Goal: Task Accomplishment & Management: Complete application form

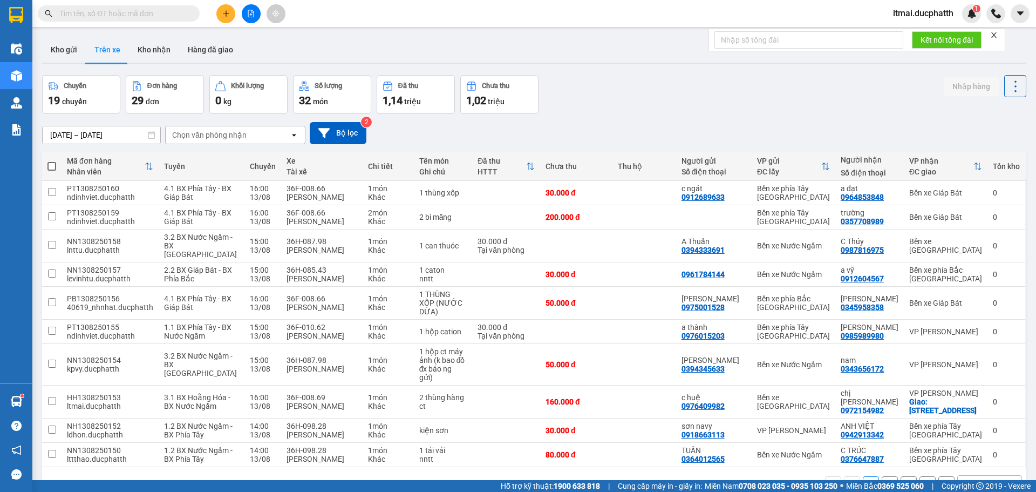
click at [223, 12] on icon "plus" at bounding box center [226, 14] width 8 height 8
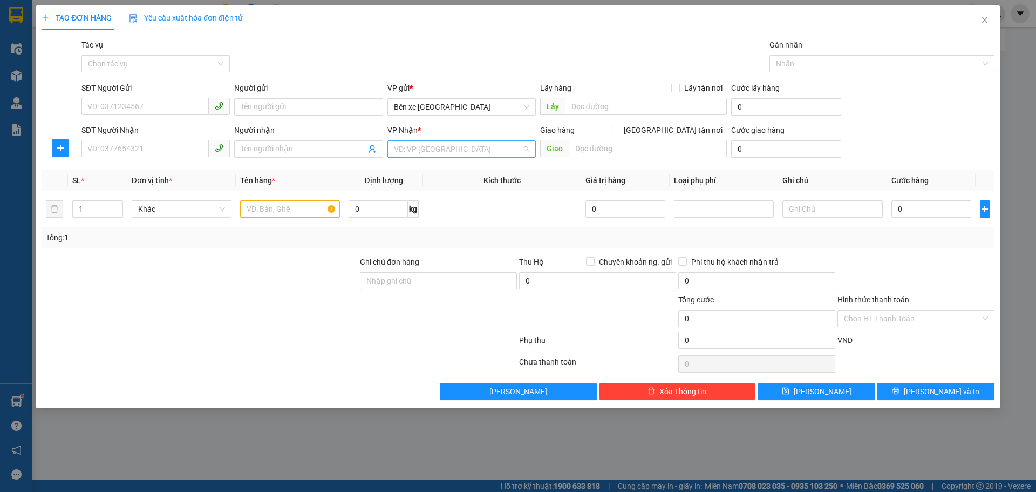
click at [474, 147] on input "search" at bounding box center [458, 149] width 128 height 16
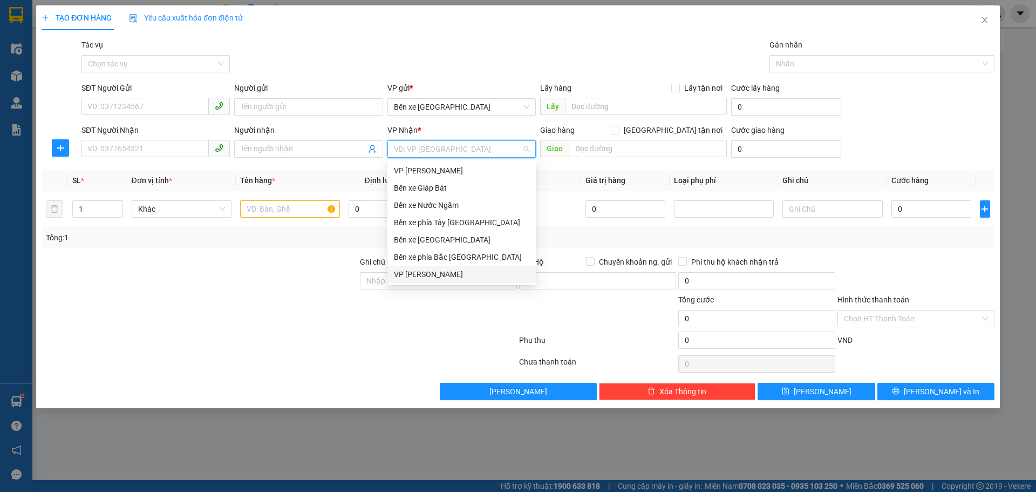
click at [415, 269] on div "VP [PERSON_NAME]" at bounding box center [461, 274] width 135 height 12
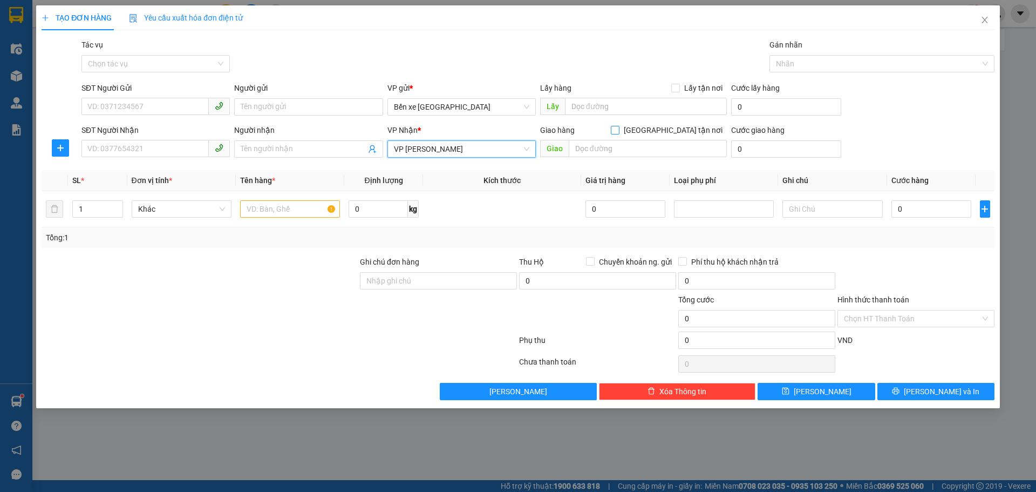
click at [619, 128] on span at bounding box center [615, 130] width 9 height 9
click at [618, 128] on input "[GEOGRAPHIC_DATA] tận nơi" at bounding box center [615, 130] width 8 height 8
checkbox input "true"
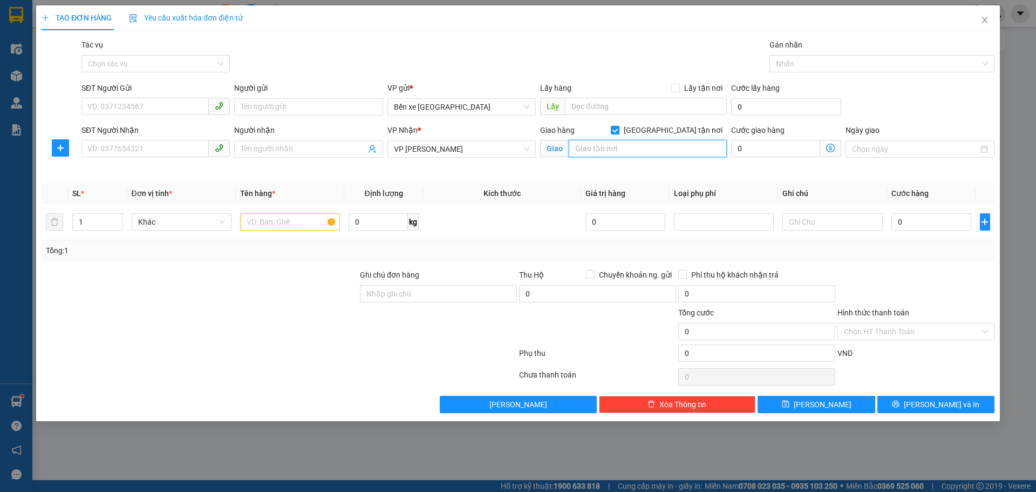
click at [652, 153] on input "text" at bounding box center [648, 148] width 158 height 17
click at [829, 153] on span at bounding box center [830, 148] width 21 height 17
click at [831, 150] on icon "dollar-circle" at bounding box center [830, 148] width 9 height 9
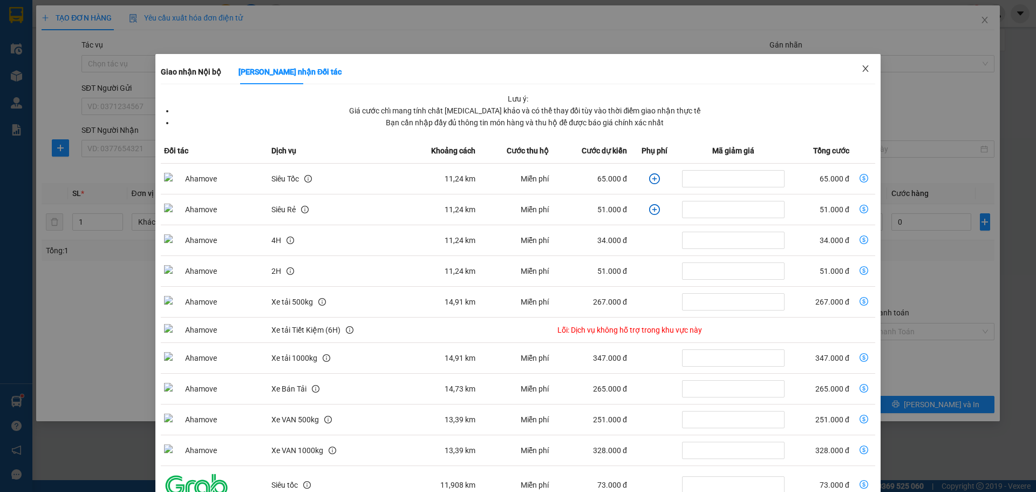
click at [858, 63] on span "Close" at bounding box center [865, 69] width 30 height 30
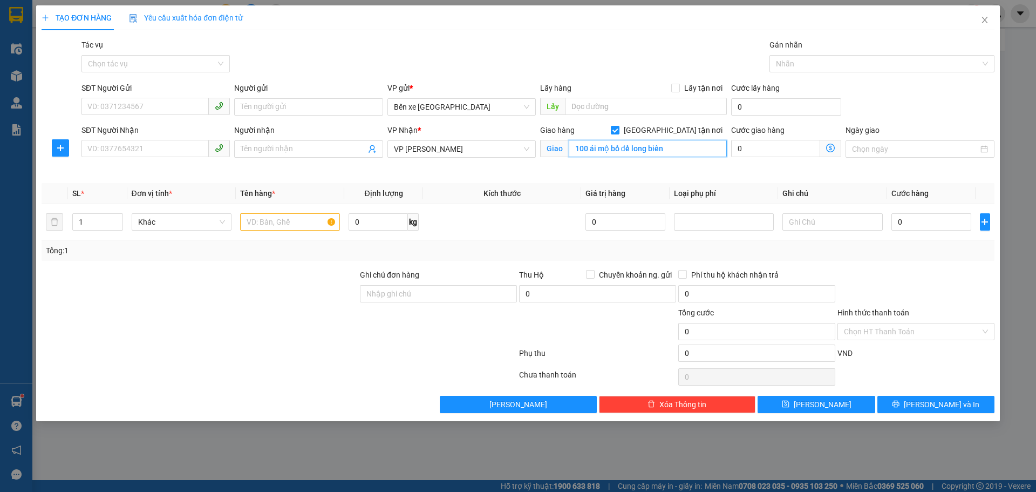
paste input "P. [PERSON_NAME], [GEOGRAPHIC_DATA], [GEOGRAPHIC_DATA], [GEOGRAPHIC_DATA], [GEO…"
type input "100 P. [PERSON_NAME], [GEOGRAPHIC_DATA], [GEOGRAPHIC_DATA], [GEOGRAPHIC_DATA], …"
click at [831, 148] on icon "dollar-circle" at bounding box center [830, 148] width 9 height 9
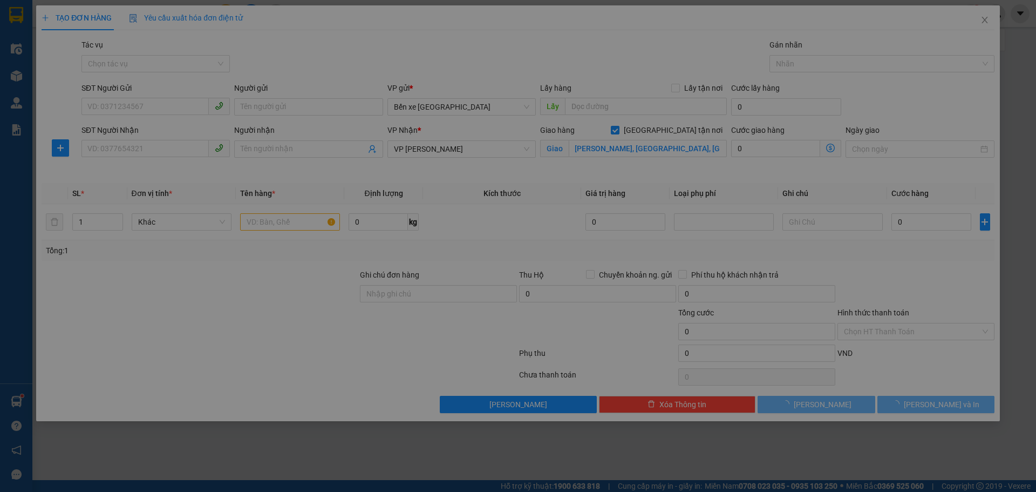
scroll to position [0, 0]
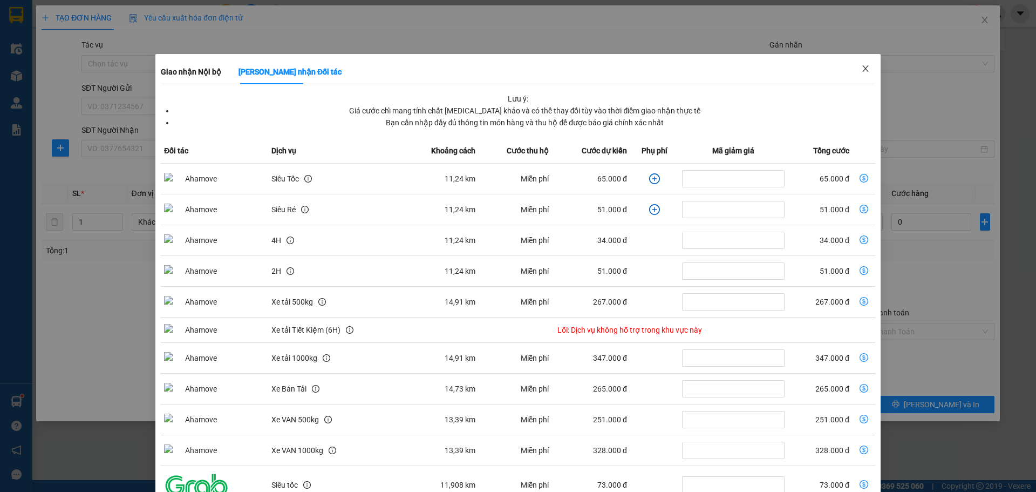
click at [861, 65] on icon "close" at bounding box center [865, 68] width 9 height 9
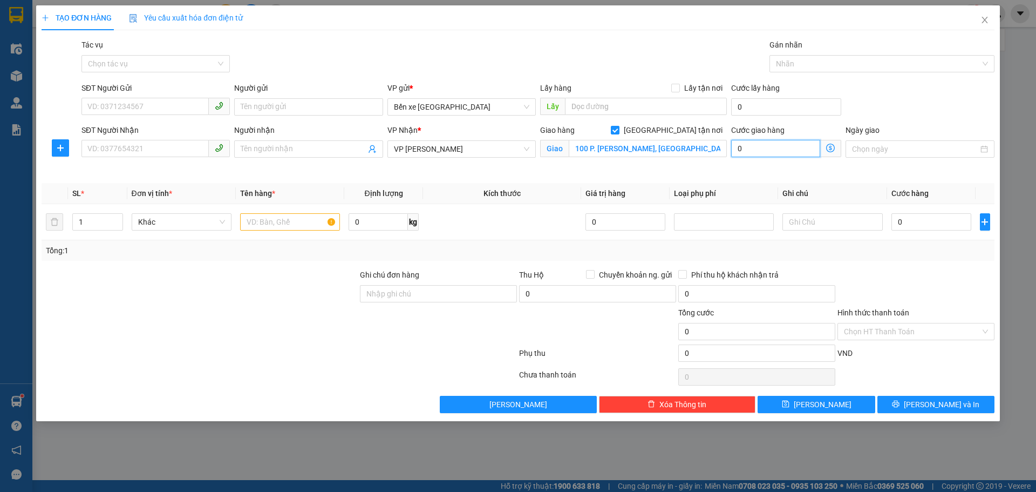
click at [790, 149] on input "0" at bounding box center [775, 148] width 89 height 17
type input "8"
type input "85"
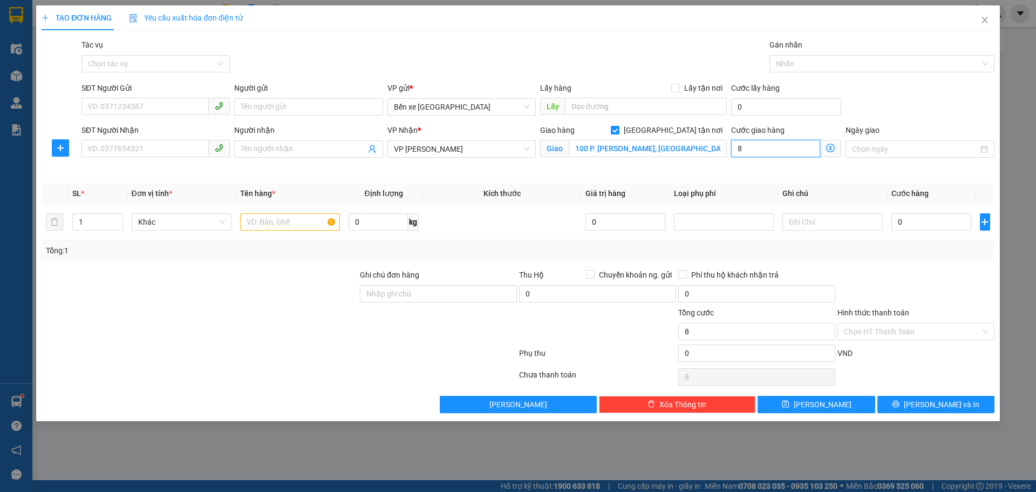
type input "85"
type input "85.000"
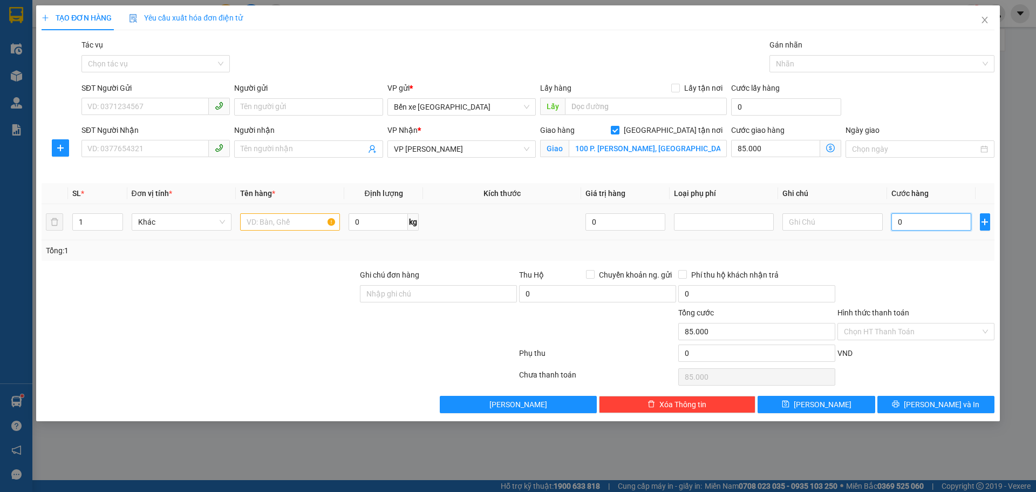
click at [911, 223] on input "0" at bounding box center [931, 221] width 80 height 17
type input "5"
type input "85.005"
type input "50"
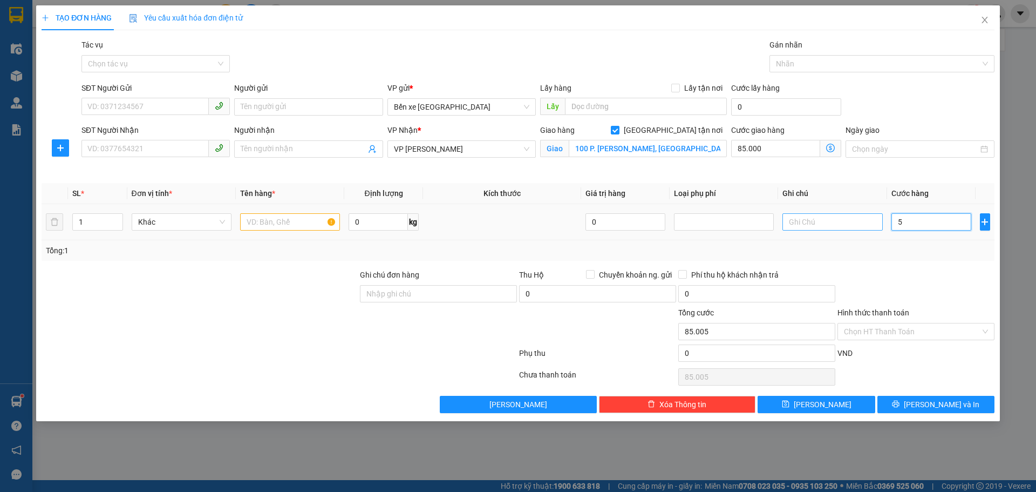
type input "85.050"
type input "50.000"
type input "135.000"
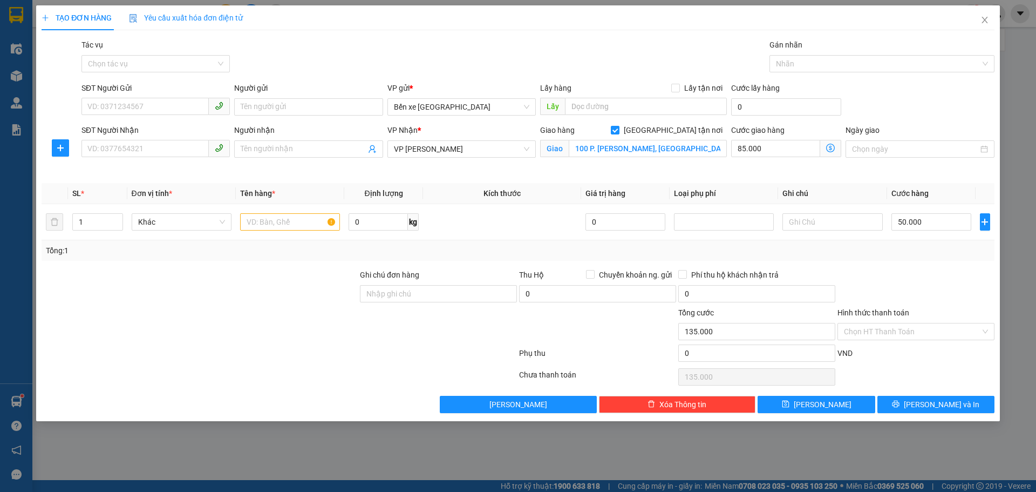
click at [855, 244] on div "Tổng: 1" at bounding box center [518, 250] width 944 height 12
click at [829, 144] on icon "dollar-circle" at bounding box center [830, 148] width 9 height 9
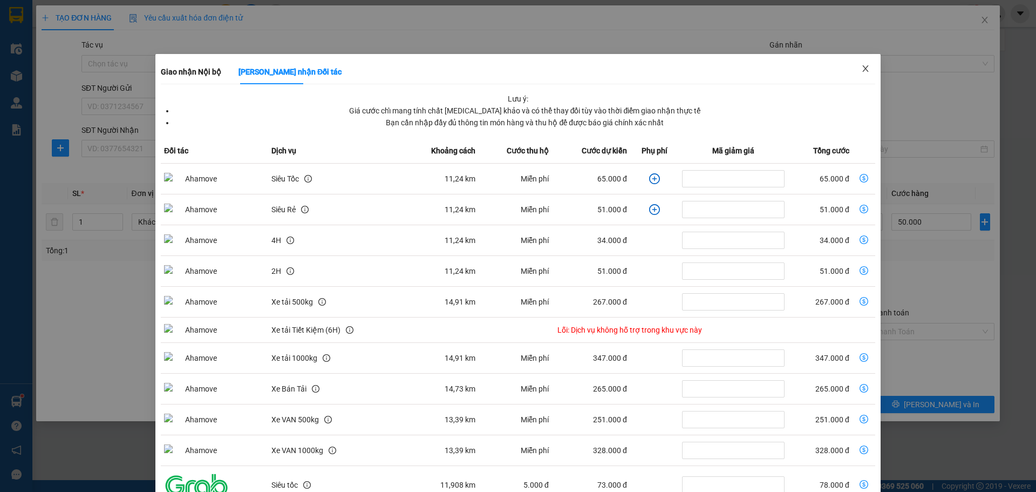
click at [861, 66] on icon "close" at bounding box center [865, 68] width 9 height 9
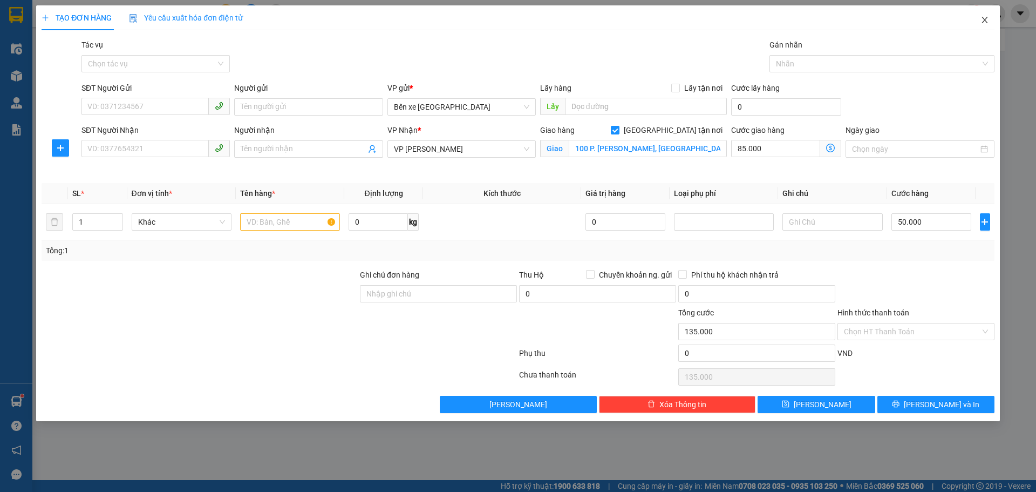
click at [984, 18] on icon "close" at bounding box center [984, 20] width 9 height 9
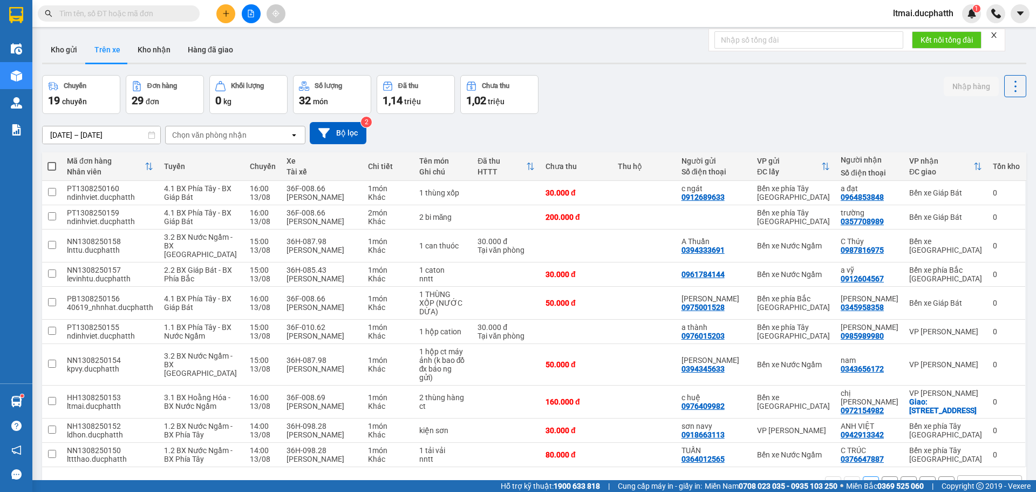
click at [229, 11] on icon "plus" at bounding box center [226, 14] width 8 height 8
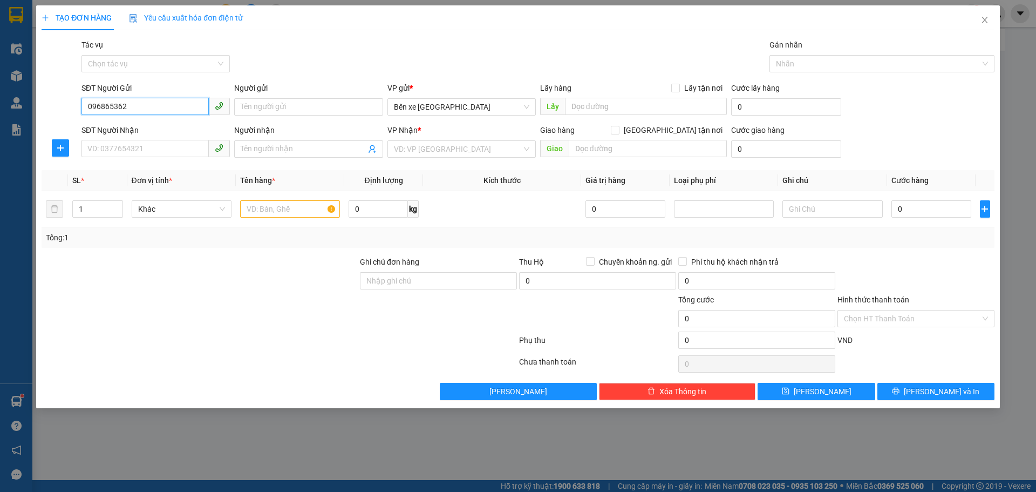
type input "0968653625"
click at [141, 132] on div "0968653625 - a vượng" at bounding box center [155, 128] width 135 height 12
type input "a vượng"
type input "0968653625"
click at [137, 148] on input "SĐT Người Nhận" at bounding box center [144, 148] width 127 height 17
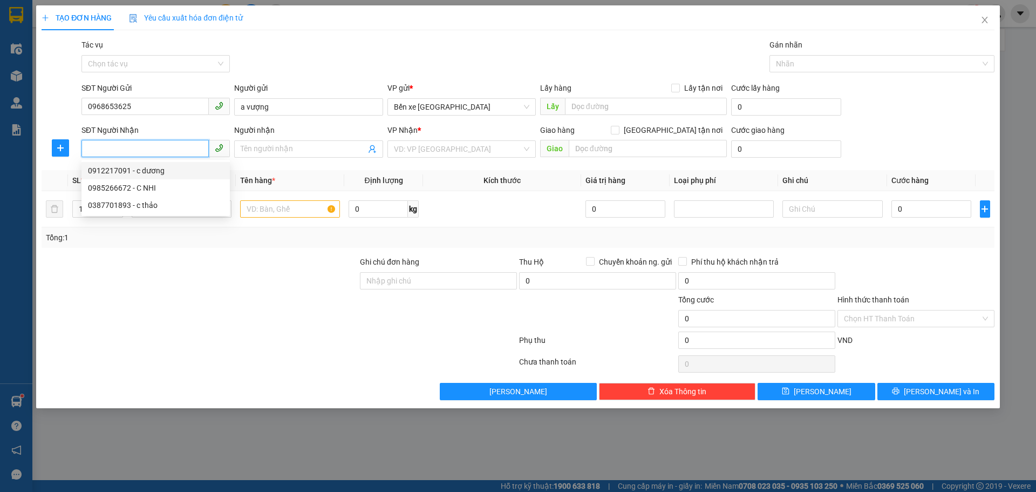
click at [131, 172] on div "0912217091 - c dương" at bounding box center [155, 171] width 135 height 12
type input "0912217091"
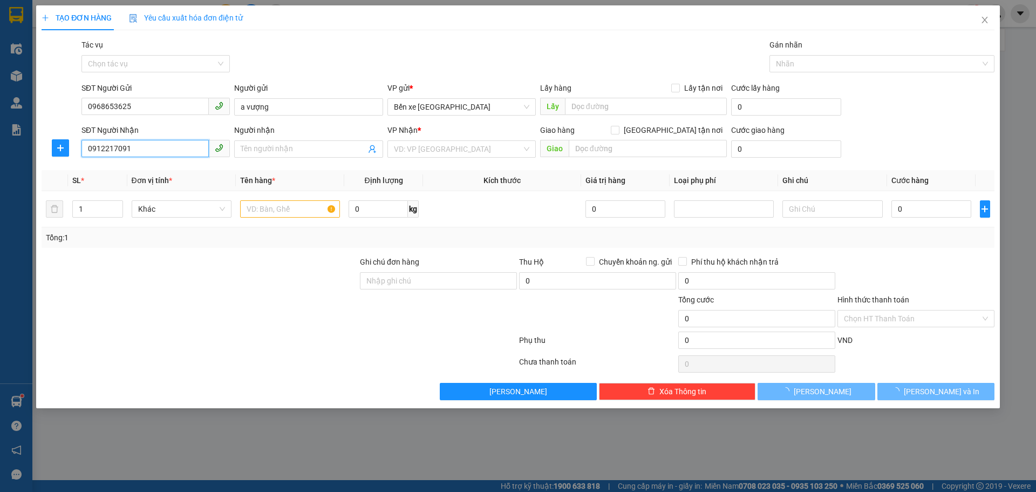
type input "c dương"
checkbox input "true"
type input "177 trung kính cầu giấy"
type input "77.000"
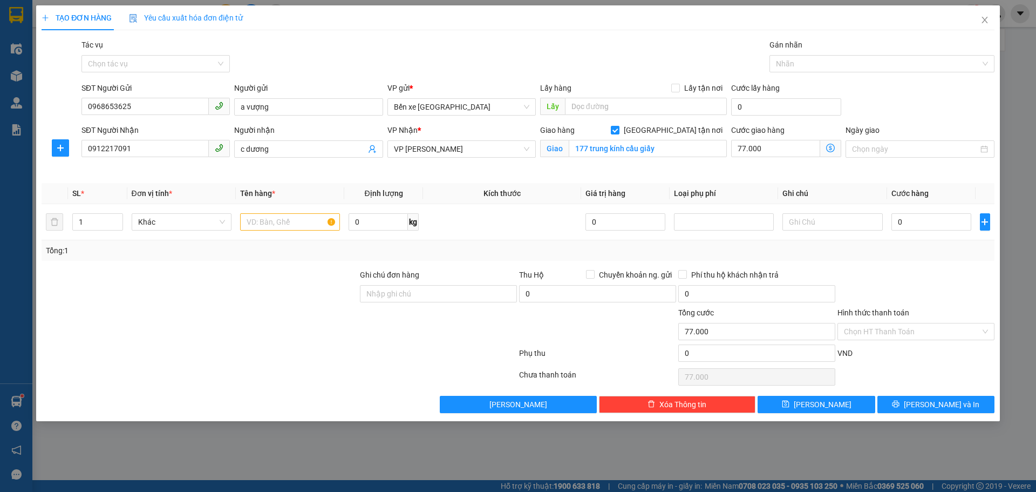
click at [831, 146] on icon "dollar-circle" at bounding box center [830, 148] width 9 height 9
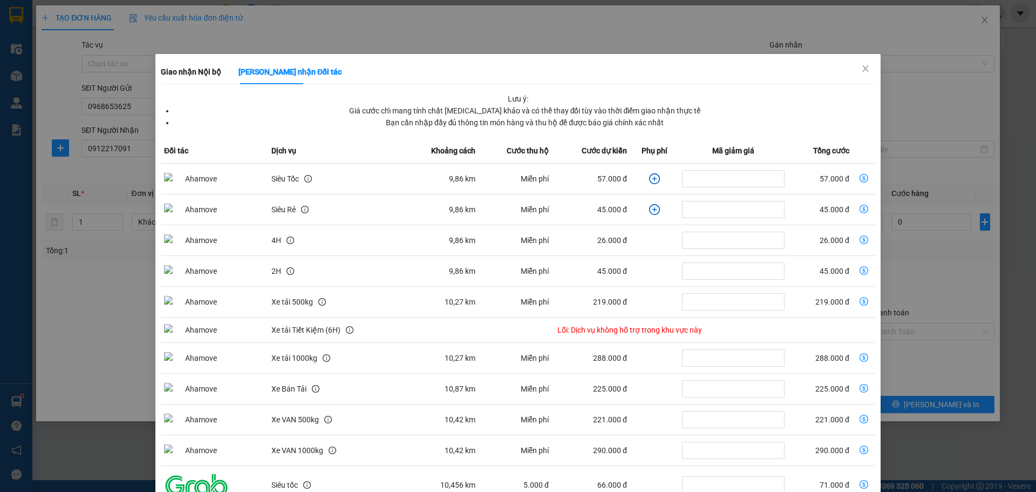
click at [860, 177] on icon "dollar-circle" at bounding box center [864, 178] width 9 height 9
type input "57.000"
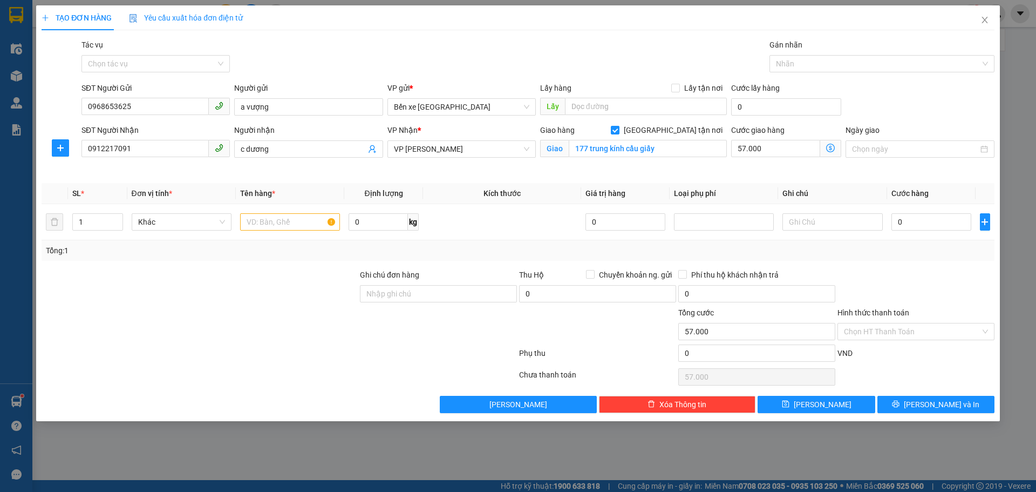
click at [832, 151] on icon "dollar-circle" at bounding box center [830, 148] width 9 height 9
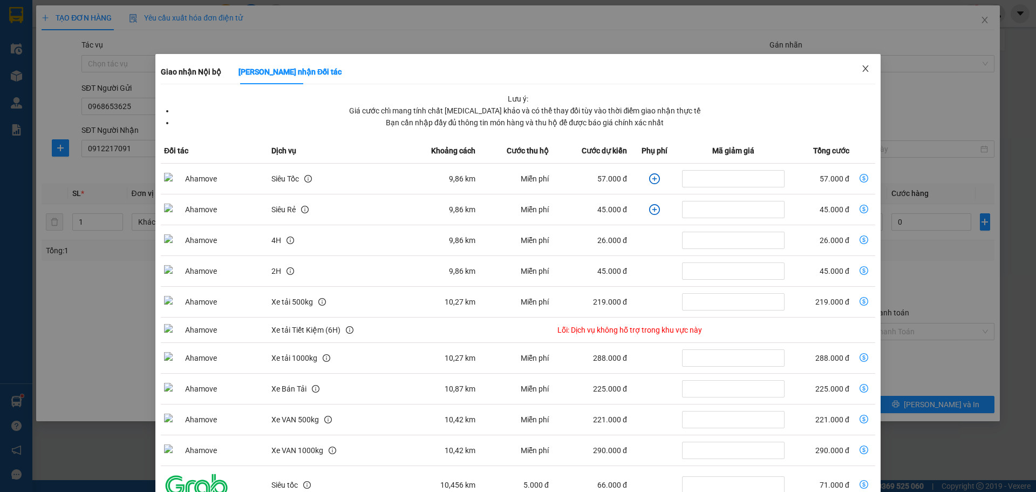
click at [862, 70] on icon "close" at bounding box center [865, 68] width 6 height 6
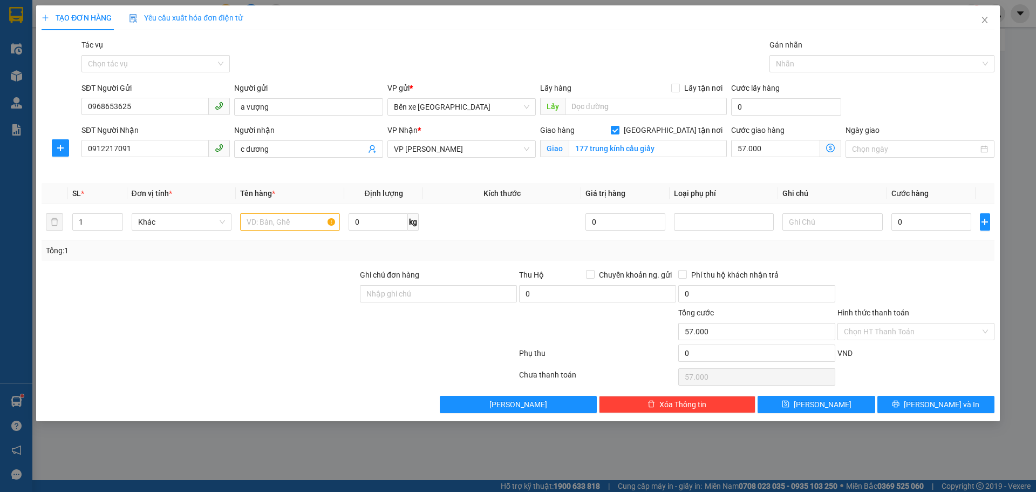
click at [832, 148] on icon "dollar-circle" at bounding box center [830, 148] width 9 height 9
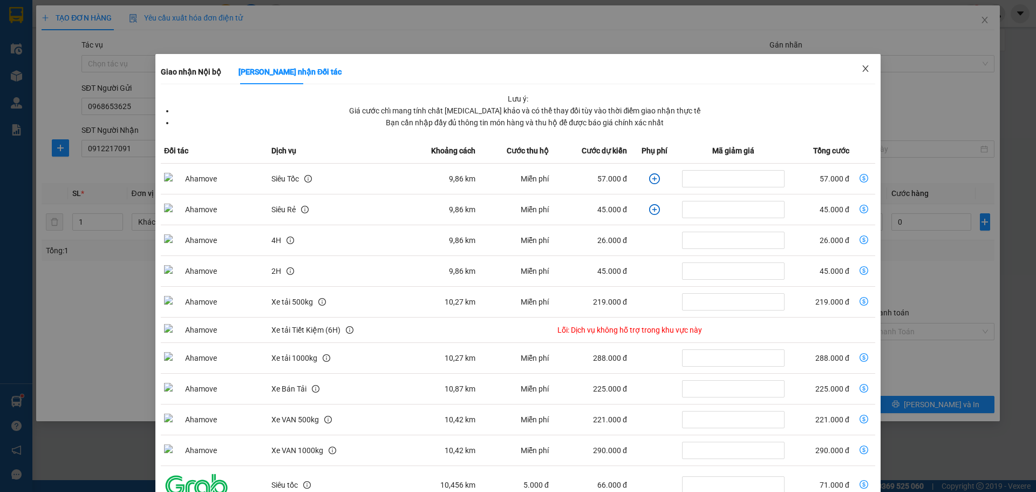
click at [861, 67] on icon "close" at bounding box center [865, 68] width 9 height 9
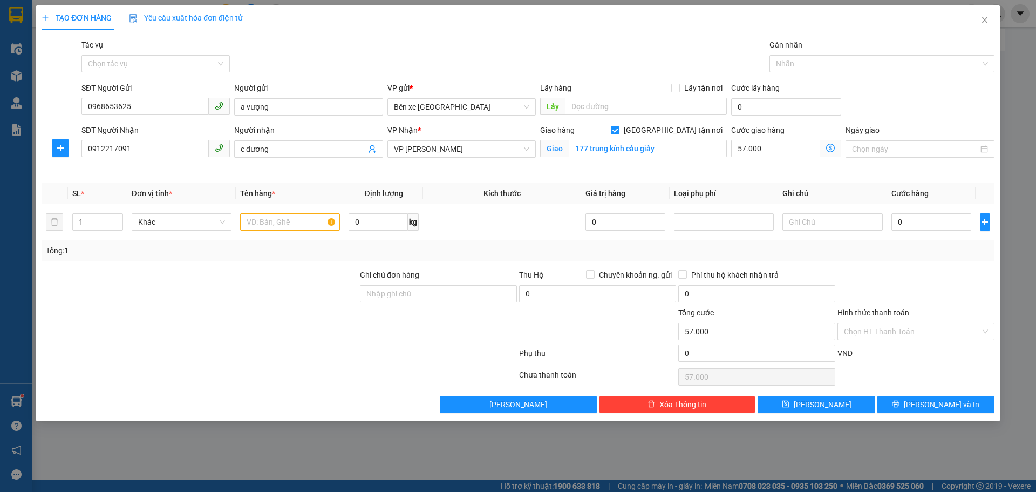
click at [830, 147] on icon "dollar-circle" at bounding box center [830, 148] width 9 height 9
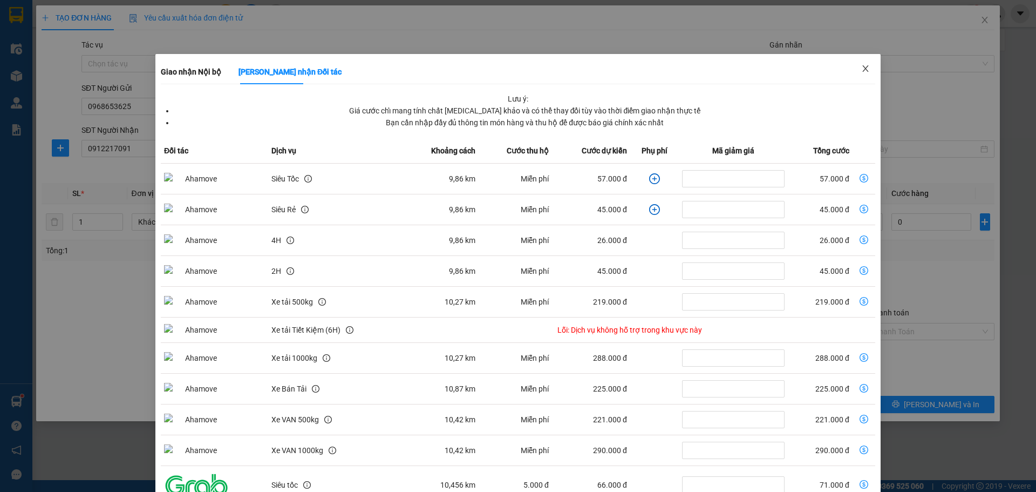
click at [861, 69] on icon "close" at bounding box center [865, 68] width 9 height 9
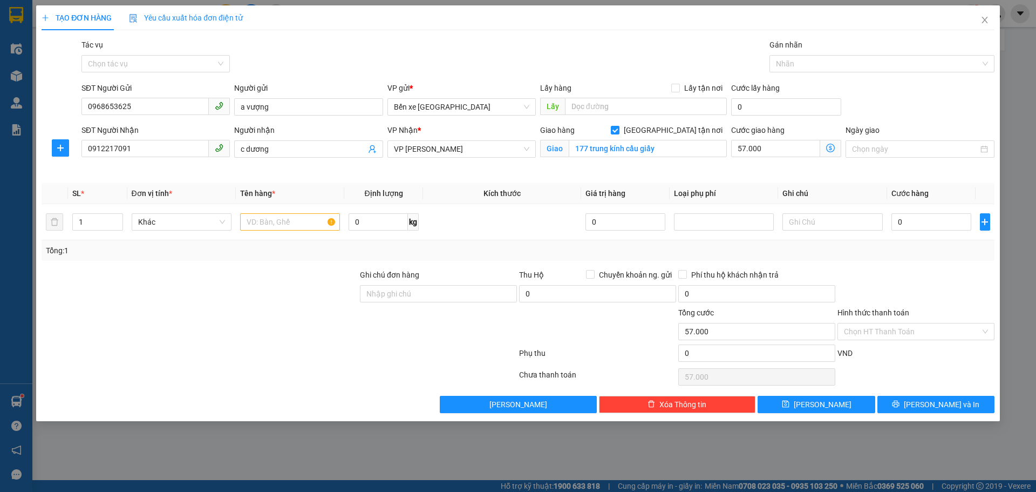
click at [830, 149] on icon "dollar-circle" at bounding box center [830, 148] width 9 height 9
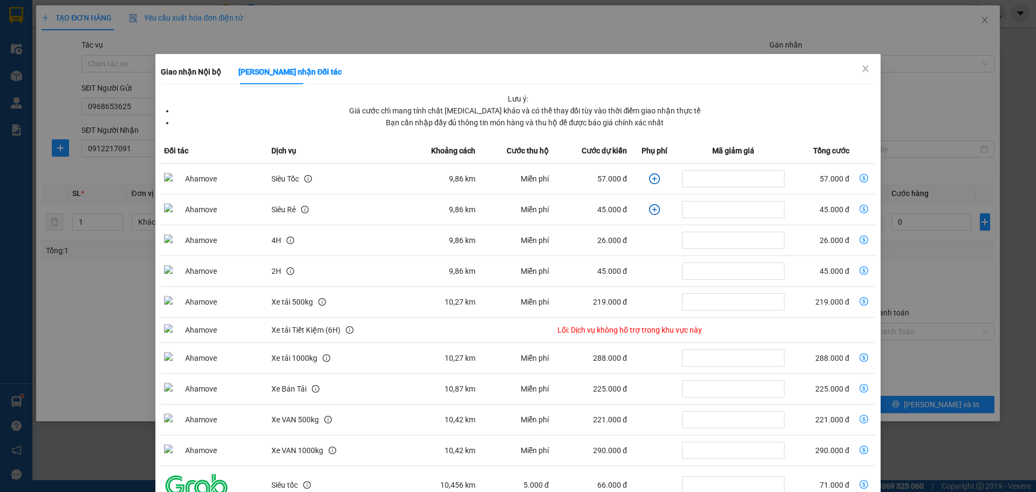
click at [652, 179] on icon "plus-circle" at bounding box center [654, 178] width 5 height 5
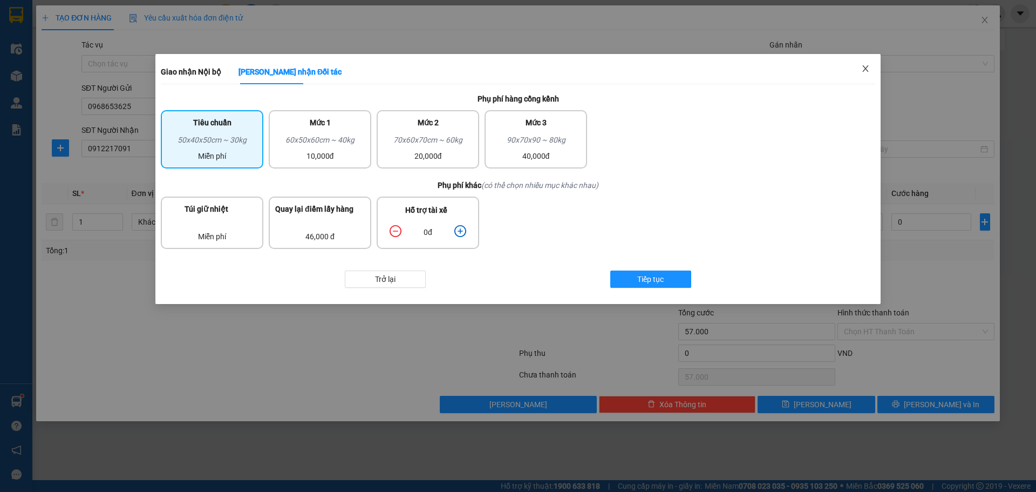
click at [867, 66] on icon "close" at bounding box center [865, 68] width 9 height 9
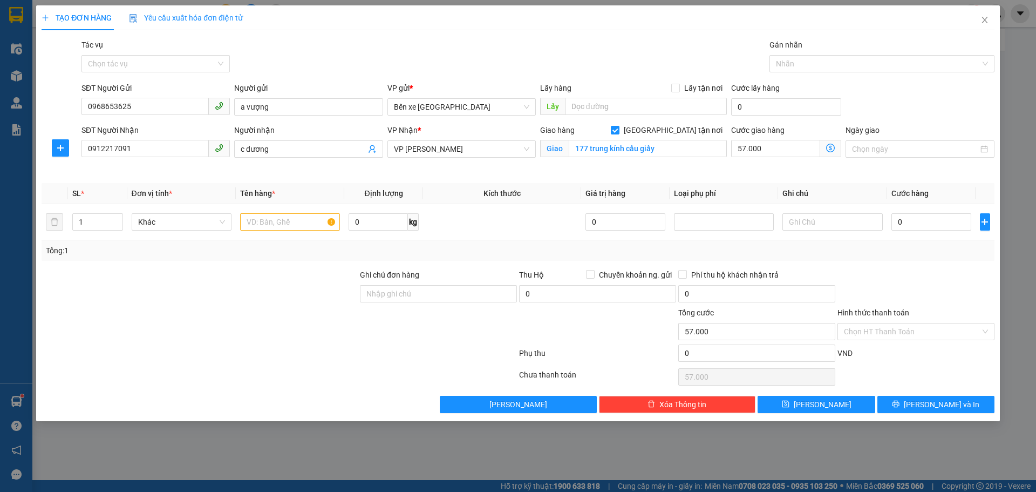
click at [832, 149] on icon "dollar-circle" at bounding box center [830, 148] width 9 height 9
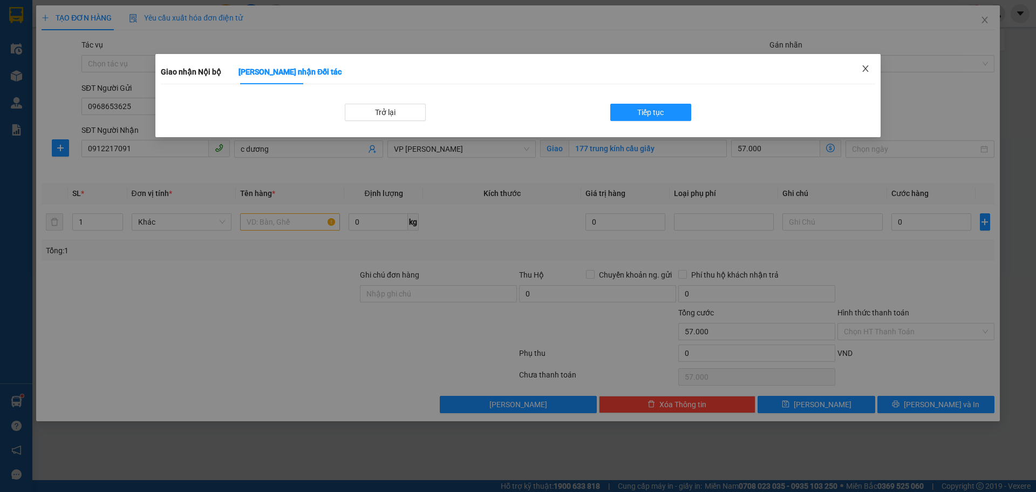
click at [868, 70] on icon "close" at bounding box center [865, 68] width 9 height 9
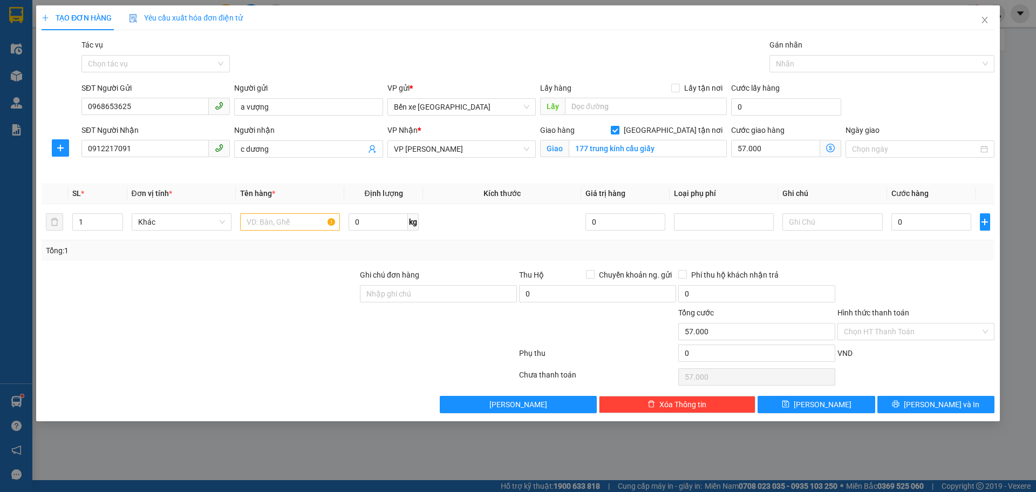
click at [835, 145] on icon "dollar-circle" at bounding box center [830, 148] width 9 height 9
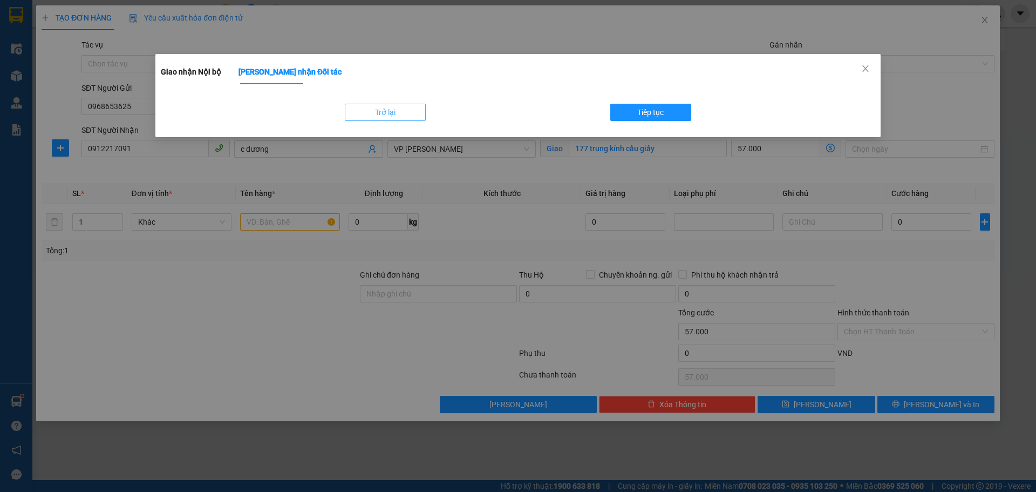
click at [406, 117] on button "Trở lại" at bounding box center [385, 112] width 81 height 17
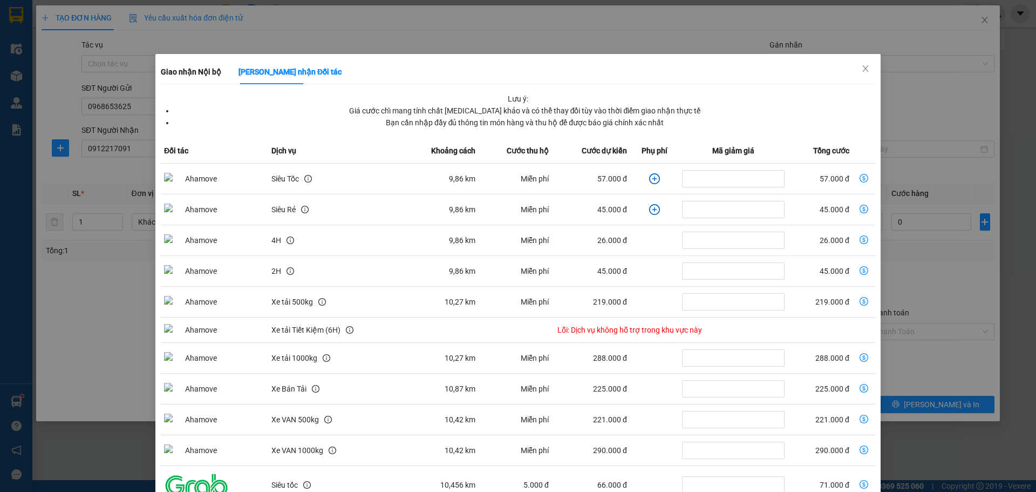
click at [860, 178] on icon "dollar-circle" at bounding box center [864, 178] width 9 height 9
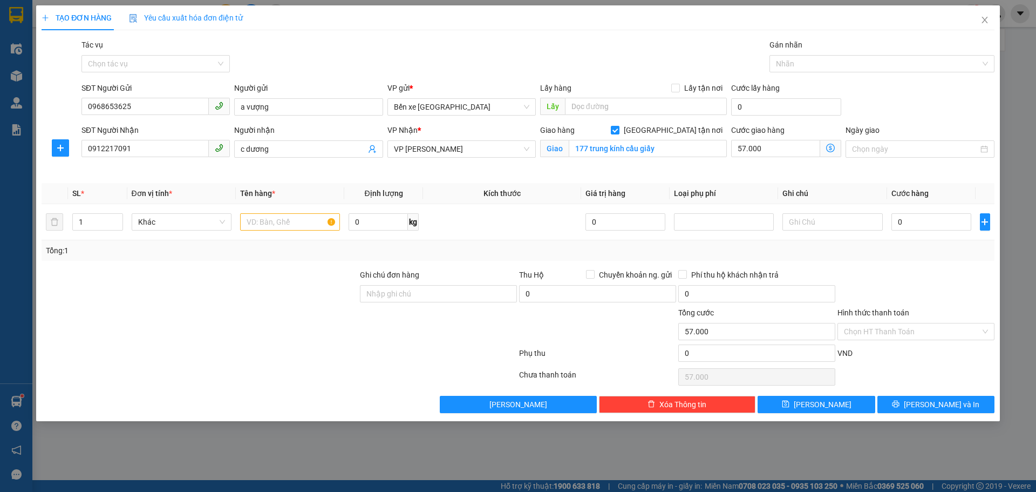
click at [829, 148] on icon "dollar-circle" at bounding box center [830, 148] width 9 height 9
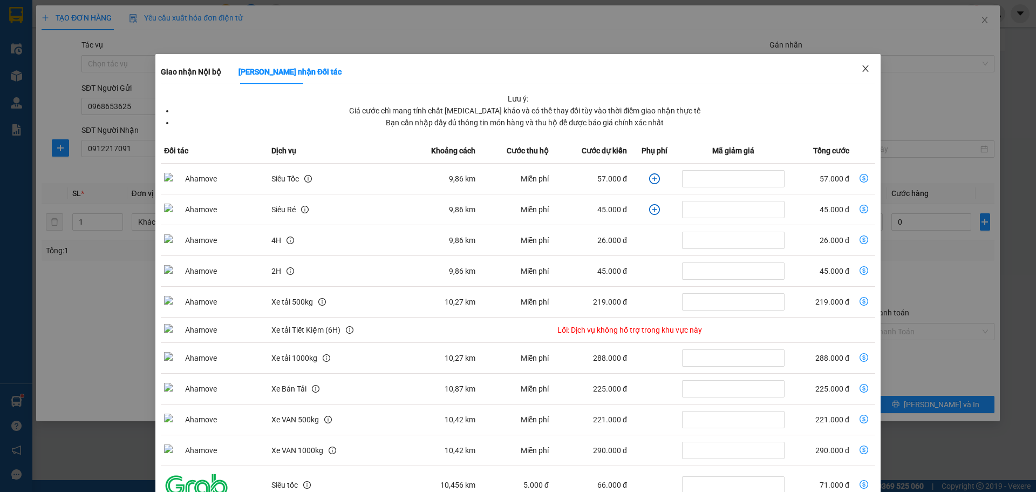
drag, startPoint x: 860, startPoint y: 67, endPoint x: 901, endPoint y: 129, distance: 74.4
click at [861, 67] on icon "close" at bounding box center [865, 68] width 9 height 9
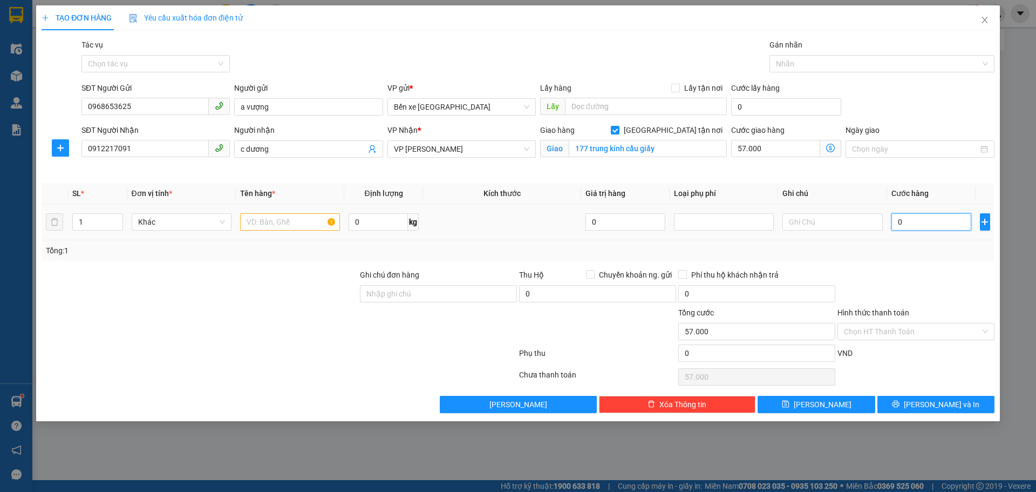
click at [915, 216] on input "0" at bounding box center [931, 221] width 80 height 17
type input "1"
type input "57.001"
type input "15"
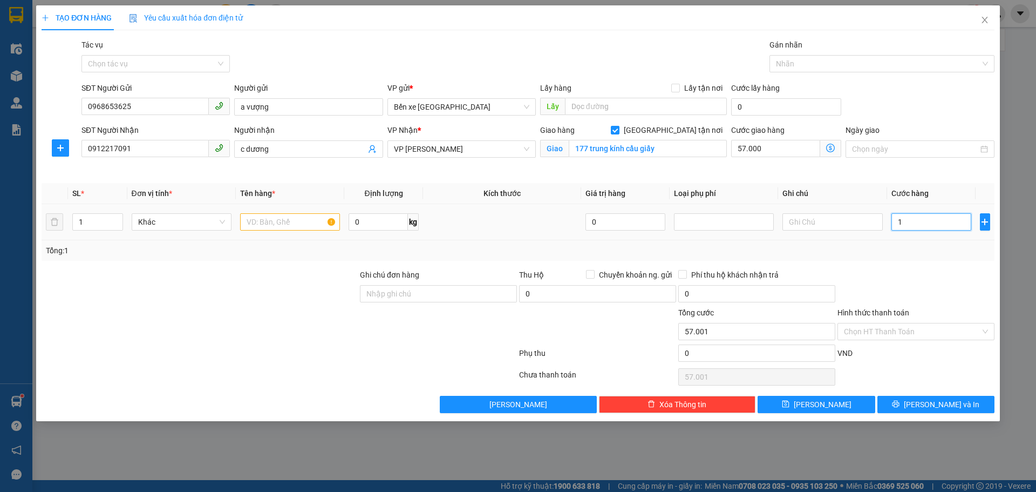
type input "57.015"
type input "1"
type input "57.001"
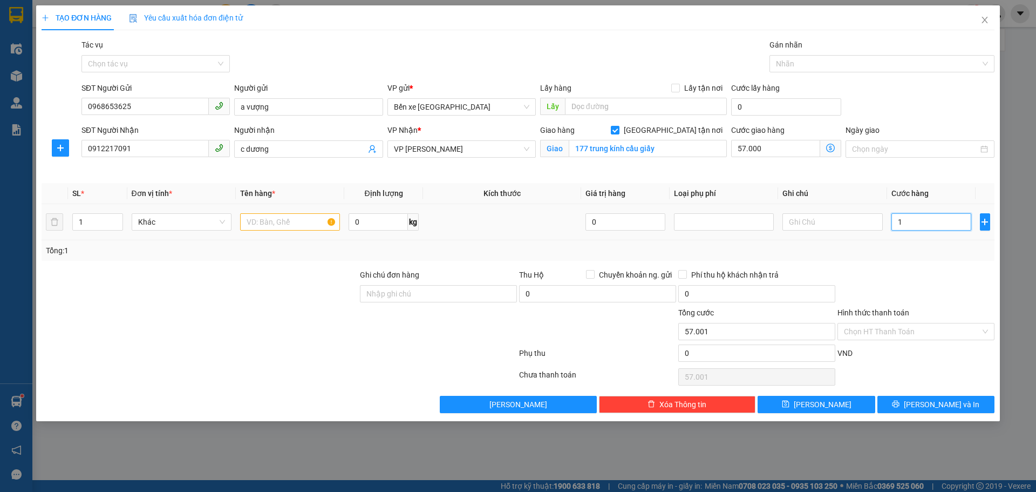
type input "0"
type input "57.000"
type input "01"
type input "57.001"
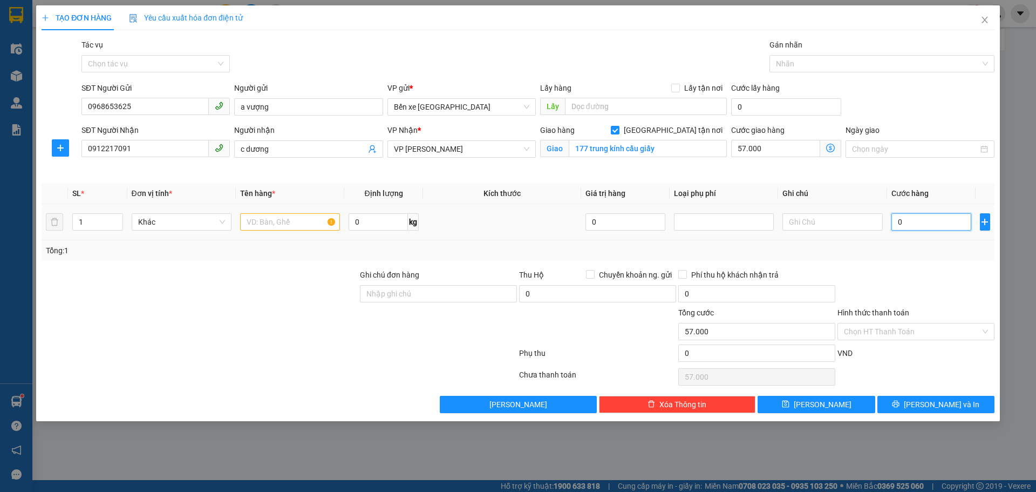
type input "57.001"
type input "016"
type input "57.016"
type input "0.160"
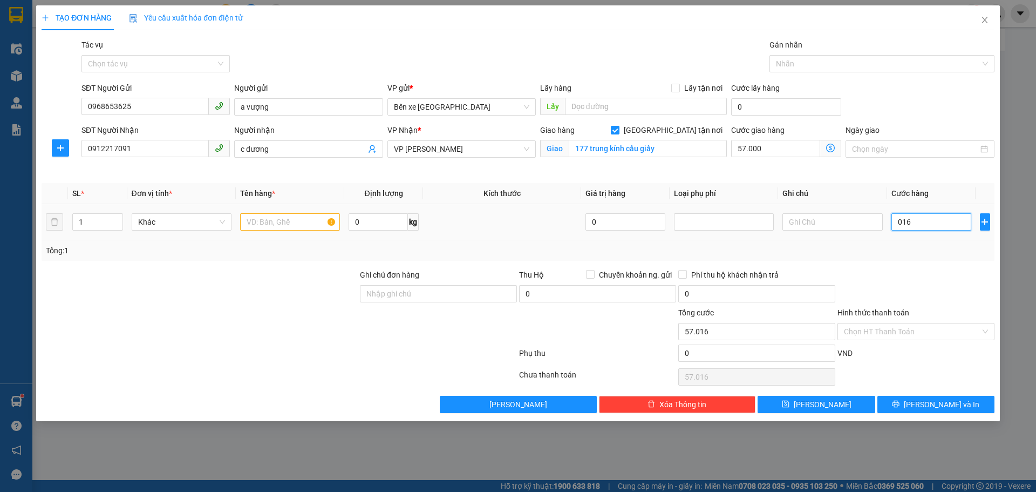
type input "57.160"
type input "016"
type input "57.016"
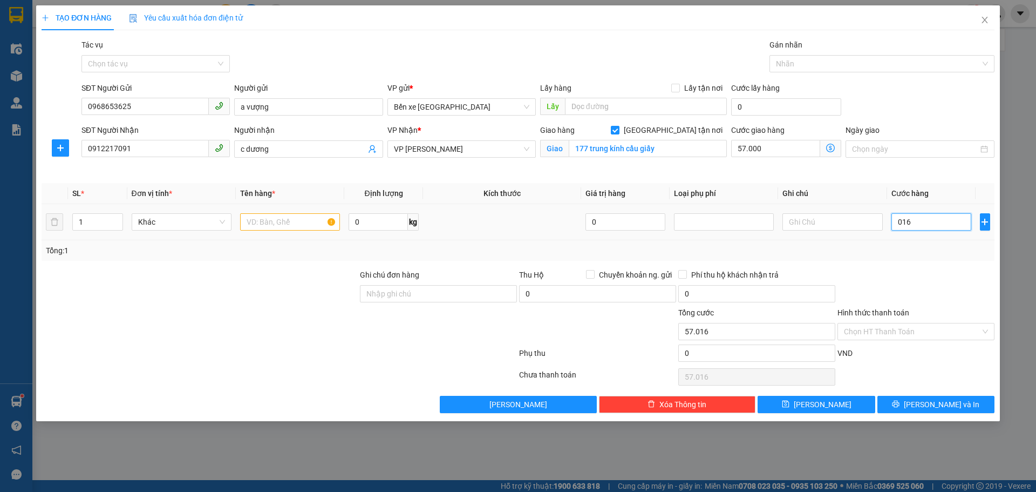
type input "01"
type input "57.001"
type input "0"
type input "57.000"
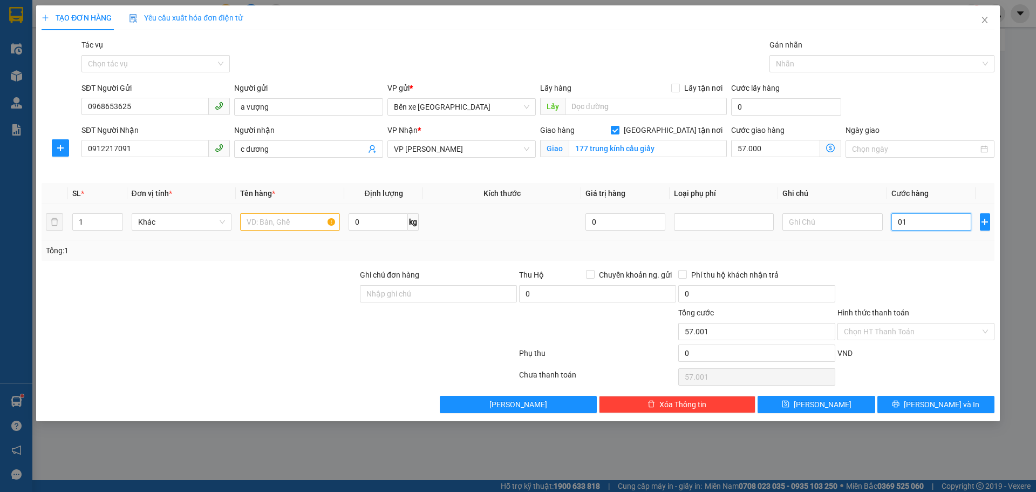
type input "57.000"
click at [911, 224] on input "0" at bounding box center [931, 221] width 80 height 17
type input "1"
type input "57.001"
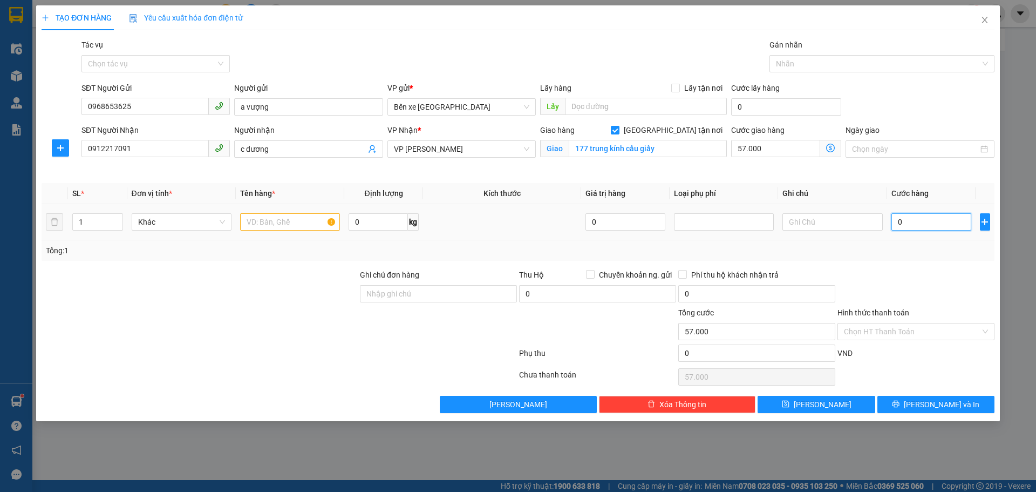
type input "57.001"
type input "15"
type input "57.015"
type input "150"
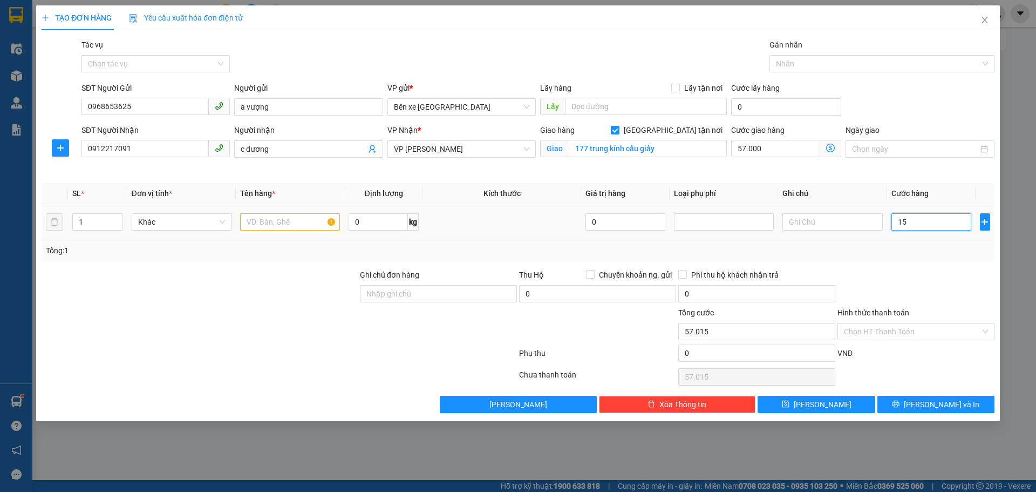
type input "57.150"
click at [829, 148] on icon "dollar-circle" at bounding box center [830, 148] width 9 height 9
type input "150.000"
type input "207.000"
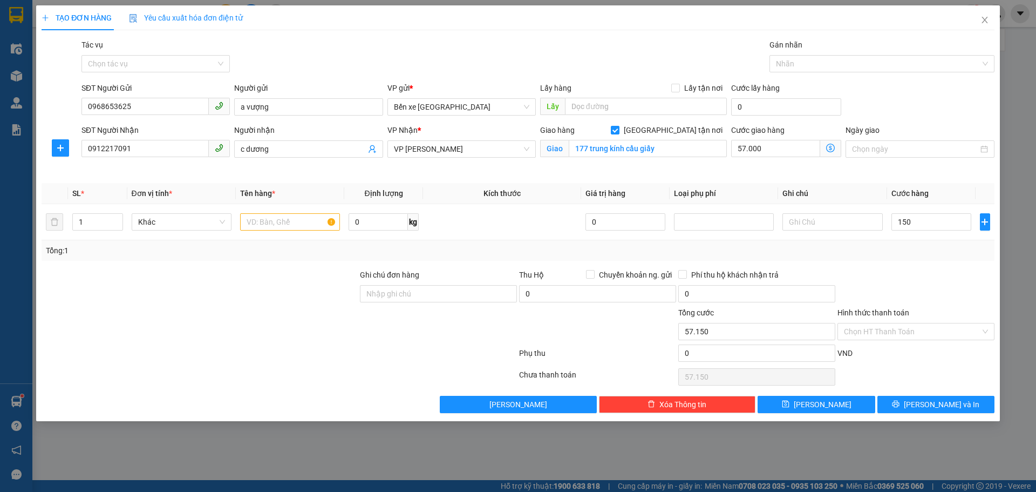
type input "207.000"
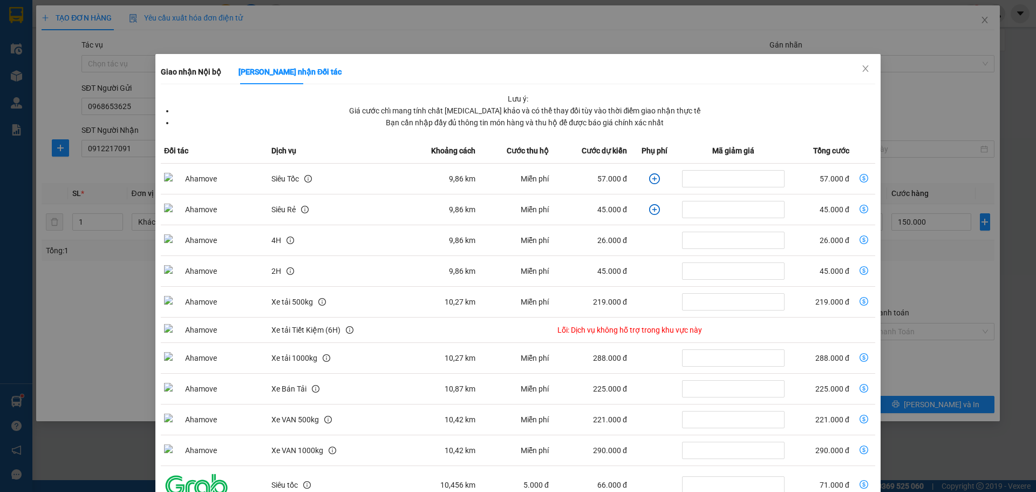
click at [860, 176] on icon "dollar-circle" at bounding box center [864, 178] width 9 height 9
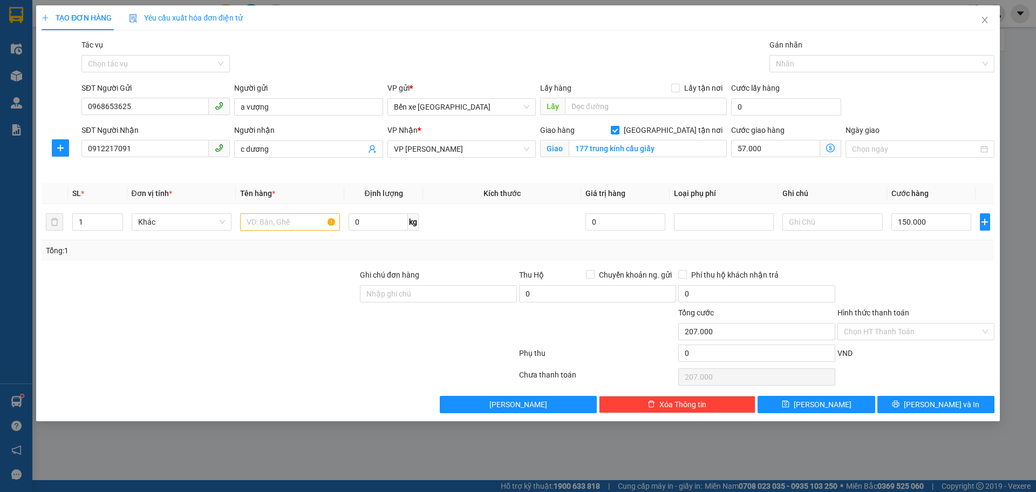
click at [831, 148] on icon "dollar-circle" at bounding box center [830, 148] width 9 height 9
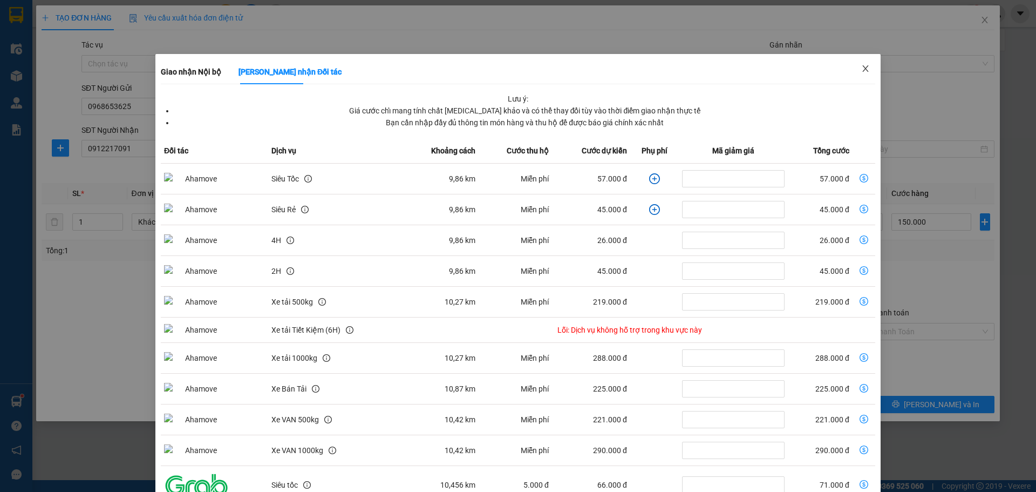
click at [861, 70] on icon "close" at bounding box center [865, 68] width 9 height 9
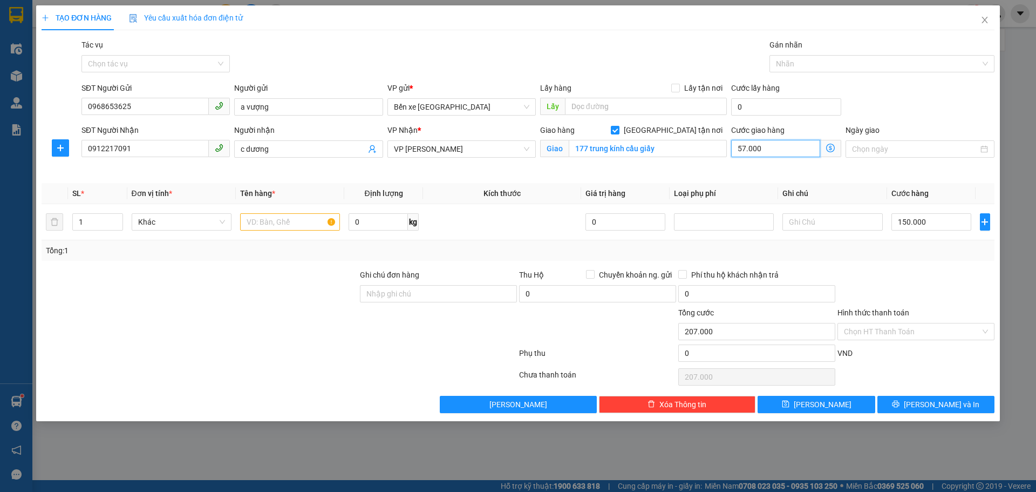
click at [769, 143] on input "57.000" at bounding box center [775, 148] width 89 height 17
type input "150.001"
type input "1"
type input "150.011"
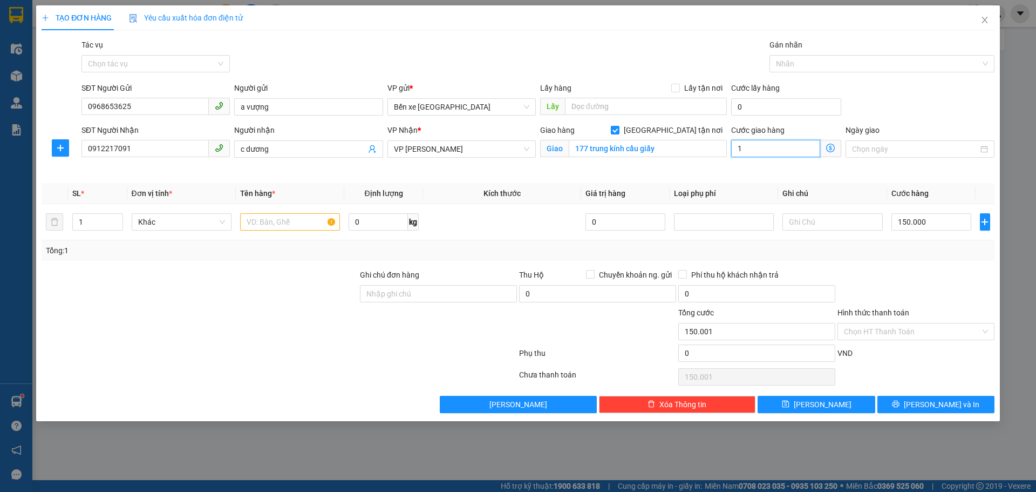
type input "150.011"
type input "11"
type input "150.110"
click at [770, 149] on input "110" at bounding box center [775, 148] width 89 height 17
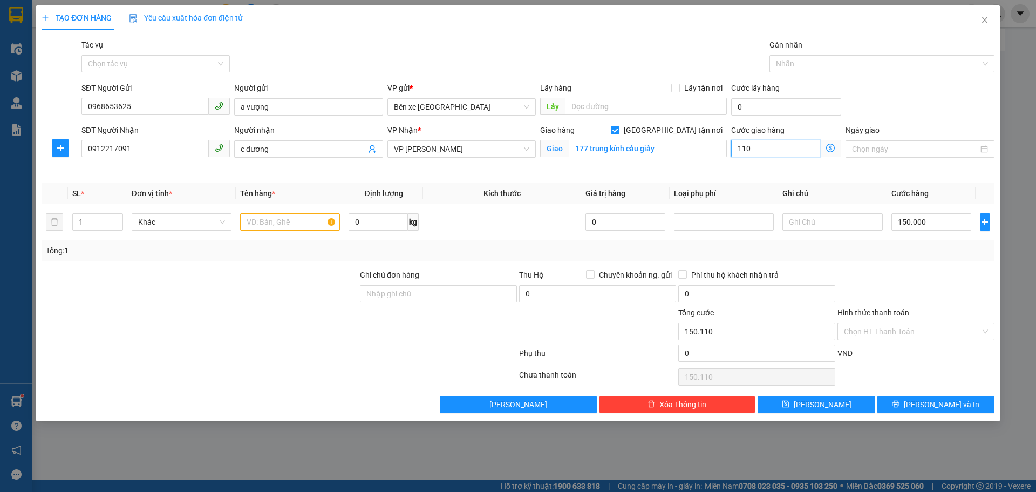
click at [770, 149] on input "110" at bounding box center [775, 148] width 89 height 17
type input "110"
type input "260.000"
type input "110.000"
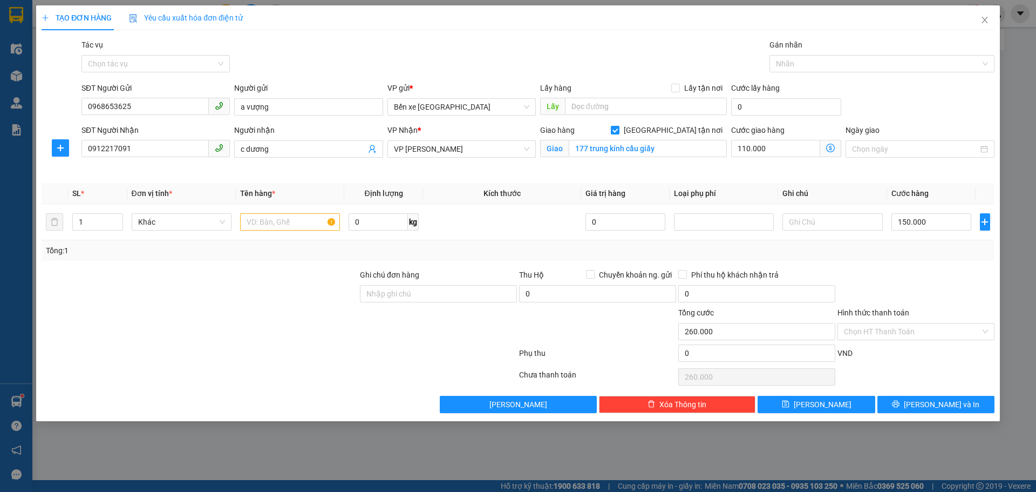
click at [792, 168] on div "Cước giao hàng 110.000 Giao nhận Nội bộ Giao nhận Đối tác Lưu ý: Giá cước chỉ m…" at bounding box center [786, 149] width 114 height 51
click at [830, 144] on icon "dollar-circle" at bounding box center [830, 148] width 9 height 9
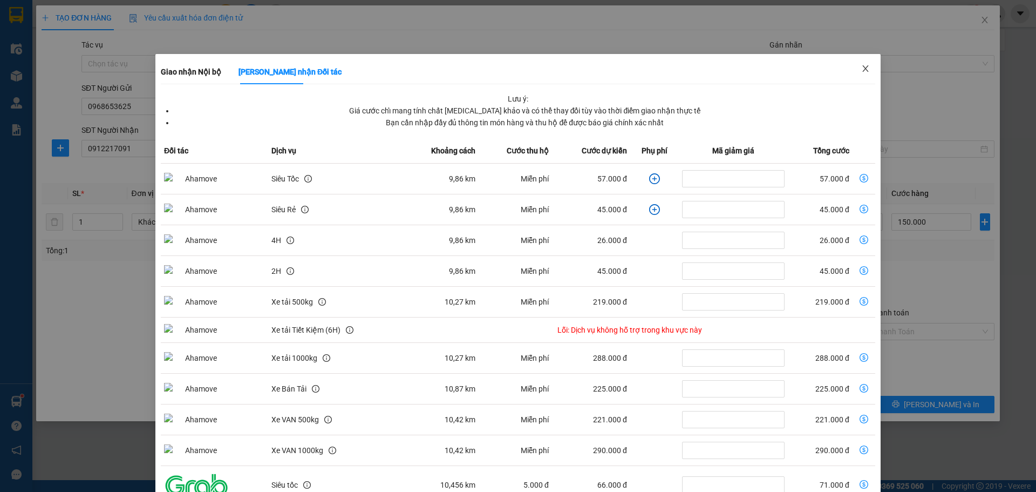
click at [861, 67] on icon "close" at bounding box center [865, 68] width 9 height 9
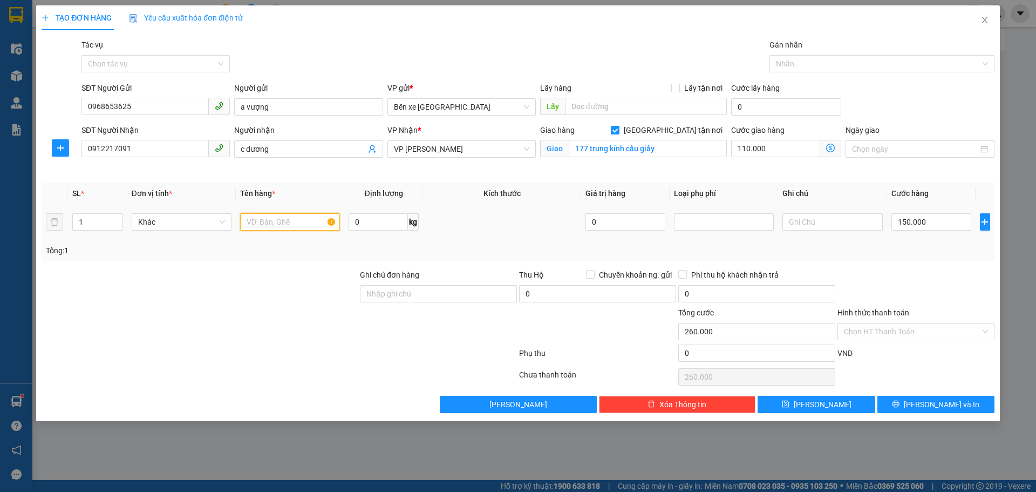
click at [304, 221] on input "text" at bounding box center [290, 221] width 100 height 17
type input "3 thùng hoa qủa"
click at [888, 332] on input "Hình thức thanh toán" at bounding box center [912, 331] width 137 height 16
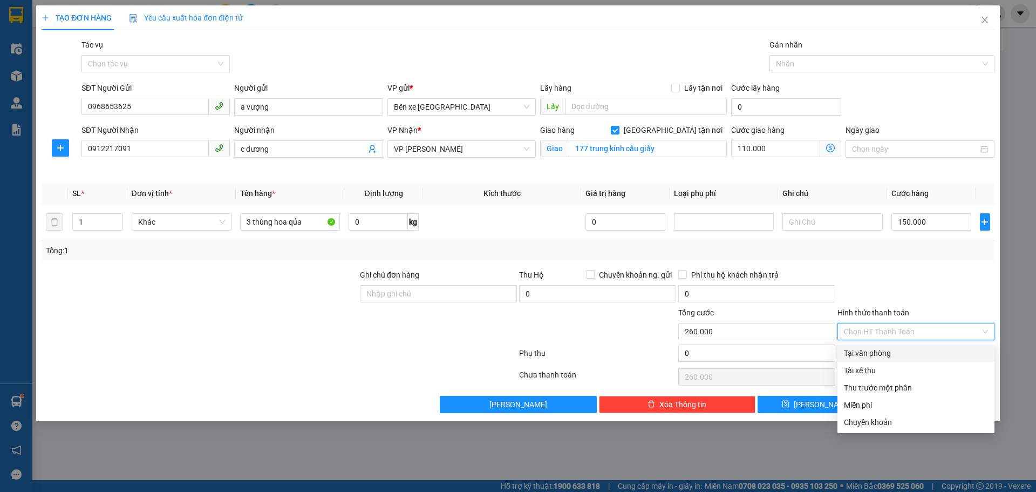
click at [871, 351] on div "Tại văn phòng" at bounding box center [916, 353] width 144 height 12
type input "0"
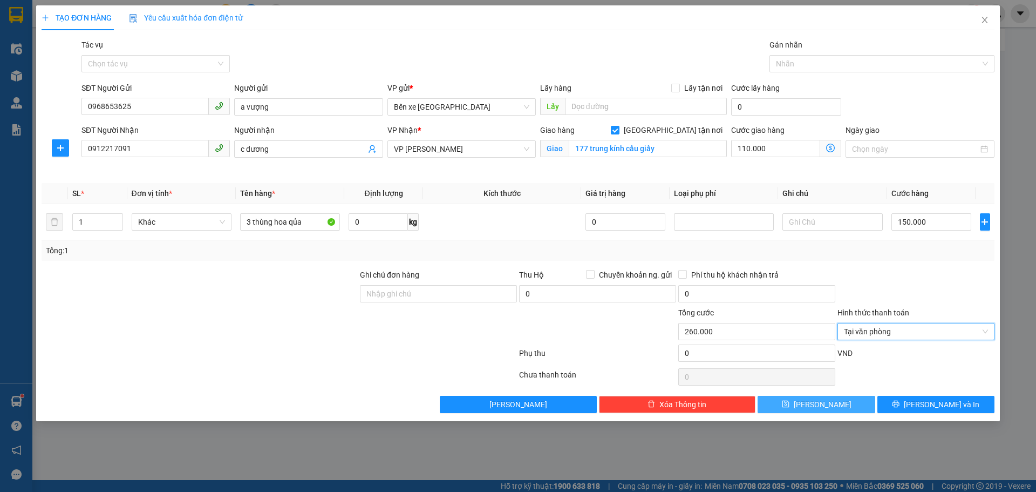
click at [795, 406] on button "[PERSON_NAME]" at bounding box center [816, 403] width 117 height 17
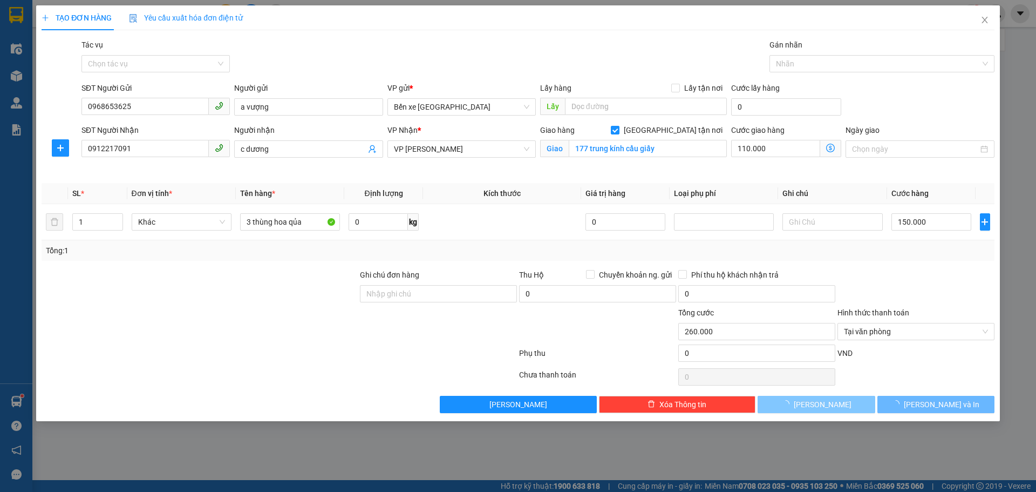
checkbox input "false"
type input "0"
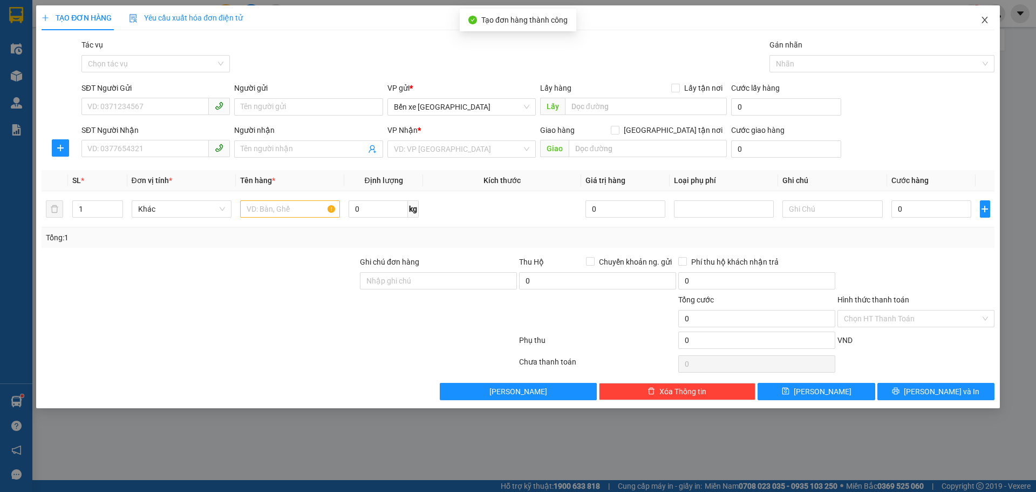
click at [985, 16] on icon "close" at bounding box center [984, 20] width 9 height 9
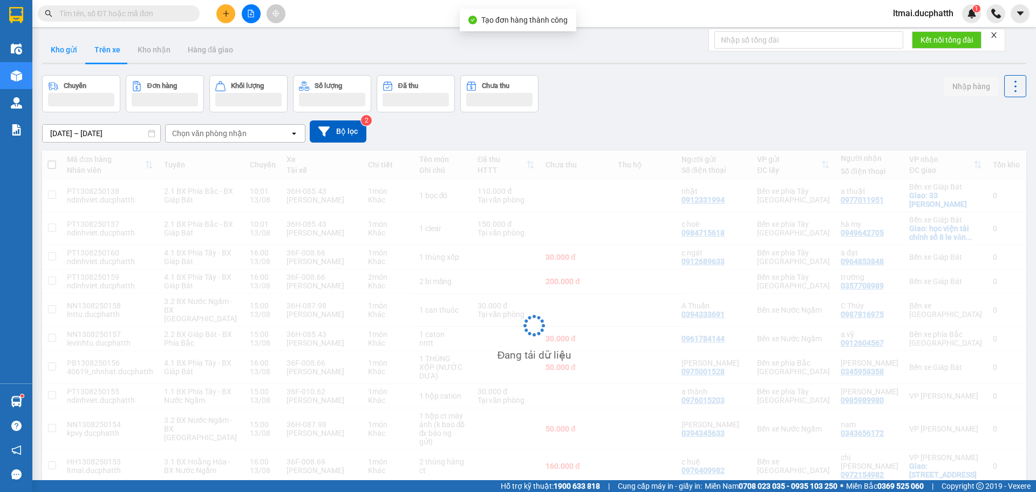
click at [65, 45] on button "Kho gửi" at bounding box center [64, 50] width 44 height 26
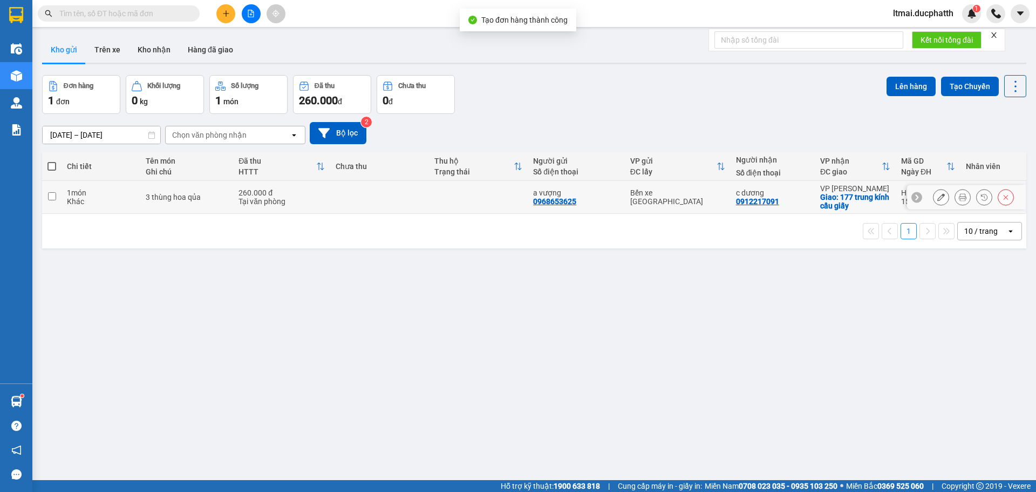
click at [93, 193] on div "1 món" at bounding box center [100, 192] width 67 height 9
checkbox input "true"
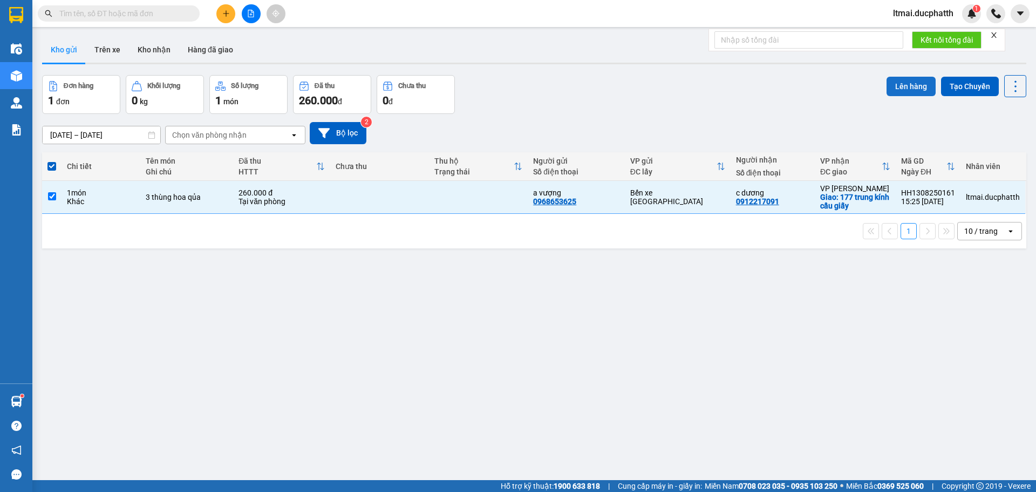
click at [895, 79] on button "Lên hàng" at bounding box center [910, 86] width 49 height 19
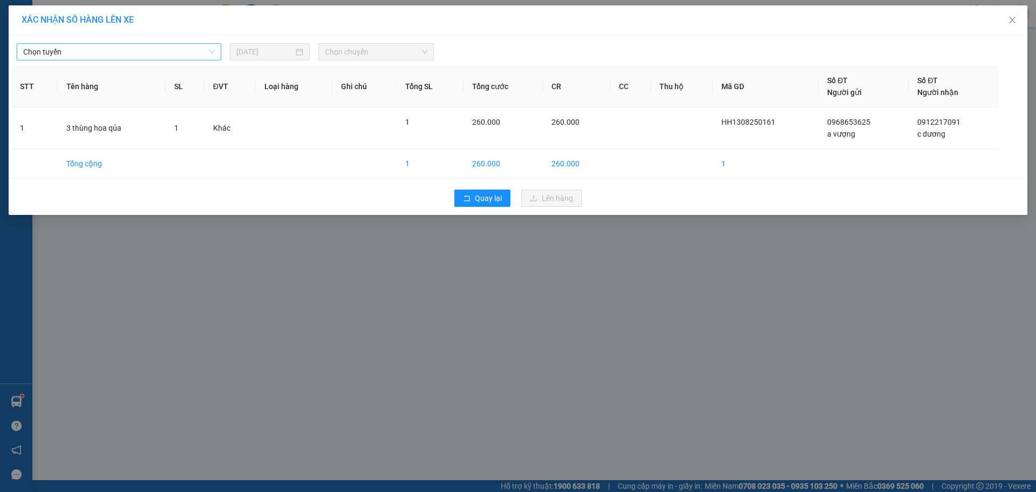
click at [81, 54] on span "Chọn tuyến" at bounding box center [119, 52] width 192 height 16
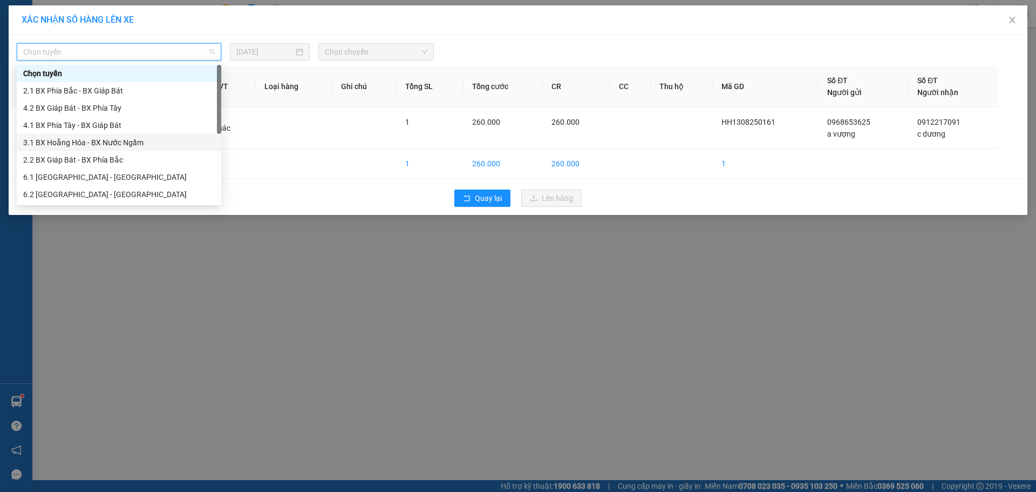
click at [55, 144] on div "3.1 BX Hoằng Hóa - BX Nước Ngầm" at bounding box center [119, 143] width 192 height 12
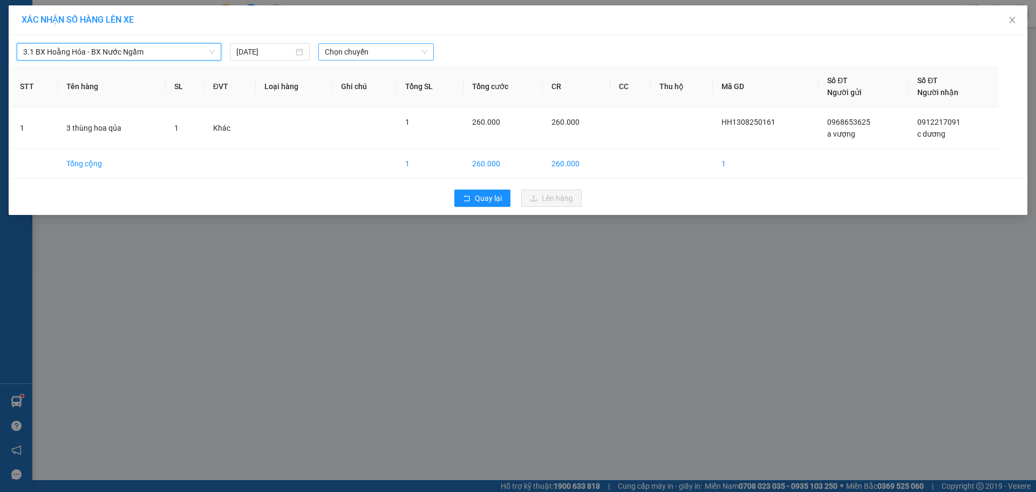
click at [369, 53] on span "Chọn chuyến" at bounding box center [376, 52] width 103 height 16
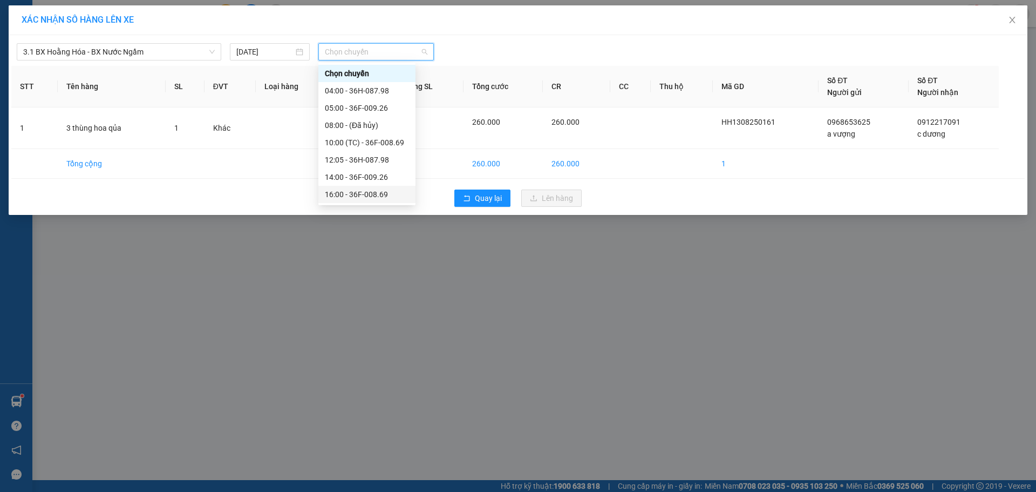
click at [344, 188] on div "16:00 - 36F-008.69" at bounding box center [367, 194] width 84 height 12
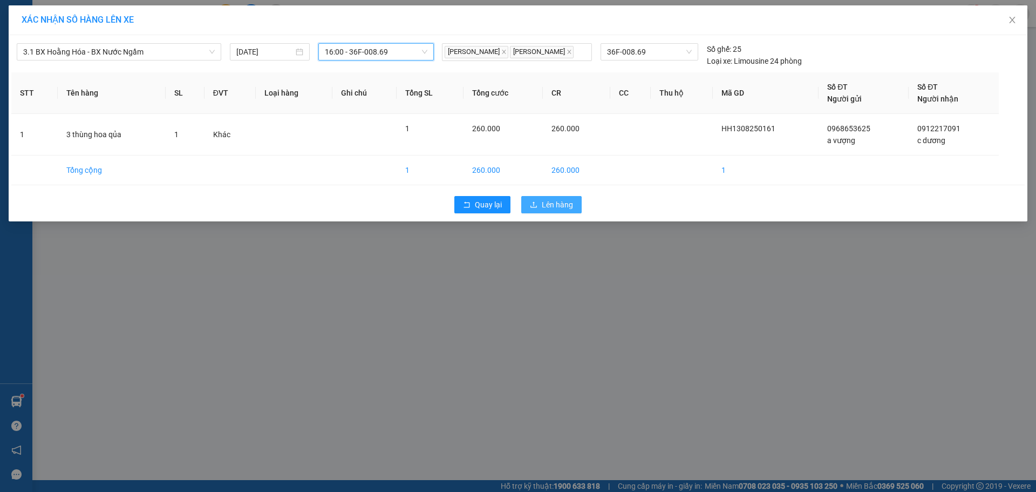
click at [550, 203] on span "Lên hàng" at bounding box center [557, 205] width 31 height 12
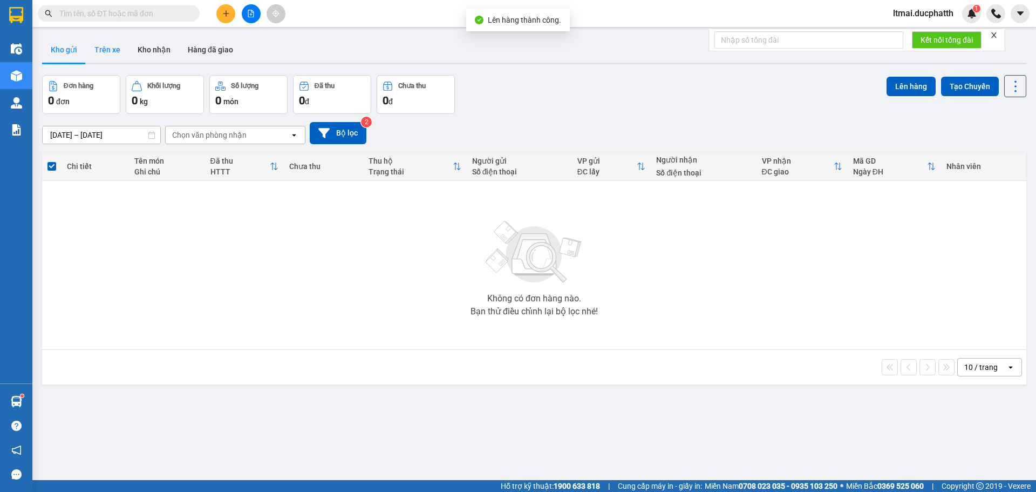
click at [100, 42] on button "Trên xe" at bounding box center [107, 50] width 43 height 26
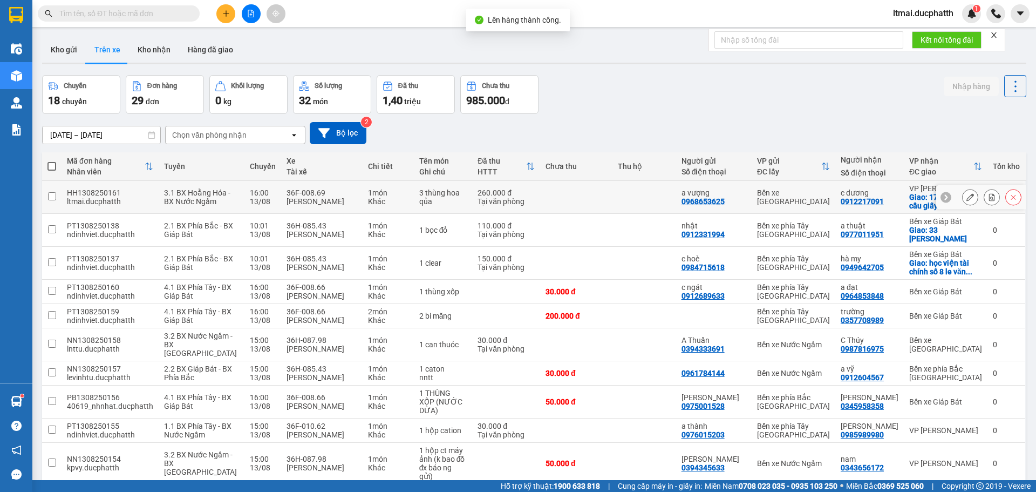
click at [989, 196] on icon at bounding box center [992, 197] width 6 height 8
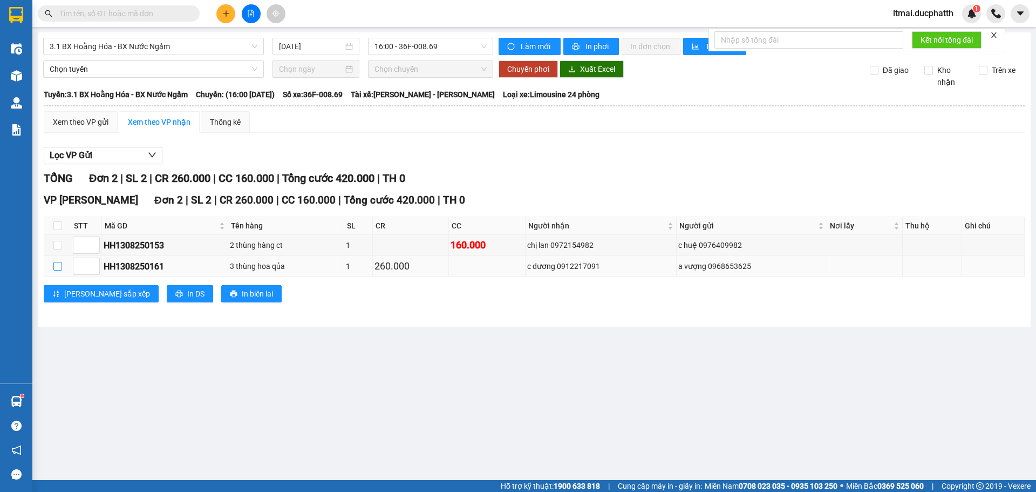
click at [58, 266] on input "checkbox" at bounding box center [57, 266] width 9 height 9
checkbox input "true"
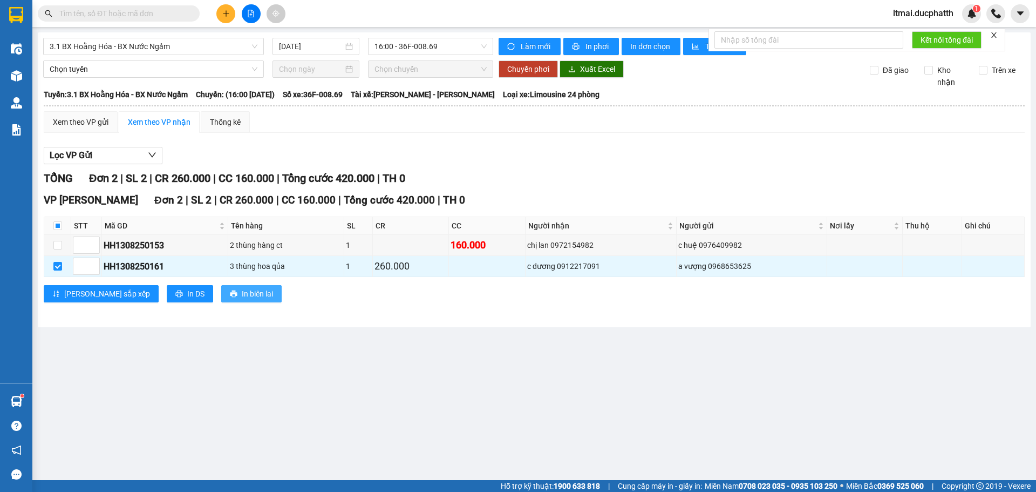
click at [242, 293] on span "In biên lai" at bounding box center [257, 294] width 31 height 12
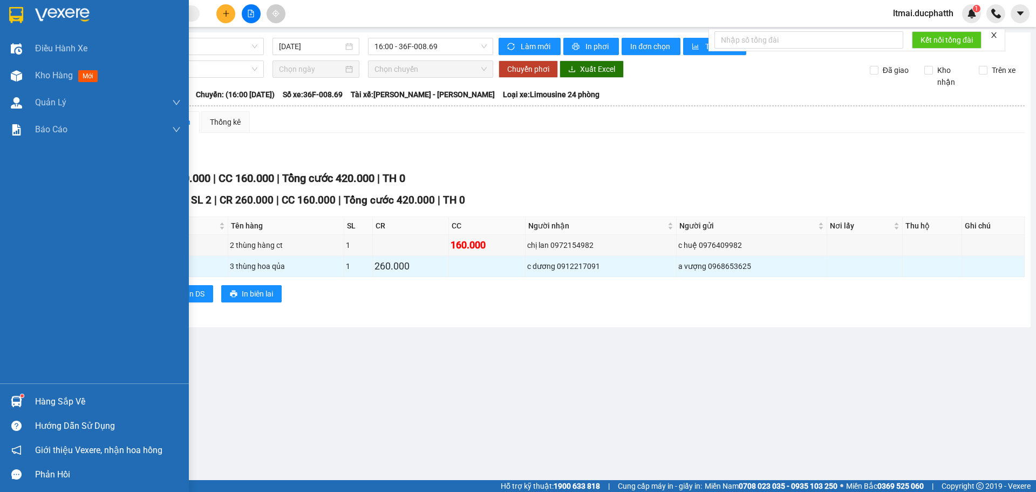
click at [16, 74] on img at bounding box center [16, 75] width 11 height 11
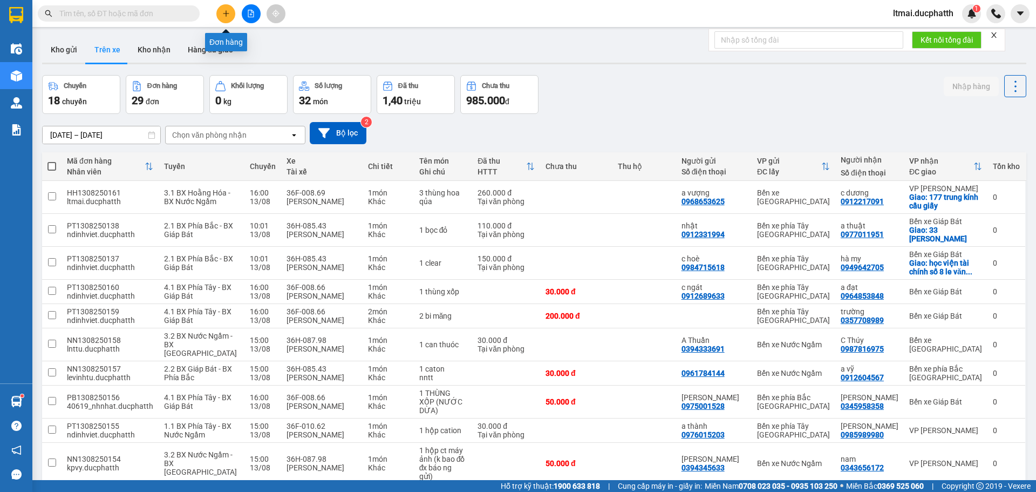
click at [224, 13] on icon "plus" at bounding box center [226, 13] width 6 height 1
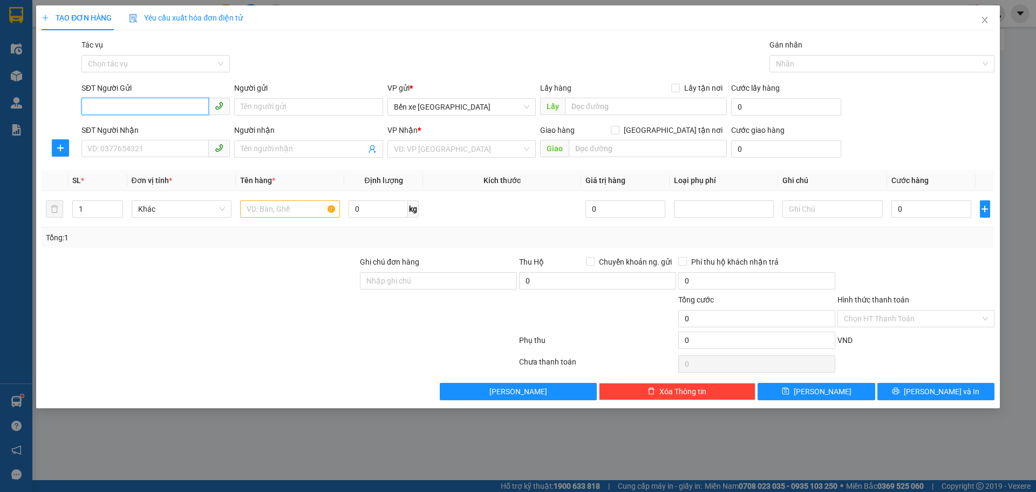
click at [155, 113] on input "SĐT Người Gửi" at bounding box center [144, 106] width 127 height 17
type input "0973894952"
click at [347, 107] on input "Người gửi" at bounding box center [308, 106] width 148 height 17
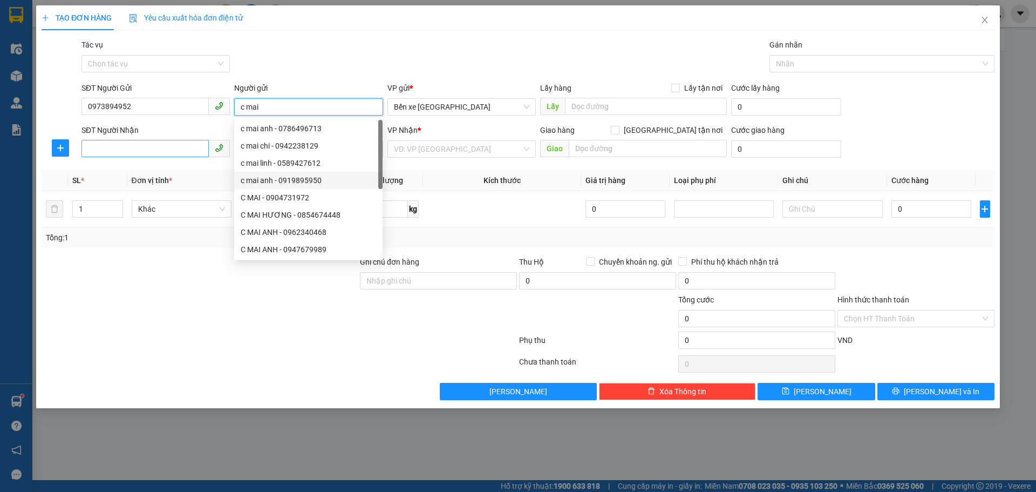
type input "c mai"
click at [156, 146] on input "SĐT Người Nhận" at bounding box center [144, 148] width 127 height 17
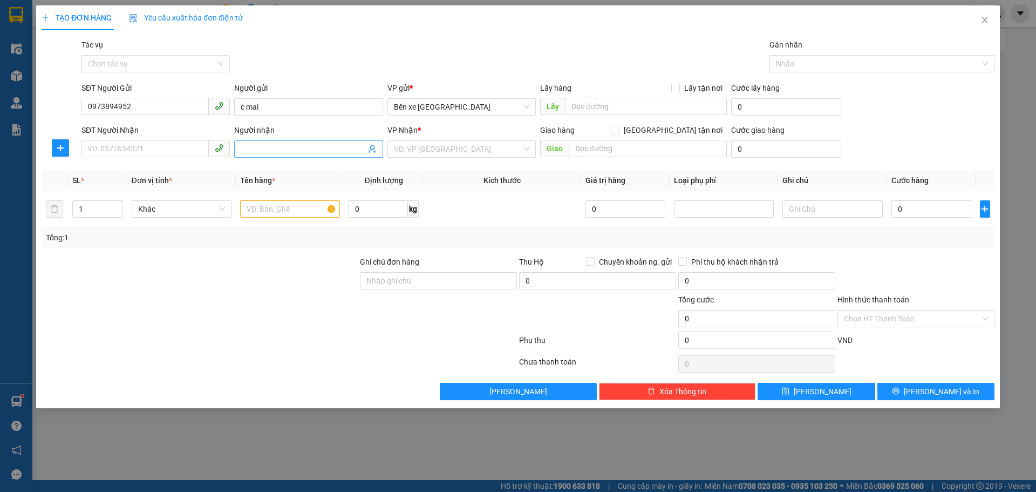
click at [283, 144] on input "Người nhận" at bounding box center [303, 149] width 125 height 12
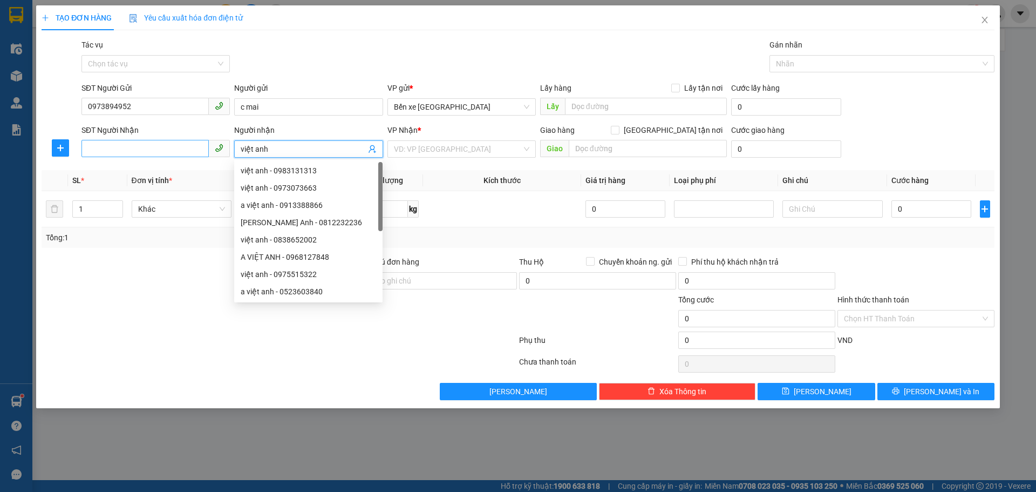
type input "việt anh"
click at [126, 151] on input "SĐT Người Nhận" at bounding box center [144, 148] width 127 height 17
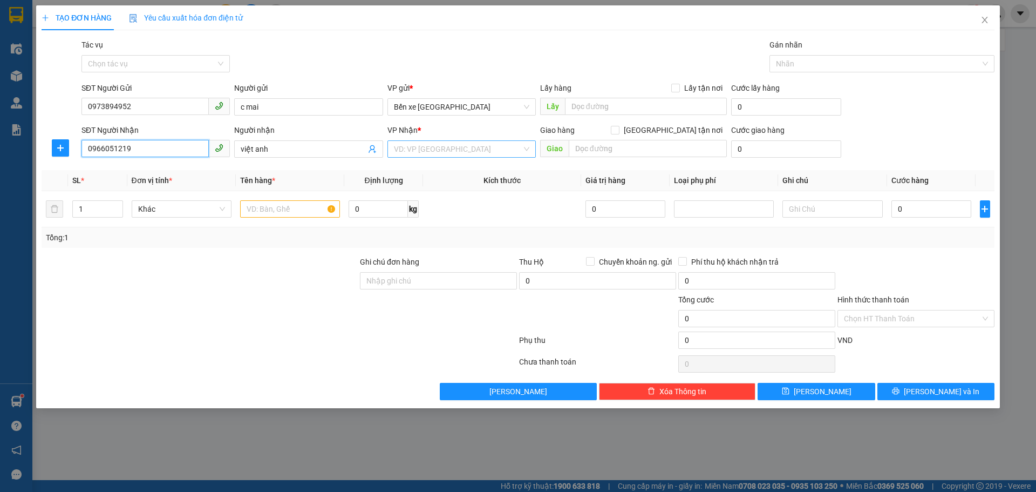
type input "0966051219"
click at [521, 145] on input "search" at bounding box center [458, 149] width 128 height 16
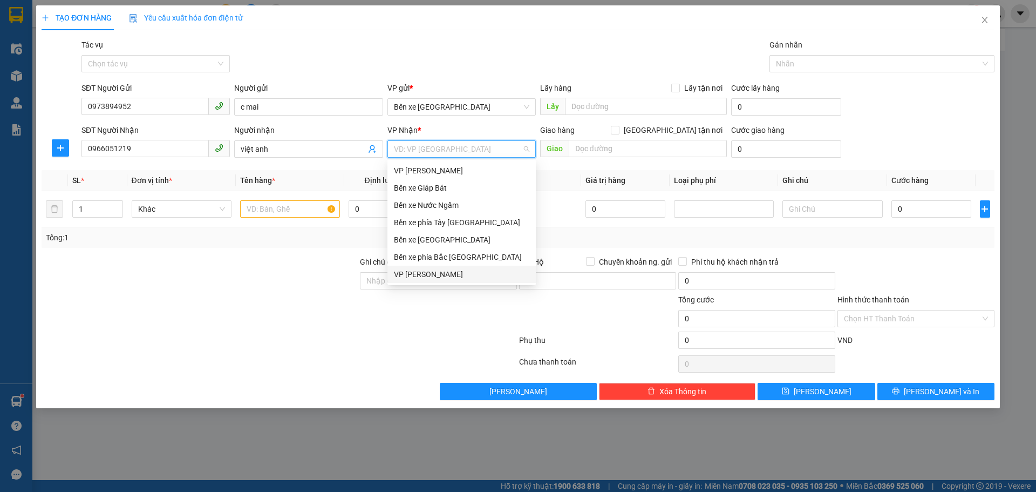
click at [426, 273] on div "VP [PERSON_NAME]" at bounding box center [461, 274] width 135 height 12
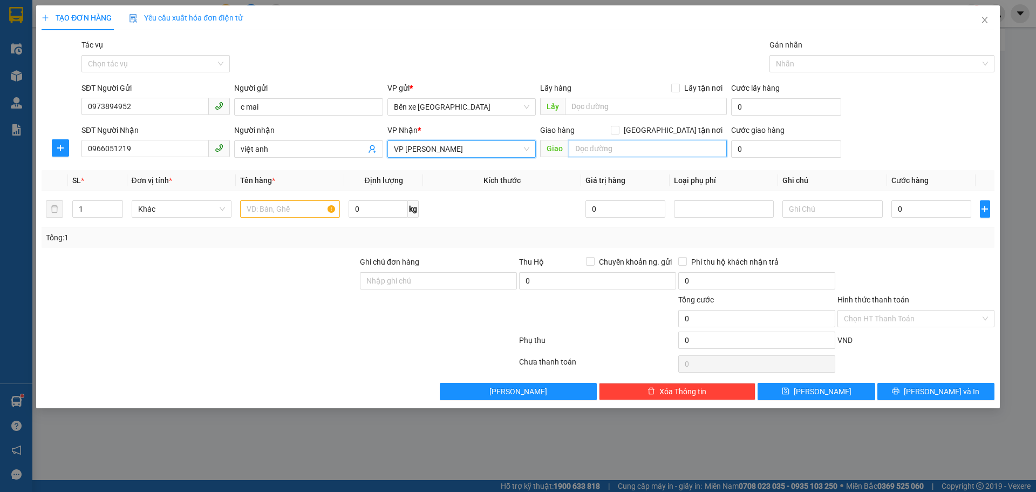
click at [582, 151] on input "text" at bounding box center [648, 148] width 158 height 17
type input "100 ái mộ bồ đề long biên"
click at [618, 129] on input "[GEOGRAPHIC_DATA] tận nơi" at bounding box center [615, 130] width 8 height 8
checkbox input "true"
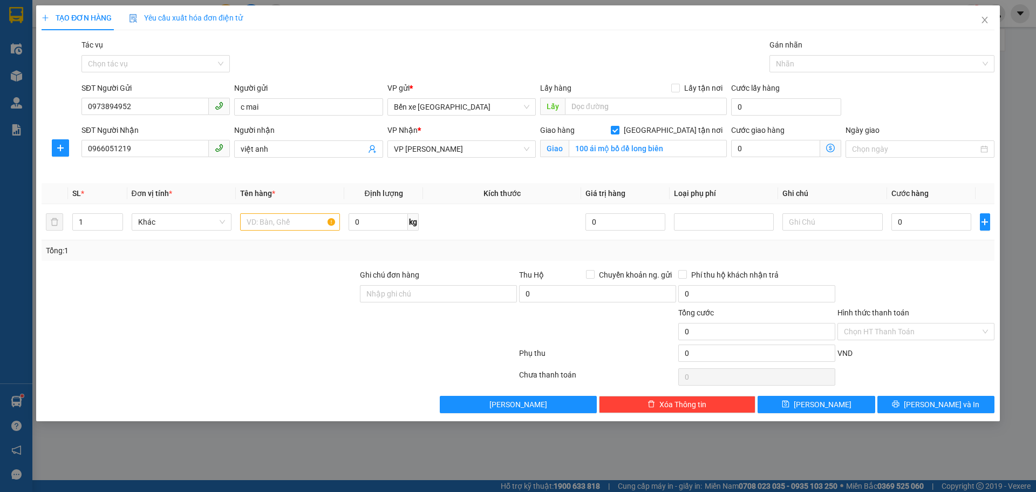
click at [835, 145] on icon "dollar-circle" at bounding box center [830, 148] width 9 height 9
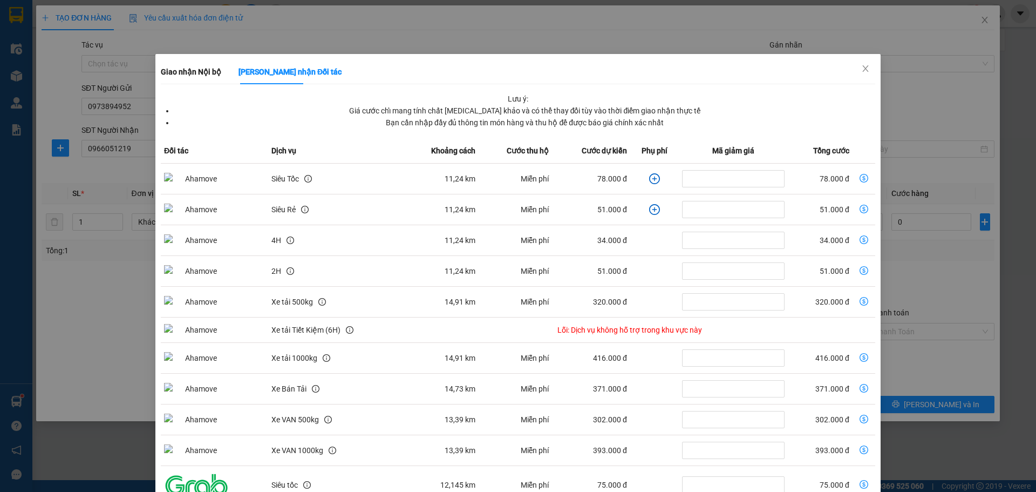
click at [860, 175] on icon "dollar-circle" at bounding box center [864, 178] width 9 height 9
type input "78.000"
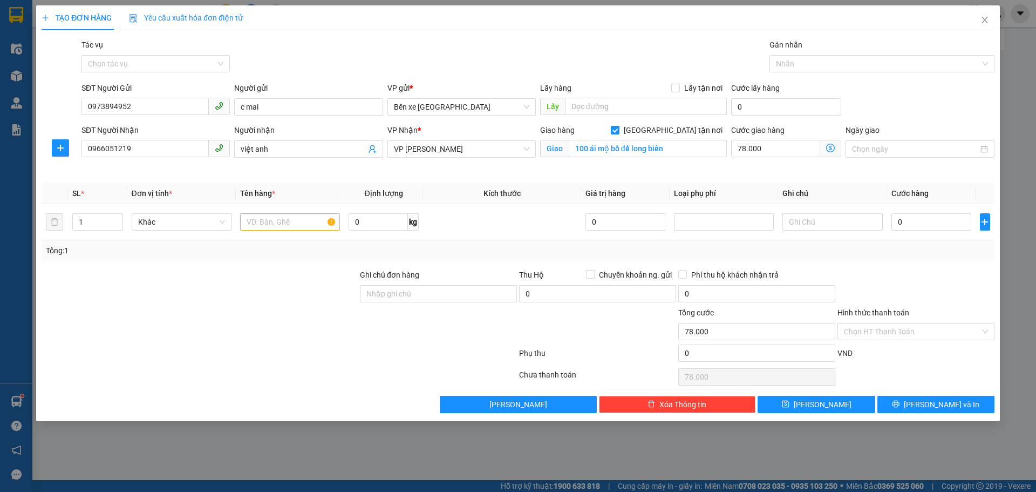
click at [829, 148] on icon "dollar-circle" at bounding box center [830, 148] width 9 height 9
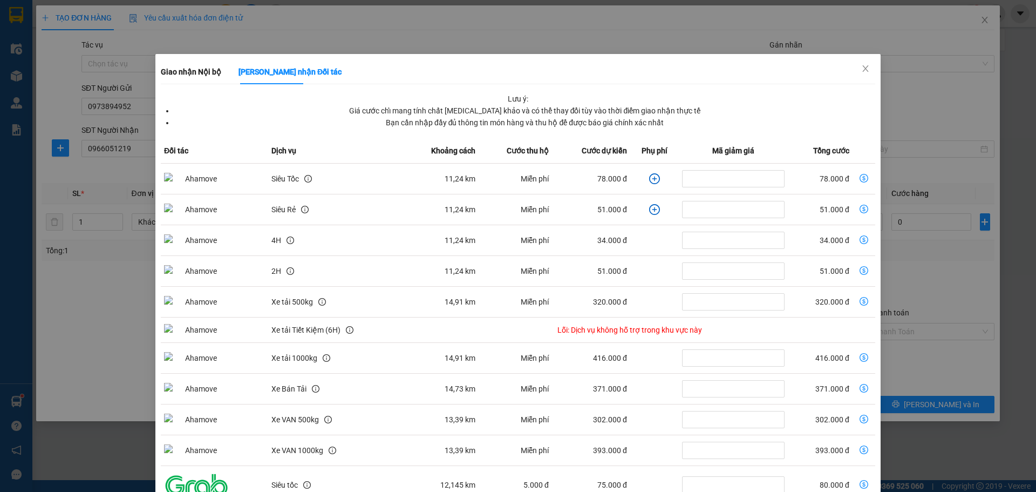
click at [649, 175] on icon "plus-circle" at bounding box center [654, 178] width 11 height 11
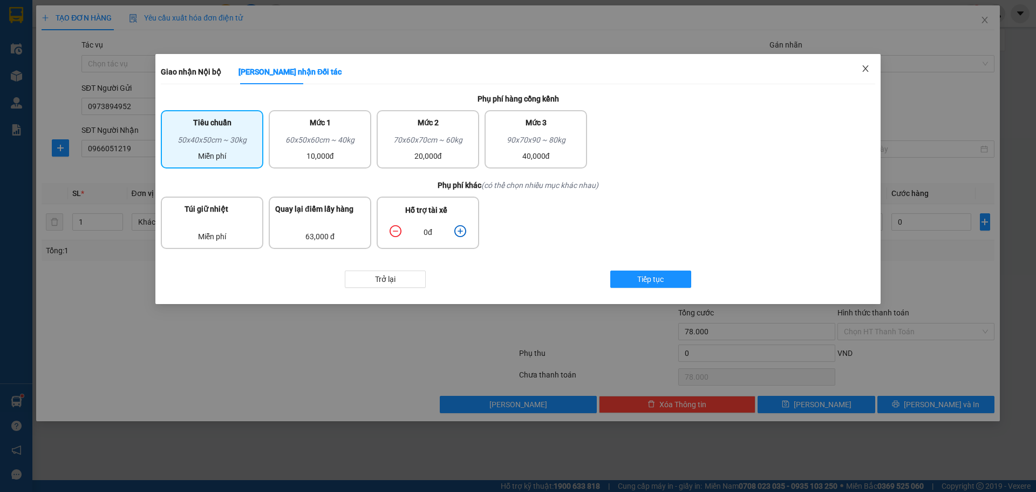
click at [863, 67] on icon "close" at bounding box center [865, 68] width 9 height 9
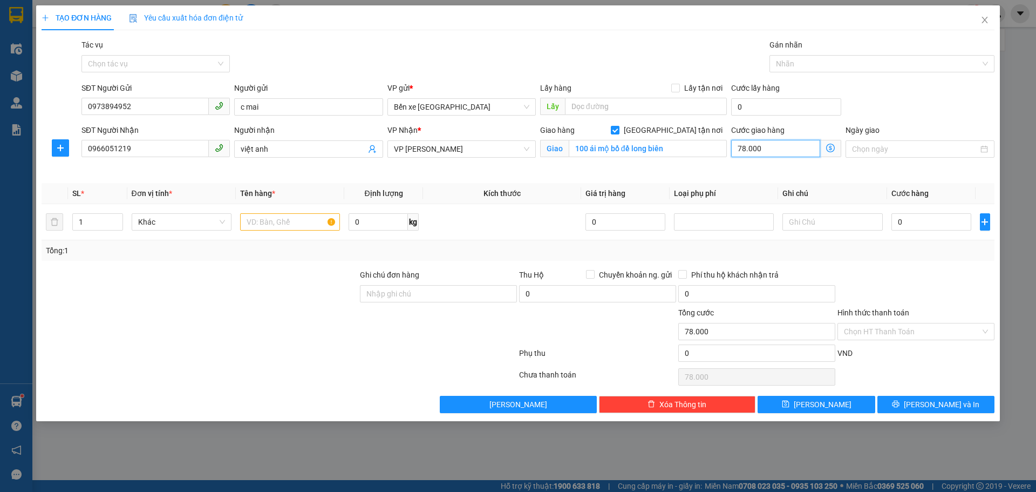
click at [774, 145] on input "78.000" at bounding box center [775, 148] width 89 height 17
type input "1"
type input "10"
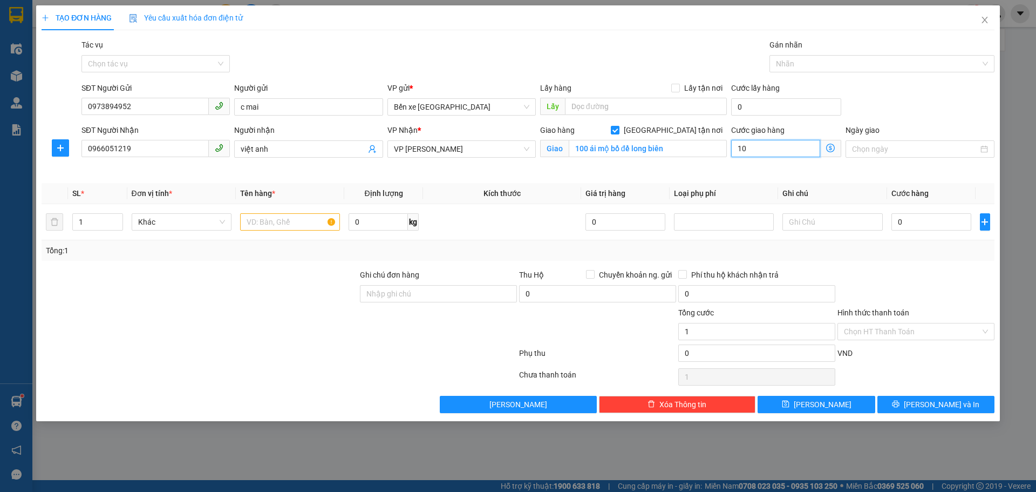
type input "10"
type input "100"
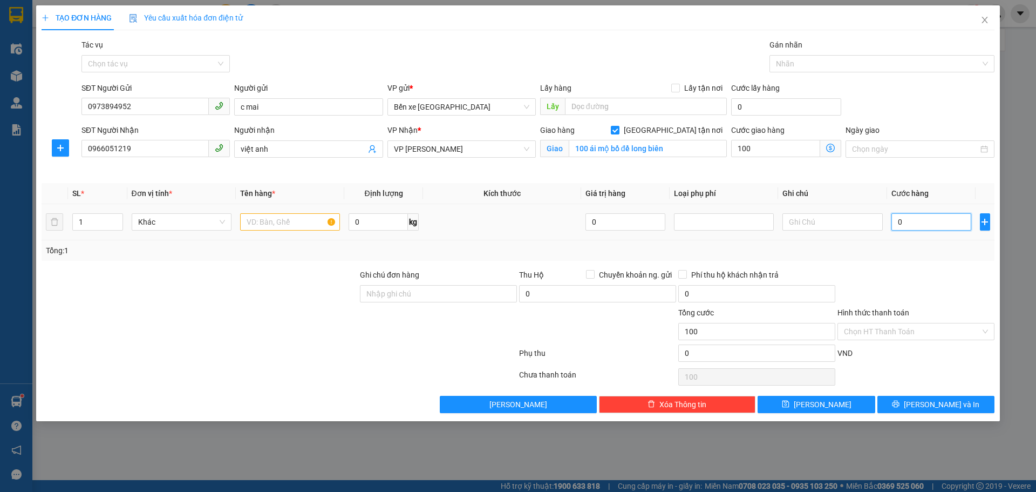
click at [914, 229] on input "0" at bounding box center [931, 221] width 80 height 17
type input "100.000"
type input "7"
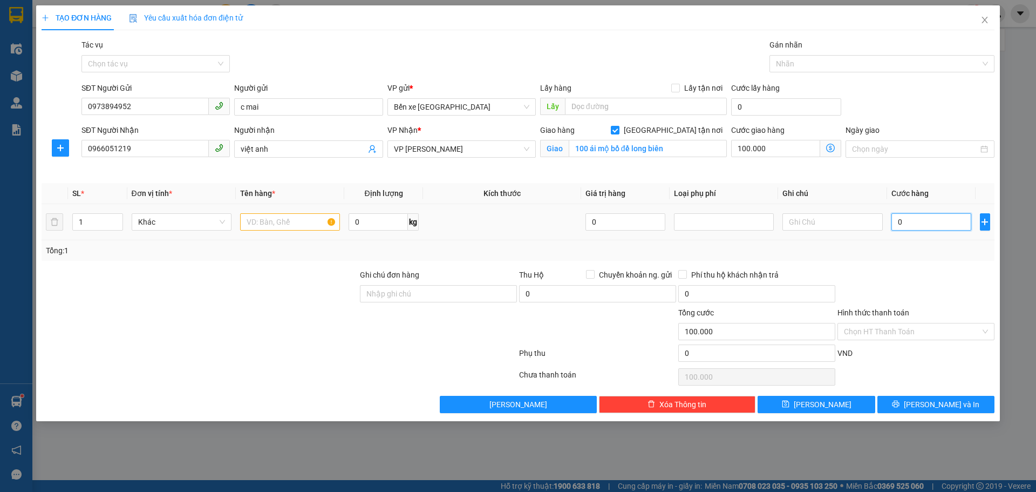
type input "100.007"
type input "70"
type input "100.070"
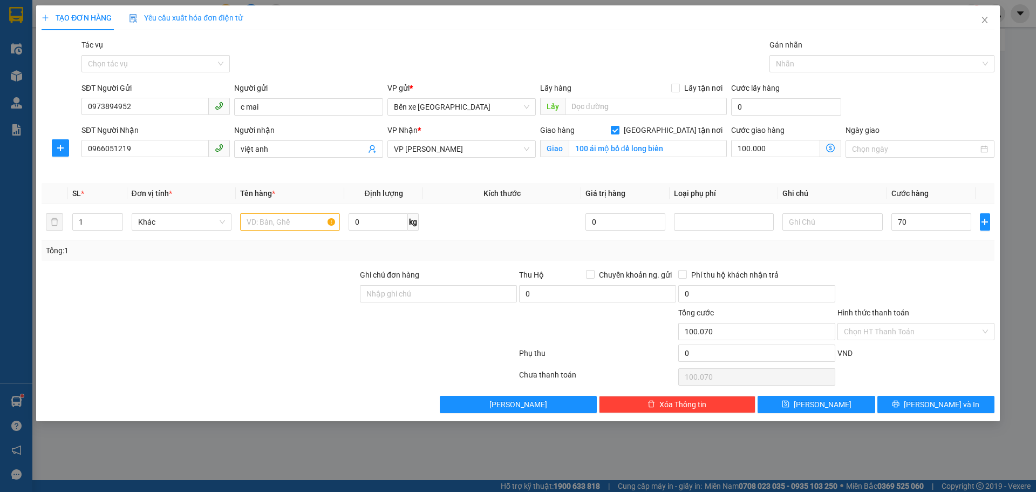
type input "70.000"
type input "170.000"
click at [857, 262] on div "Transit Pickup Surcharge Ids Transit Deliver Surcharge Ids Transit Deliver Surc…" at bounding box center [518, 226] width 953 height 374
click at [827, 149] on icon "dollar-circle" at bounding box center [830, 148] width 9 height 9
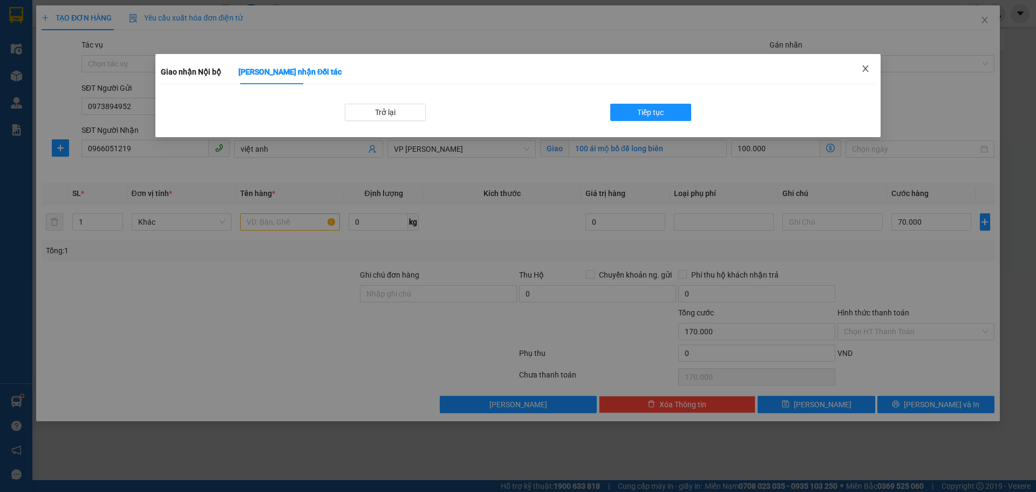
click at [868, 69] on icon "close" at bounding box center [865, 68] width 9 height 9
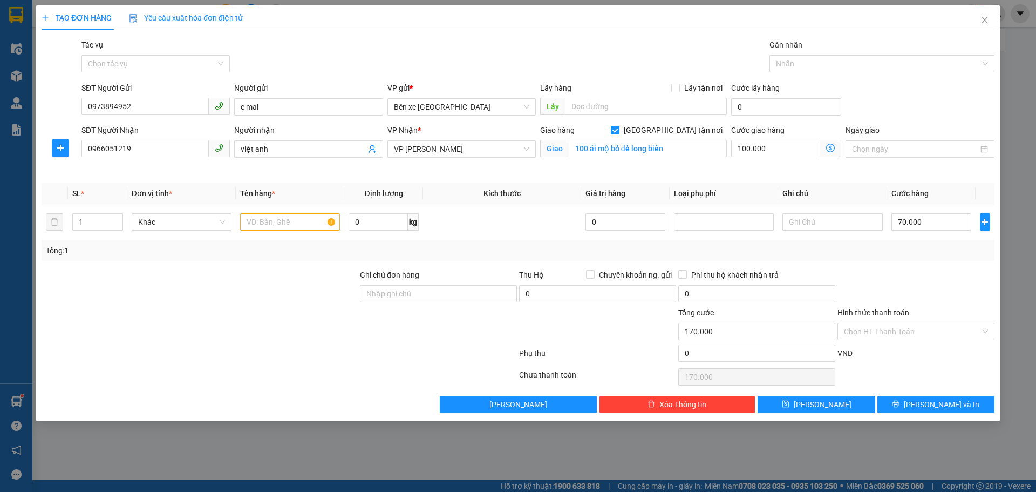
click at [834, 148] on icon "dollar-circle" at bounding box center [830, 148] width 9 height 9
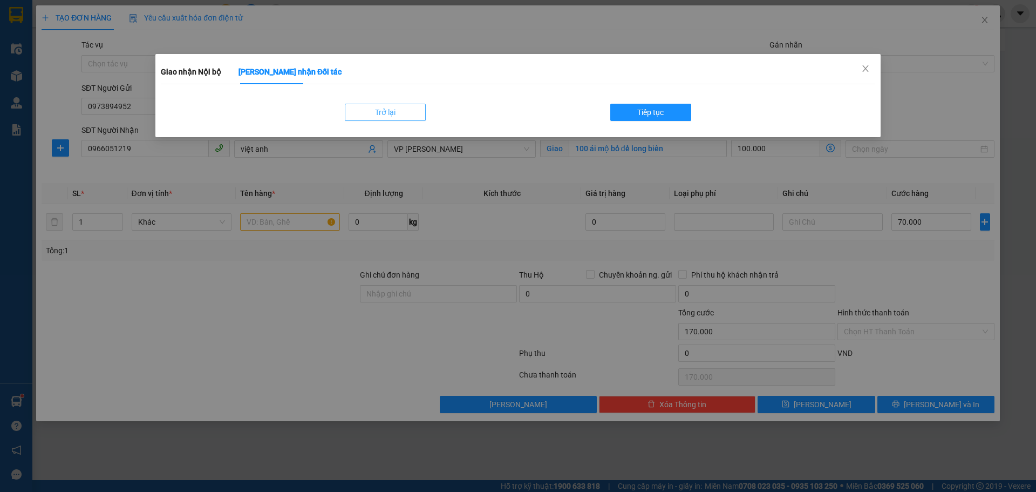
click at [377, 117] on span "Trở lại" at bounding box center [385, 112] width 21 height 12
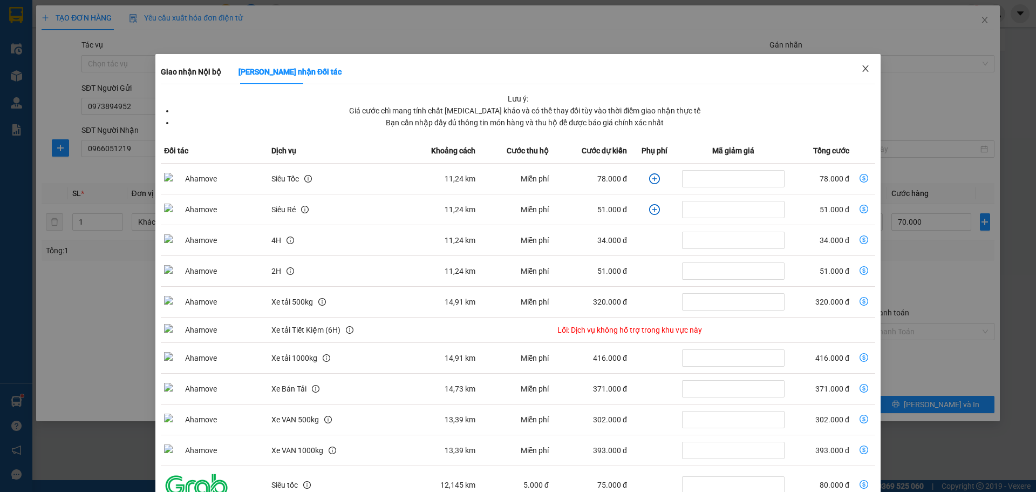
click at [862, 66] on icon "close" at bounding box center [865, 68] width 6 height 6
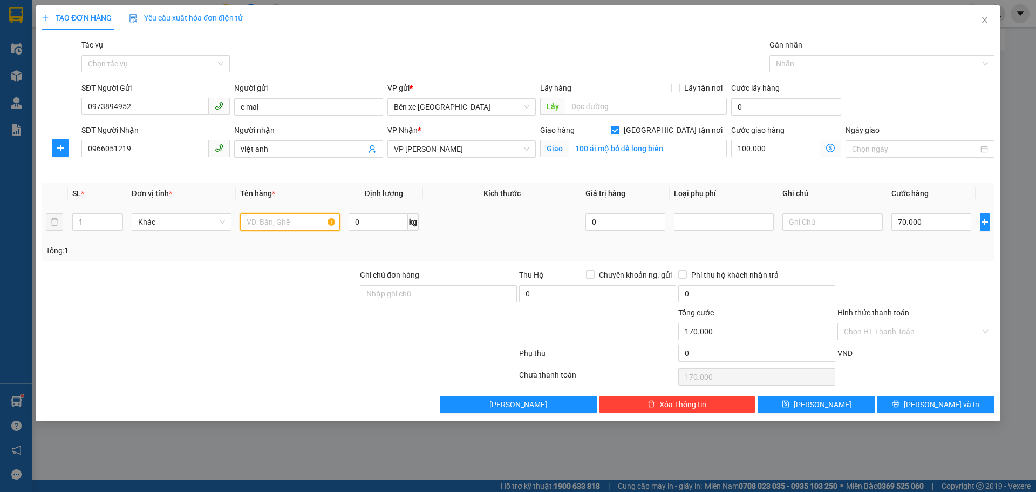
click at [301, 220] on input "text" at bounding box center [290, 221] width 100 height 17
click at [565, 248] on div "Tổng: 1" at bounding box center [518, 250] width 944 height 12
click at [903, 331] on input "Hình thức thanh toán" at bounding box center [912, 331] width 137 height 16
click at [309, 216] on input "1 bì" at bounding box center [290, 221] width 100 height 17
type input "1 bì na"
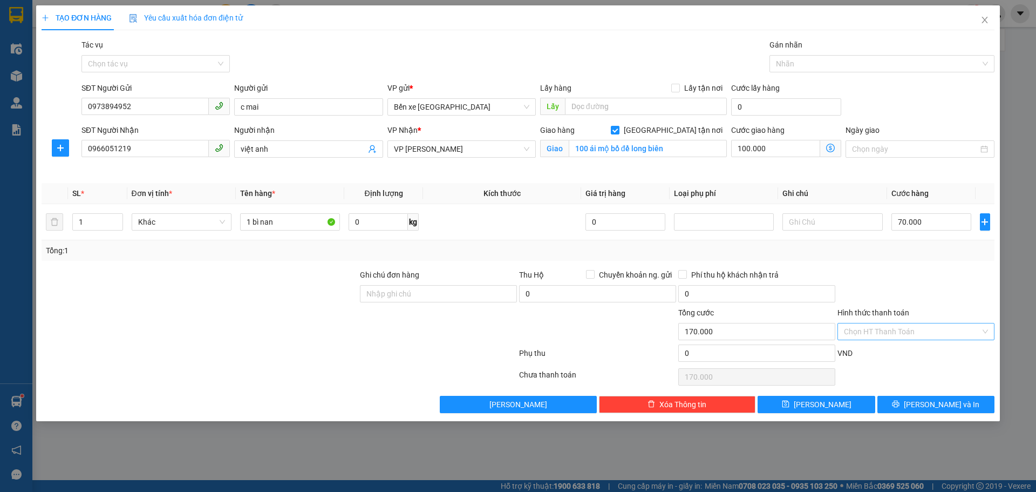
drag, startPoint x: 884, startPoint y: 330, endPoint x: 879, endPoint y: 333, distance: 6.6
click at [884, 330] on input "Hình thức thanh toán" at bounding box center [912, 331] width 137 height 16
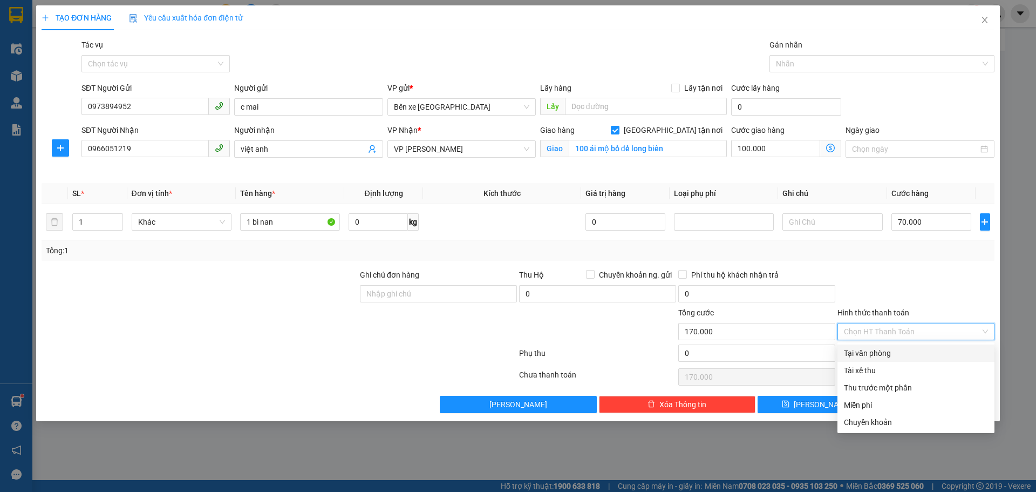
click at [864, 354] on div "Tại văn phòng" at bounding box center [916, 353] width 144 height 12
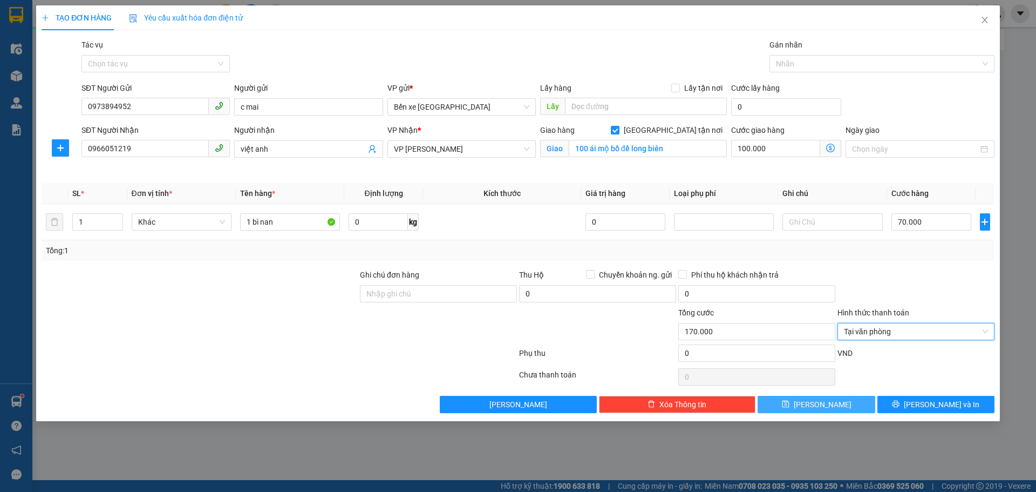
drag, startPoint x: 812, startPoint y: 406, endPoint x: 890, endPoint y: 279, distance: 149.2
click at [813, 404] on button "[PERSON_NAME]" at bounding box center [816, 403] width 117 height 17
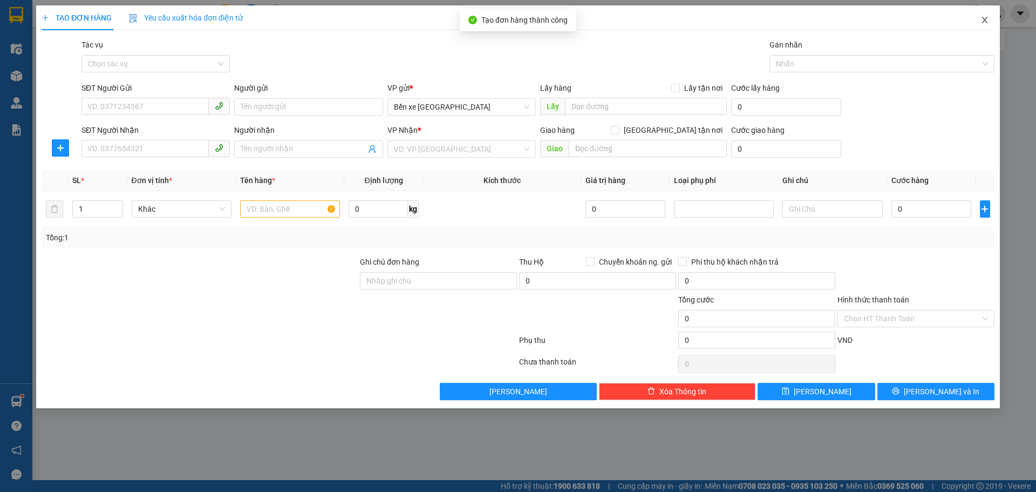
click at [984, 21] on icon "close" at bounding box center [984, 20] width 9 height 9
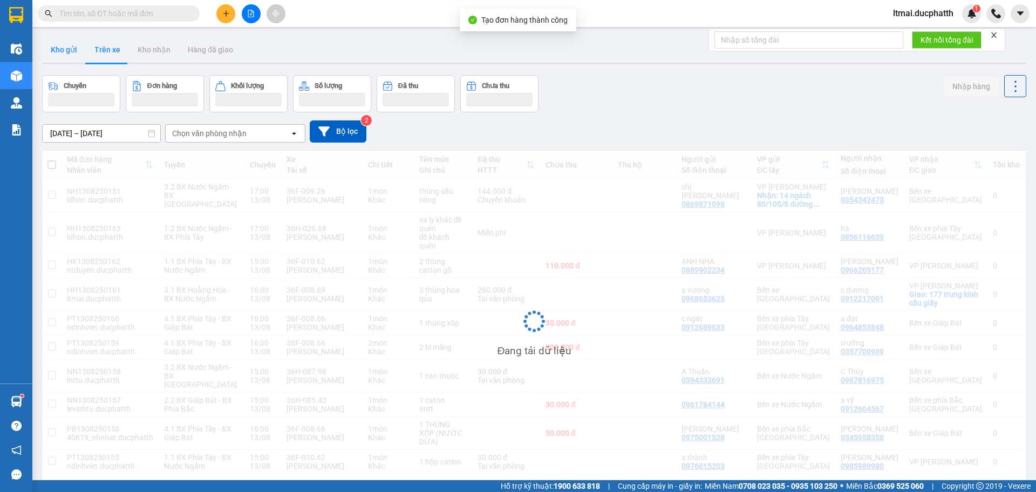
click at [60, 44] on button "Kho gửi" at bounding box center [64, 50] width 44 height 26
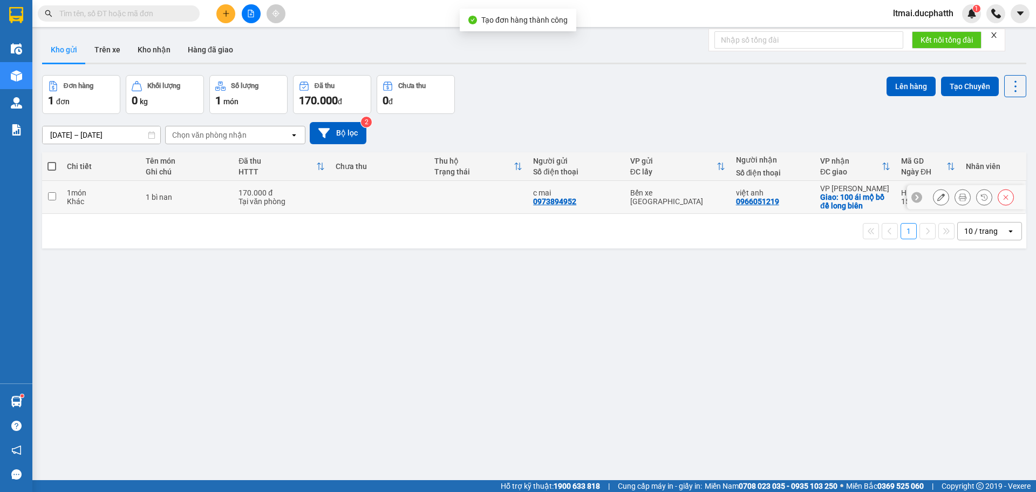
click at [75, 193] on div "1 món" at bounding box center [100, 192] width 67 height 9
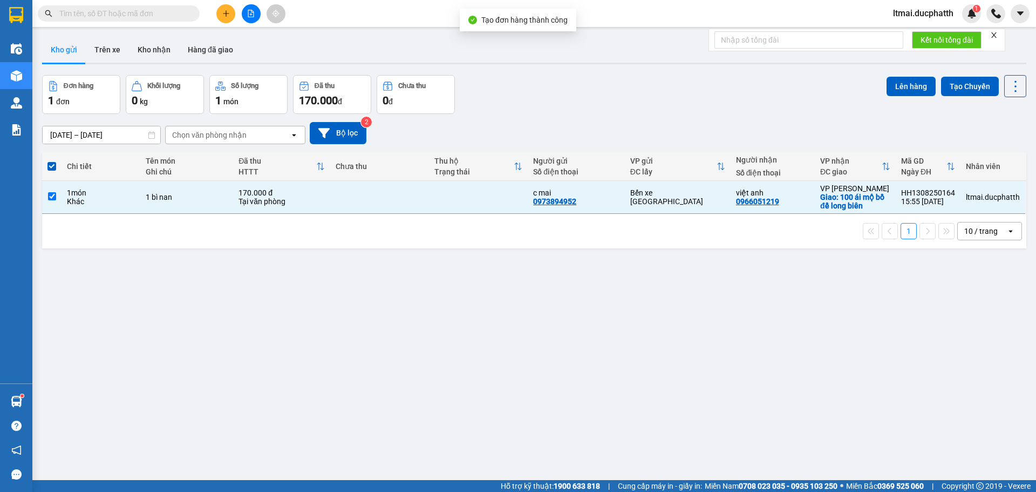
click at [903, 75] on div "Lên hàng Tạo Chuyến" at bounding box center [956, 86] width 140 height 22
click at [905, 83] on button "Lên hàng" at bounding box center [910, 86] width 49 height 19
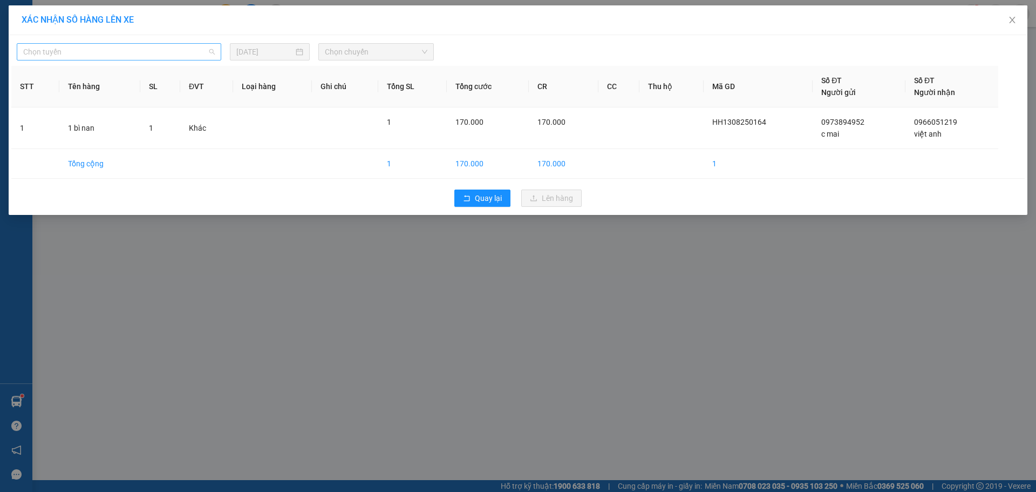
click at [151, 50] on span "Chọn tuyến" at bounding box center [119, 52] width 192 height 16
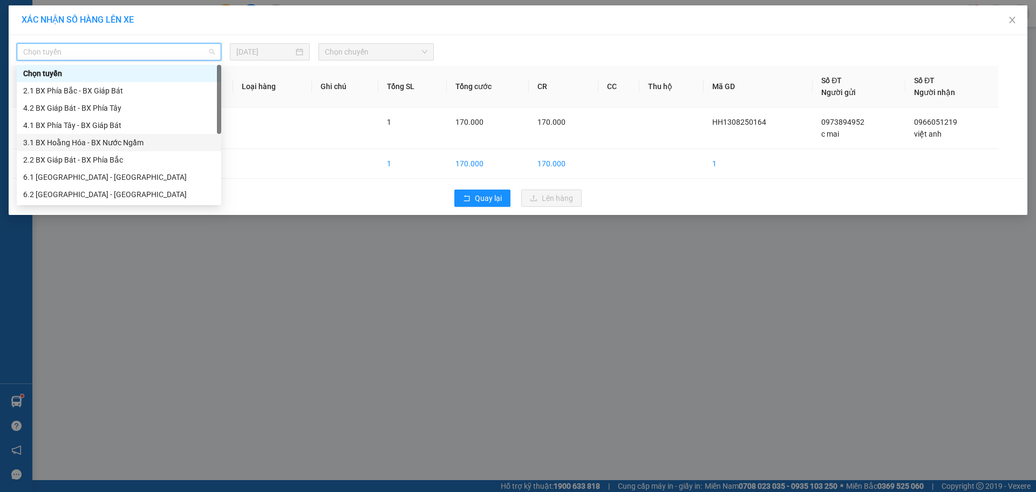
click at [71, 143] on div "3.1 BX Hoằng Hóa - BX Nước Ngầm" at bounding box center [119, 143] width 192 height 12
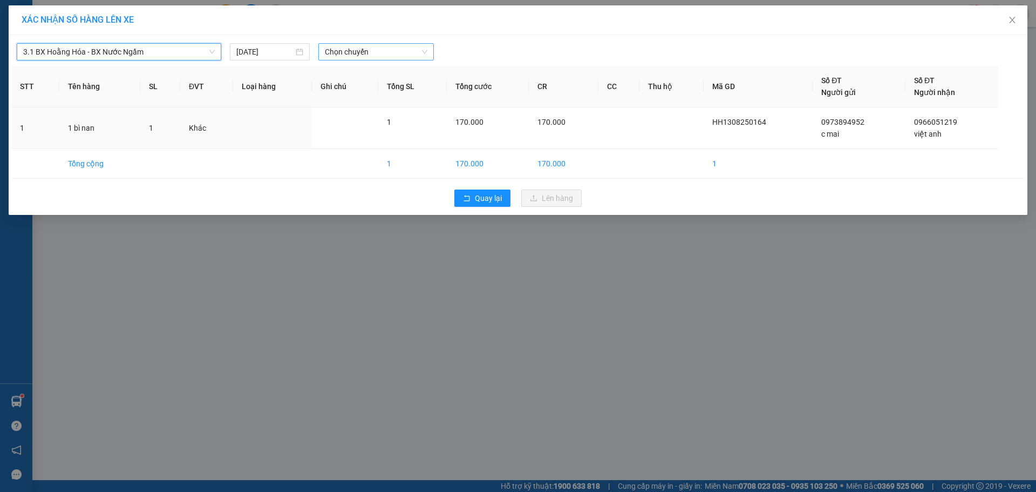
click at [337, 55] on span "Chọn chuyến" at bounding box center [376, 52] width 103 height 16
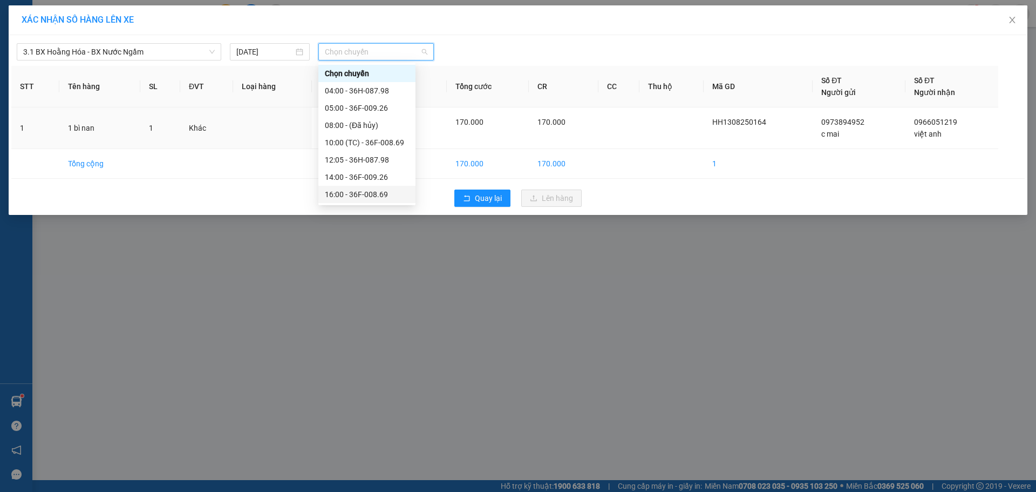
drag, startPoint x: 340, startPoint y: 189, endPoint x: 519, endPoint y: 192, distance: 179.2
click at [340, 189] on div "16:00 - 36F-008.69" at bounding box center [367, 194] width 84 height 12
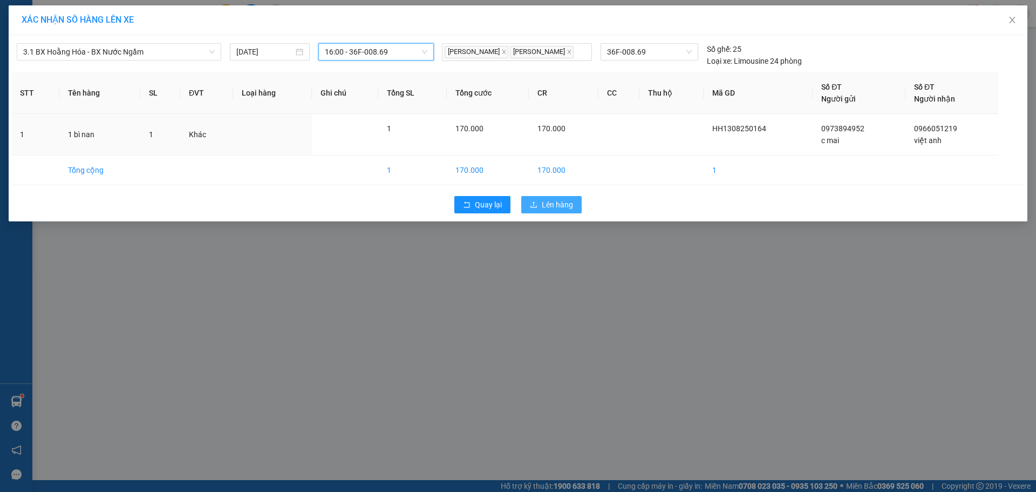
click at [542, 204] on span "Lên hàng" at bounding box center [557, 205] width 31 height 12
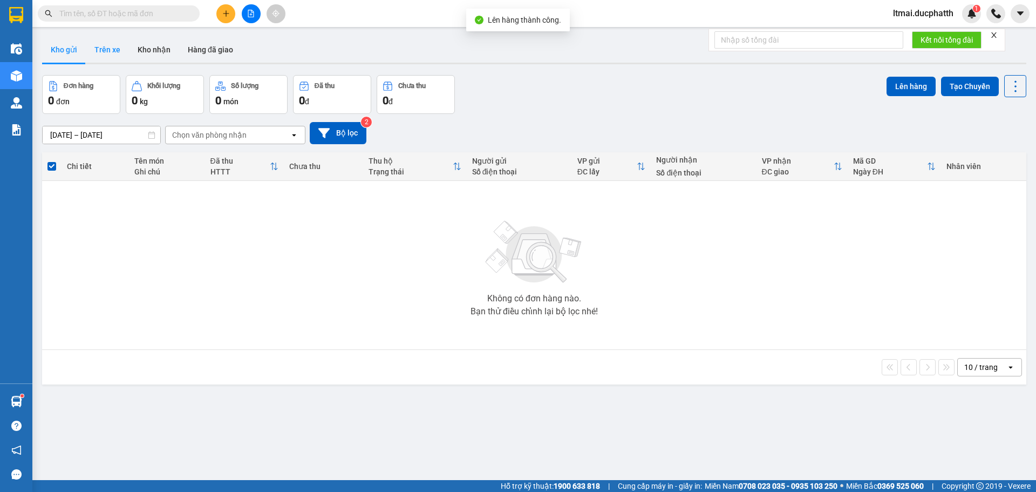
click at [106, 51] on button "Trên xe" at bounding box center [107, 50] width 43 height 26
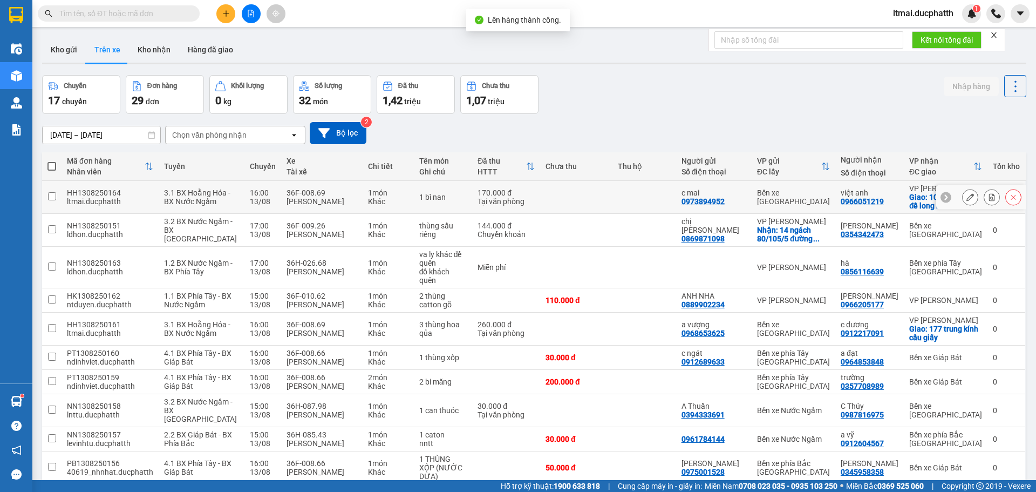
click at [984, 195] on button at bounding box center [991, 197] width 15 height 19
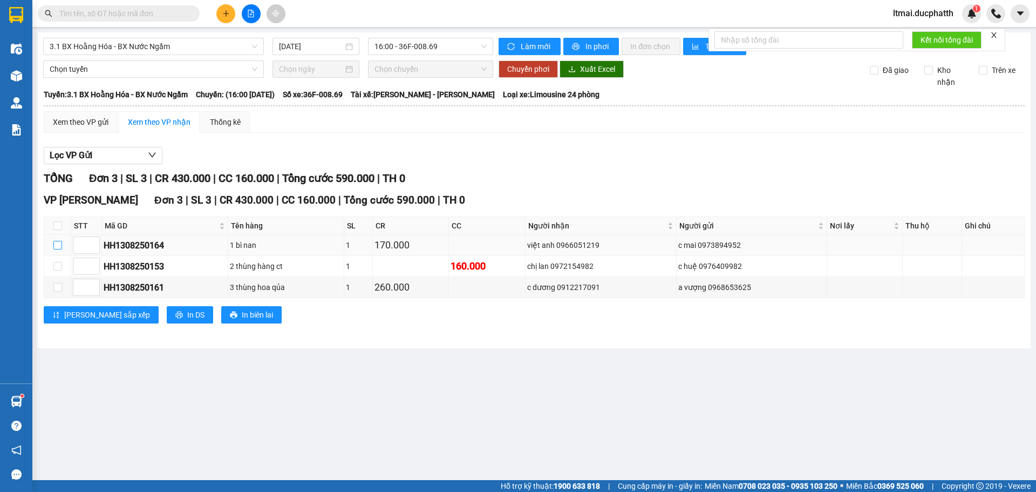
click at [59, 245] on input "checkbox" at bounding box center [57, 245] width 9 height 9
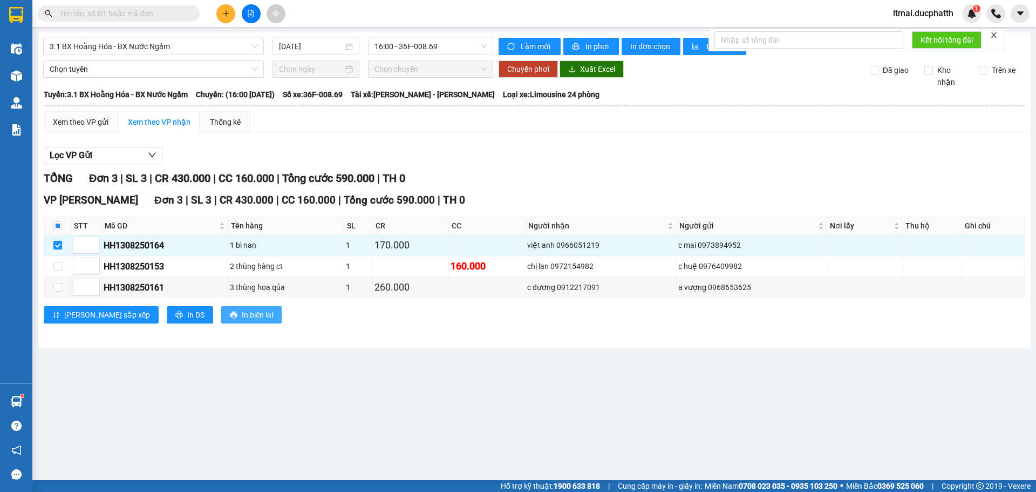
click at [242, 311] on span "In biên lai" at bounding box center [257, 315] width 31 height 12
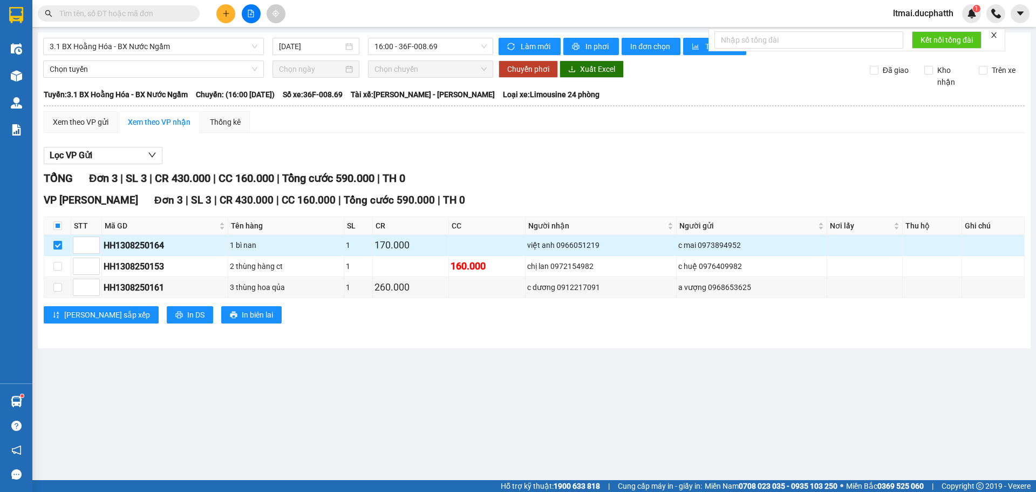
click at [59, 245] on input "checkbox" at bounding box center [57, 245] width 9 height 9
checkbox input "false"
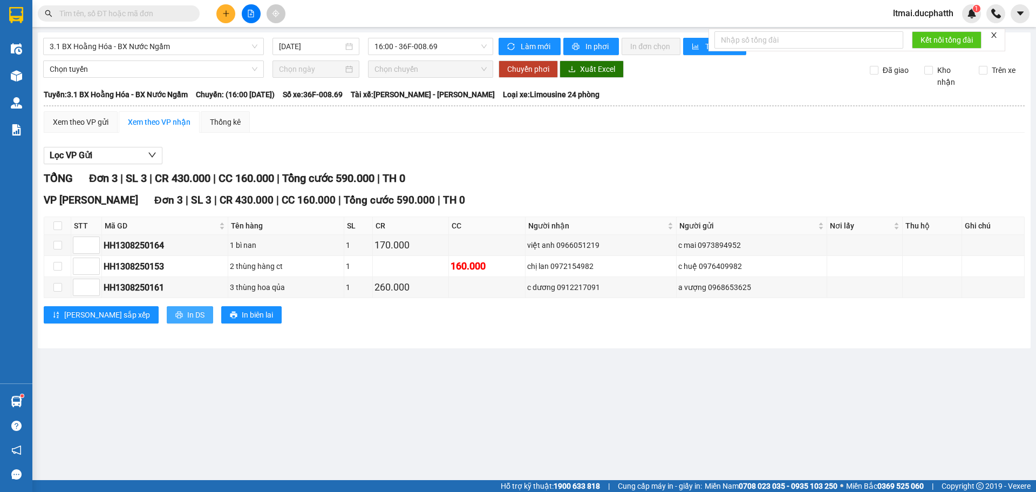
click at [187, 313] on span "In DS" at bounding box center [195, 315] width 17 height 12
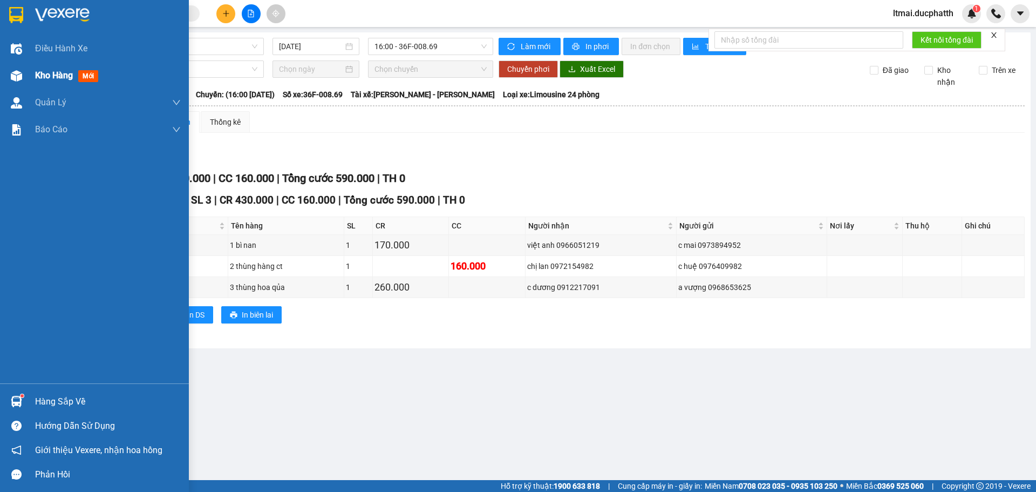
click at [35, 77] on span "Kho hàng" at bounding box center [54, 75] width 38 height 10
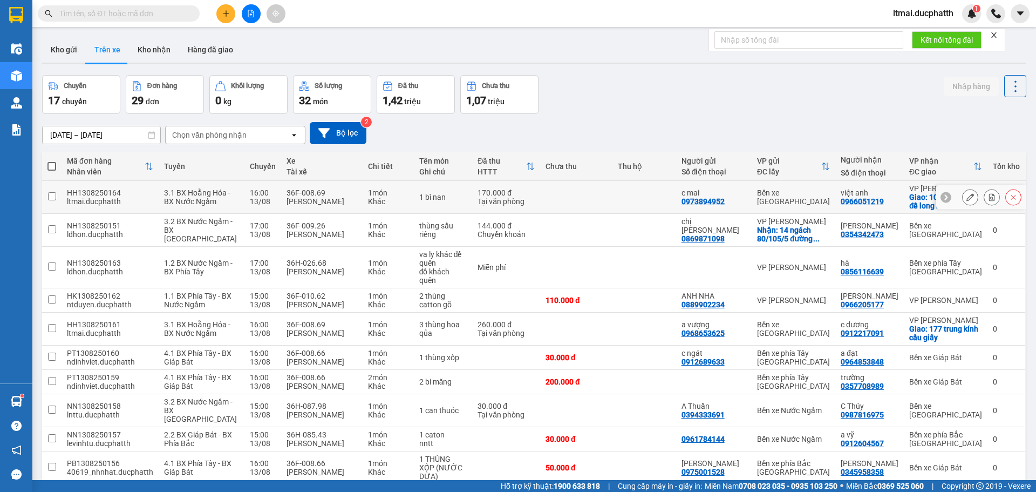
click at [984, 193] on button at bounding box center [991, 197] width 15 height 19
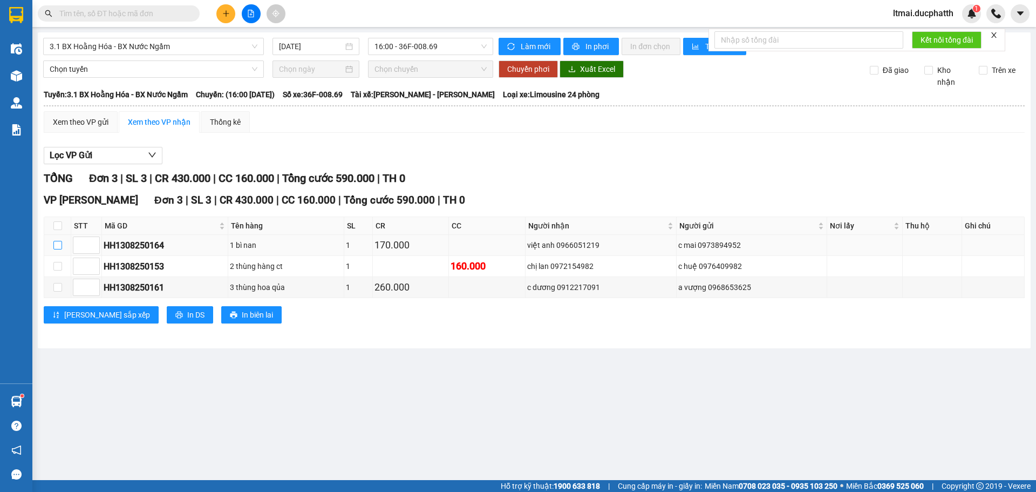
click at [58, 243] on input "checkbox" at bounding box center [57, 245] width 9 height 9
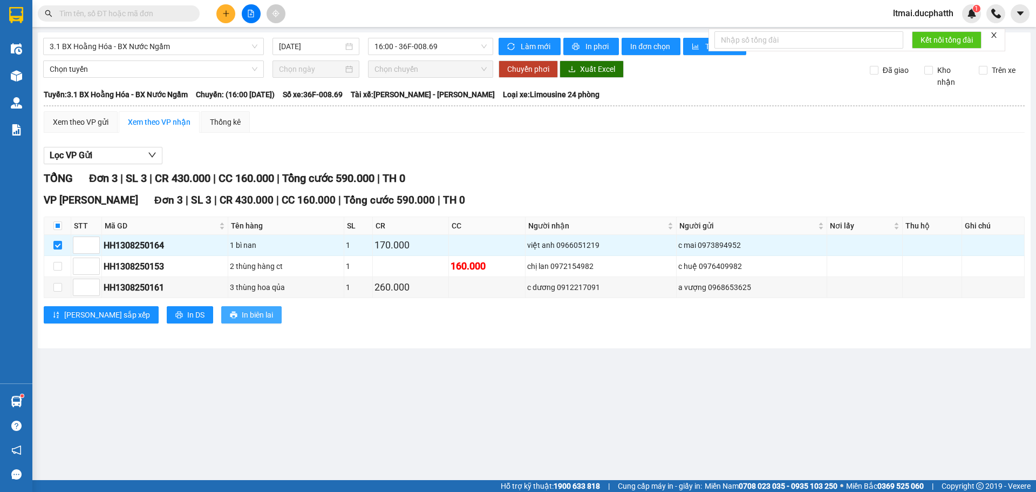
click at [242, 311] on span "In biên lai" at bounding box center [257, 315] width 31 height 12
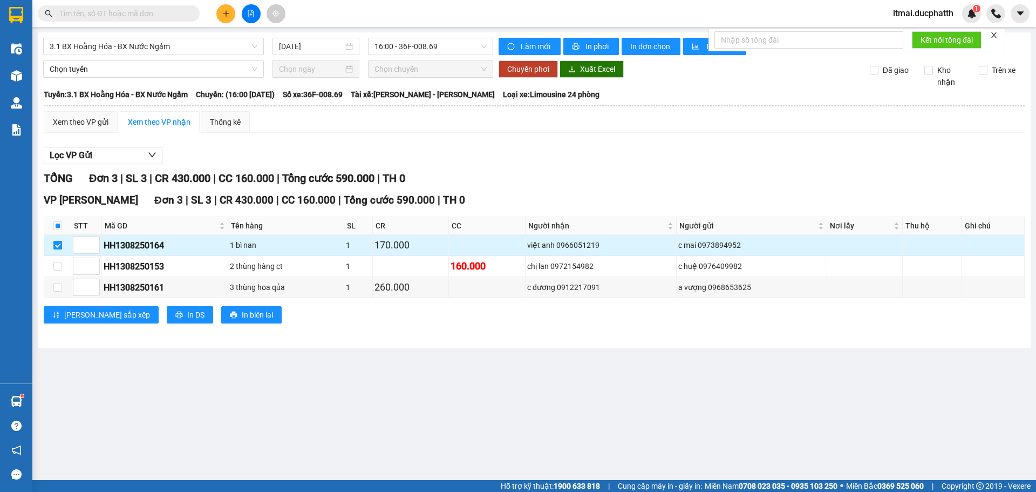
click at [54, 244] on input "checkbox" at bounding box center [57, 245] width 9 height 9
checkbox input "false"
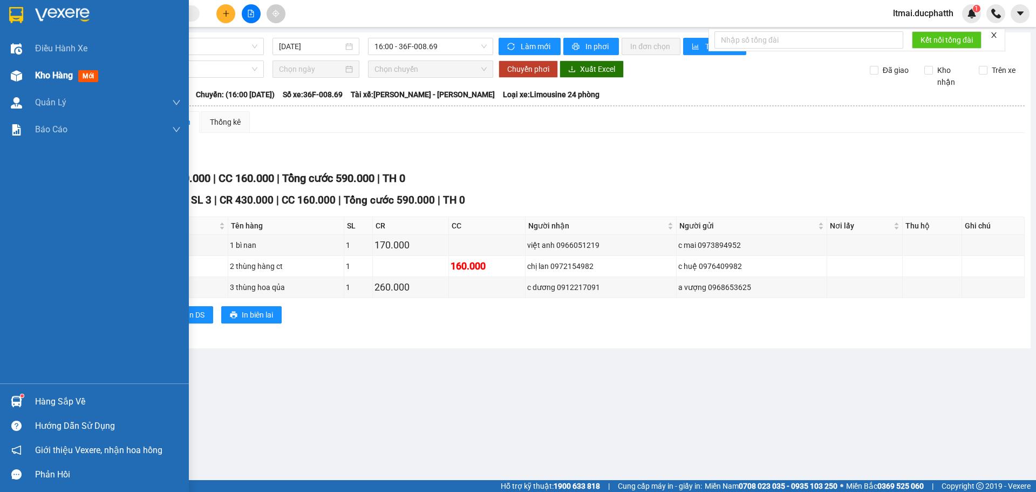
click at [21, 71] on img at bounding box center [16, 75] width 11 height 11
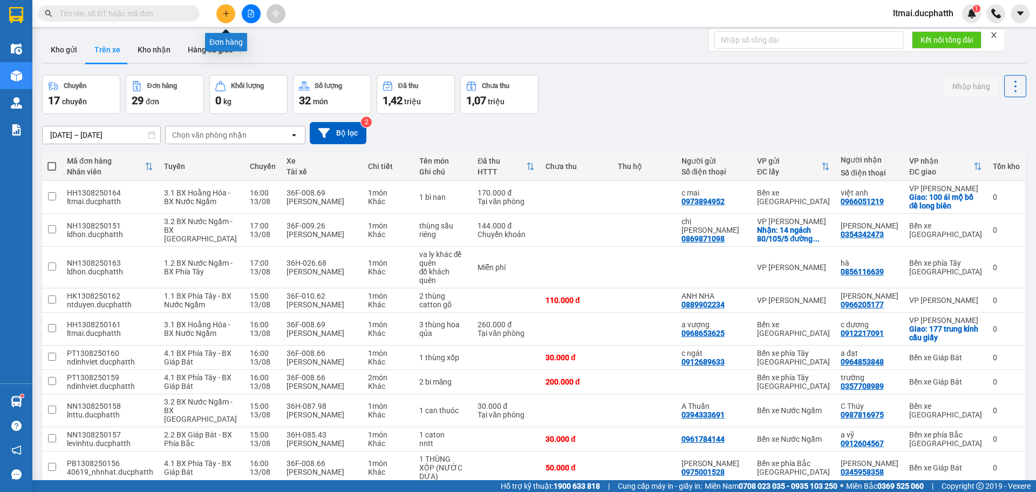
click at [226, 17] on button at bounding box center [225, 13] width 19 height 19
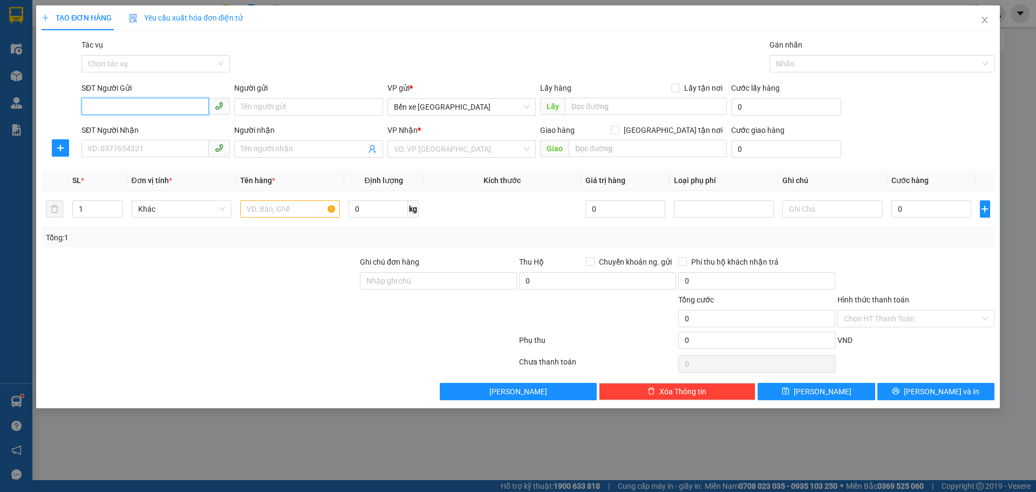
click at [144, 112] on input "SĐT Người Gửi" at bounding box center [144, 106] width 127 height 17
type input "0326034012"
click at [287, 105] on input "Người gửi" at bounding box center [308, 106] width 148 height 17
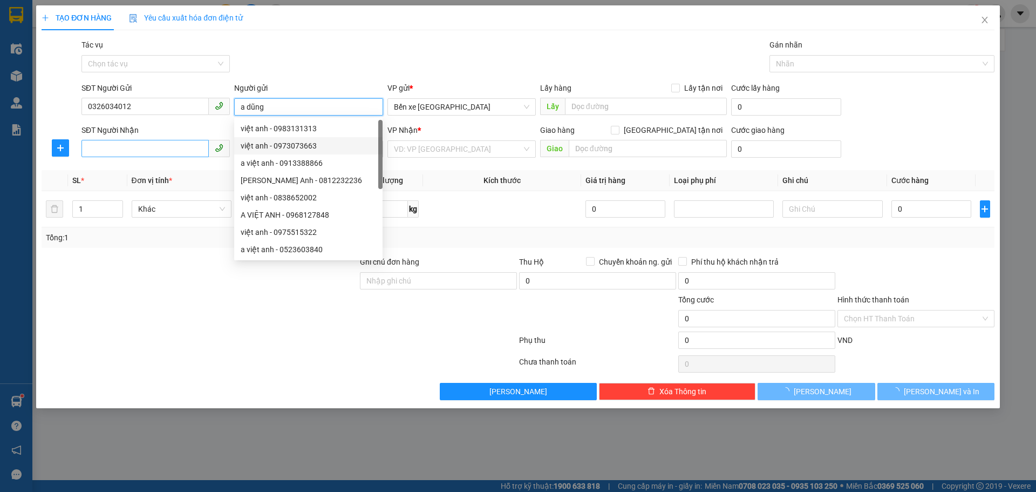
type input "a dũng"
click at [185, 148] on input "SĐT Người Nhận" at bounding box center [144, 148] width 127 height 17
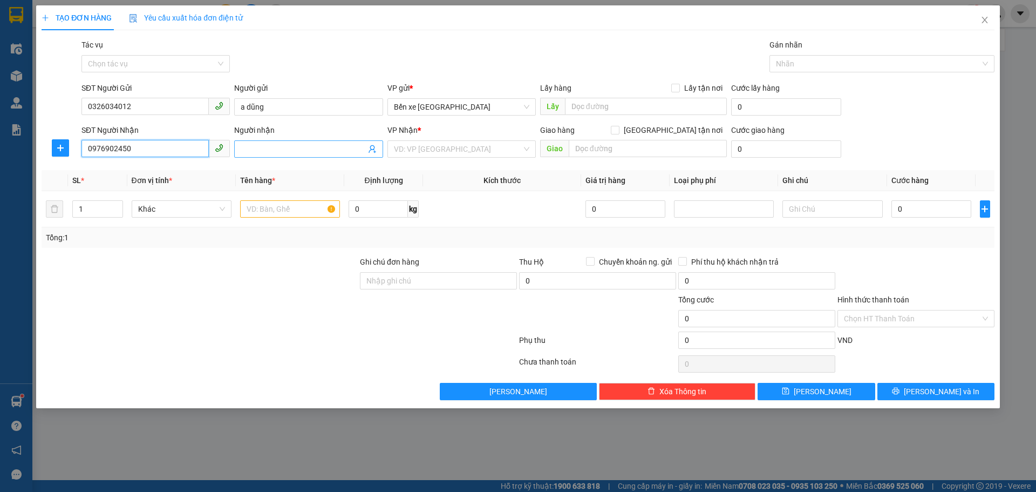
type input "0976902450"
click at [284, 152] on input "Người nhận" at bounding box center [303, 149] width 125 height 12
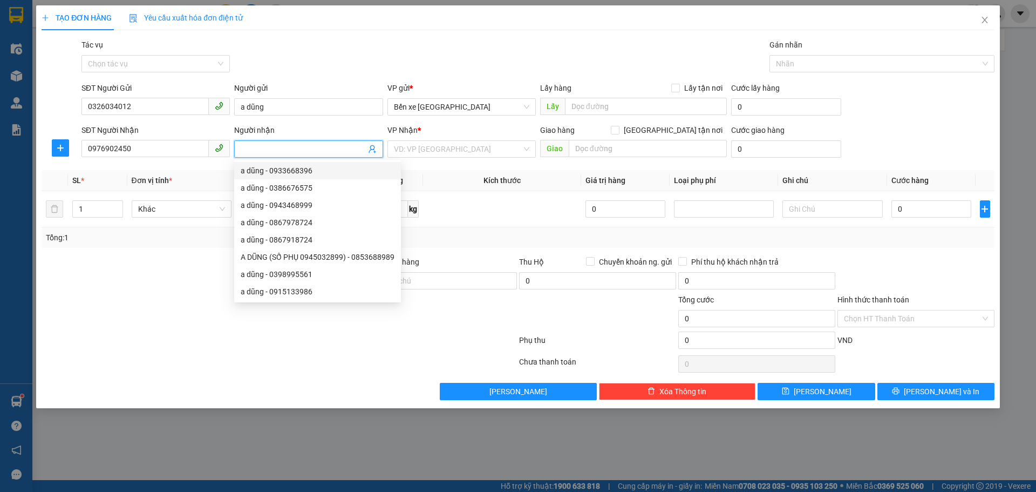
click at [325, 151] on input "Người nhận" at bounding box center [303, 149] width 125 height 12
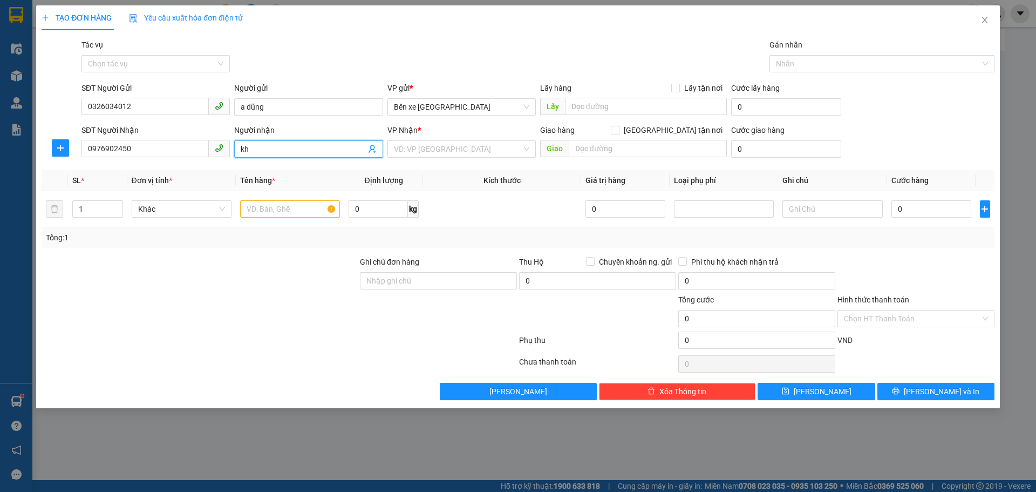
type input "k"
click at [263, 152] on input "Người nhận" at bounding box center [303, 149] width 125 height 12
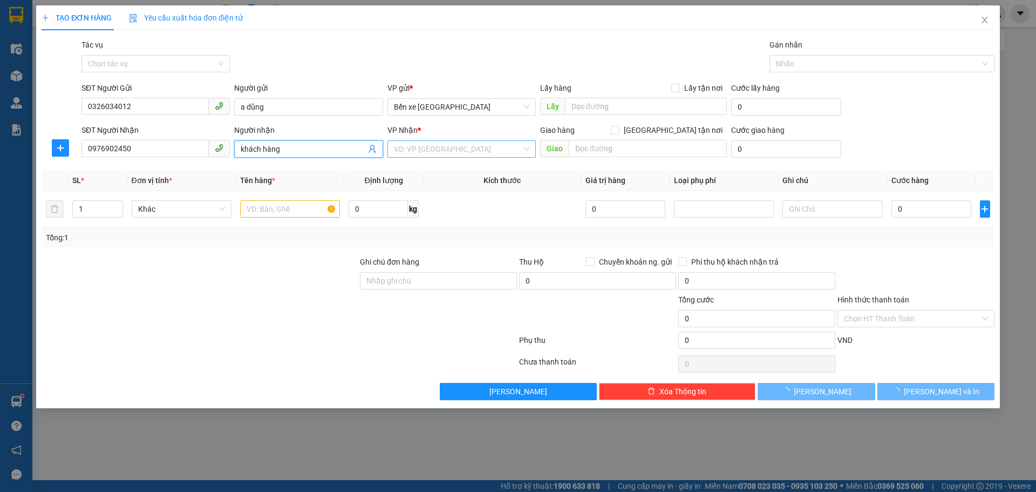
type input "khách hàng"
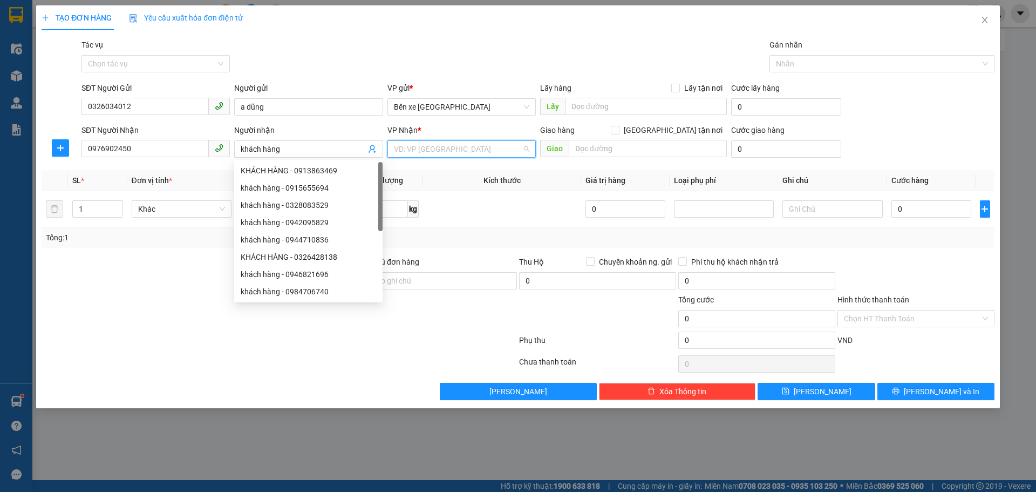
click at [430, 151] on input "search" at bounding box center [458, 149] width 128 height 16
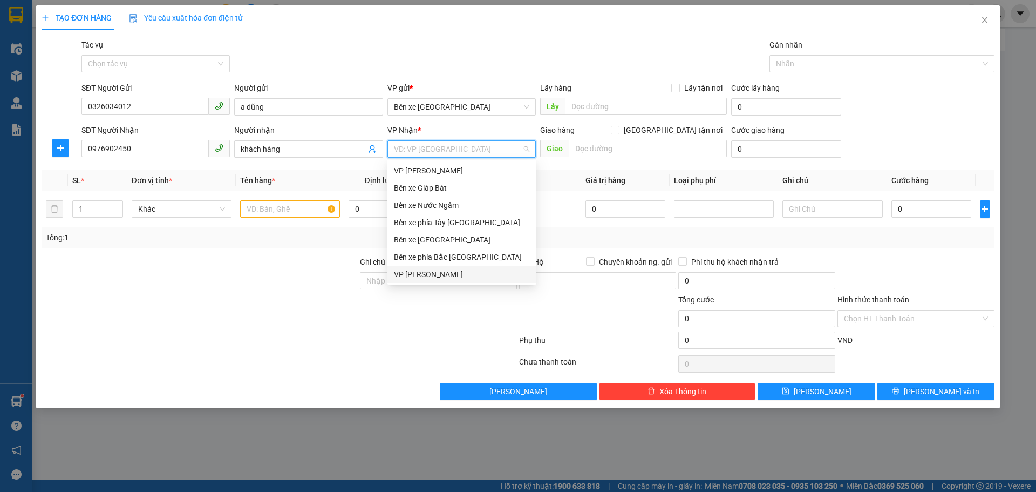
click at [410, 271] on div "VP [PERSON_NAME]" at bounding box center [461, 274] width 135 height 12
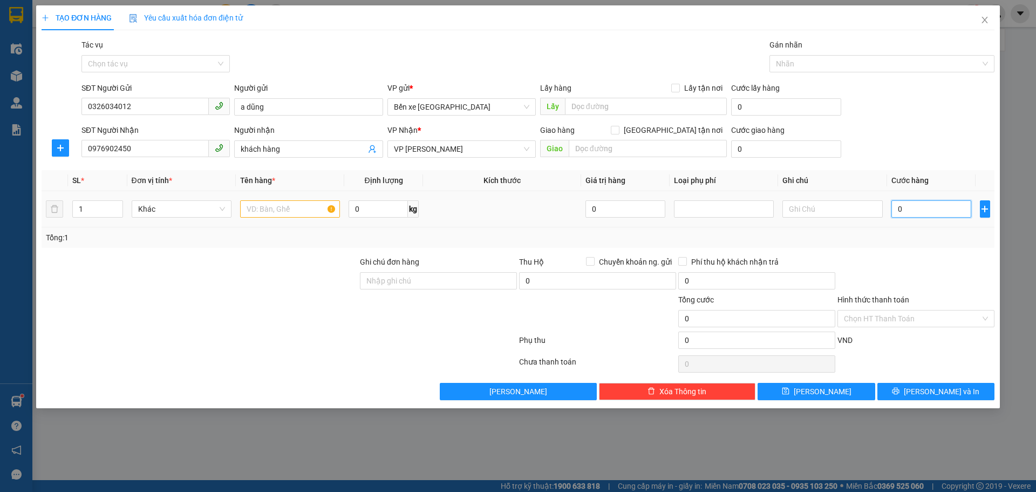
click at [936, 210] on input "0" at bounding box center [931, 208] width 80 height 17
type input "5"
type input "50"
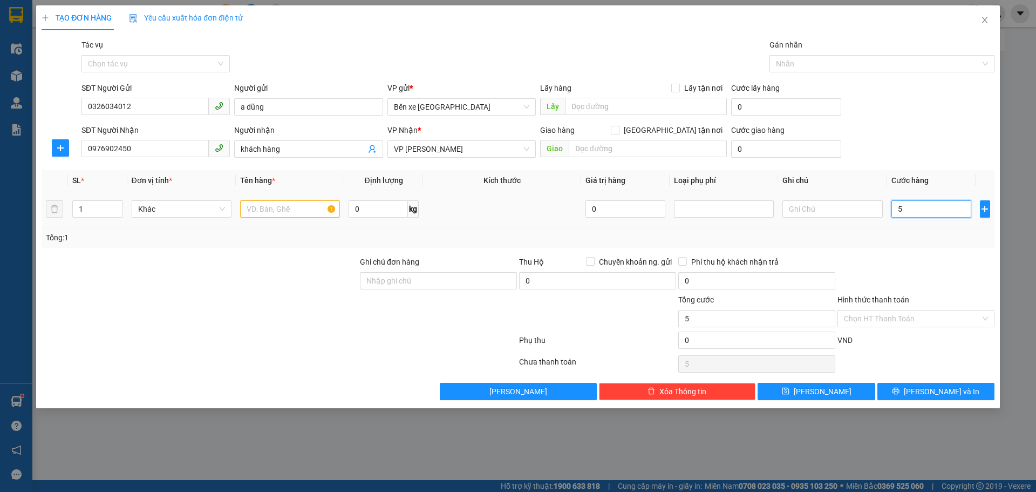
type input "50"
click at [276, 210] on input "text" at bounding box center [290, 208] width 100 height 17
type input "50.000"
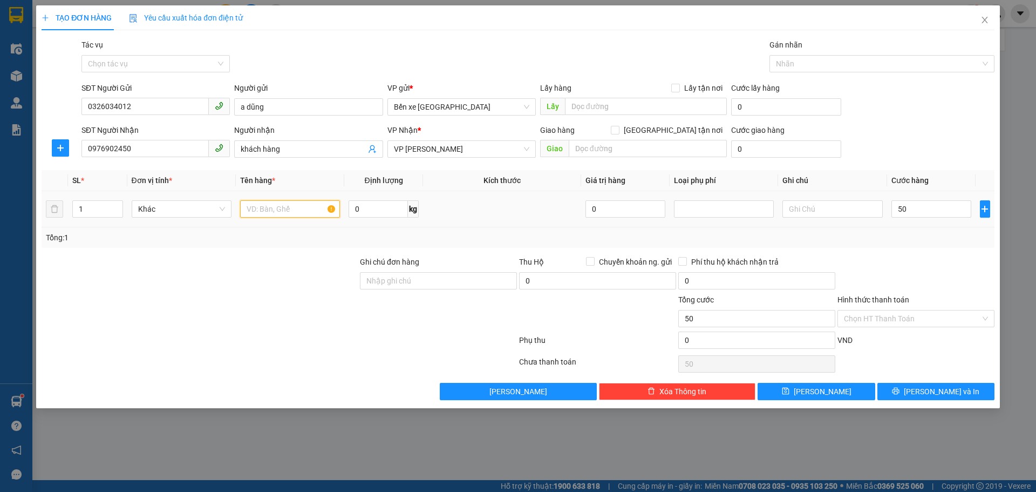
type input "50.000"
click at [560, 238] on div "Tổng: 1" at bounding box center [518, 237] width 944 height 12
click at [281, 213] on input "1 hộp ct" at bounding box center [290, 208] width 100 height 17
type input "1 hộp ct máy ảnh ( đã báo khách k đảm bảo )"
click at [789, 391] on icon "save" at bounding box center [786, 391] width 8 height 8
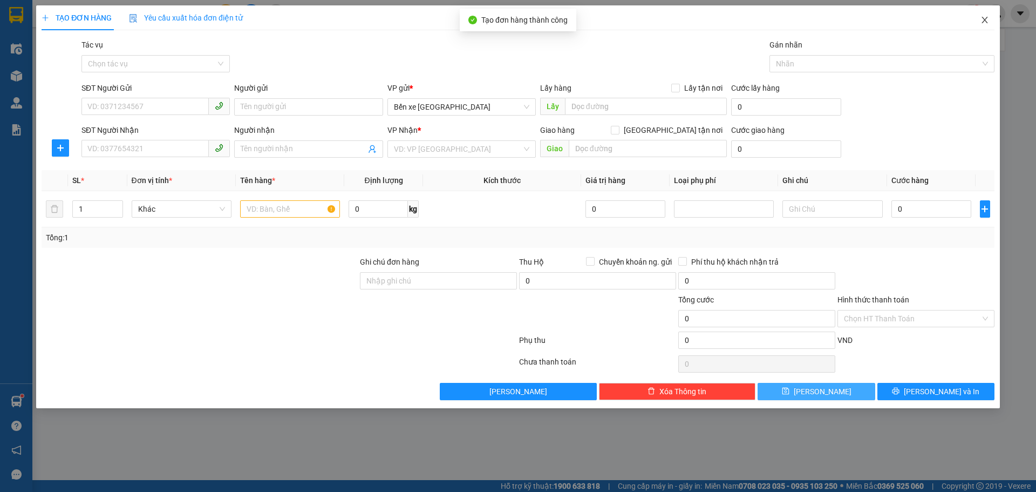
click at [986, 19] on icon "close" at bounding box center [984, 20] width 9 height 9
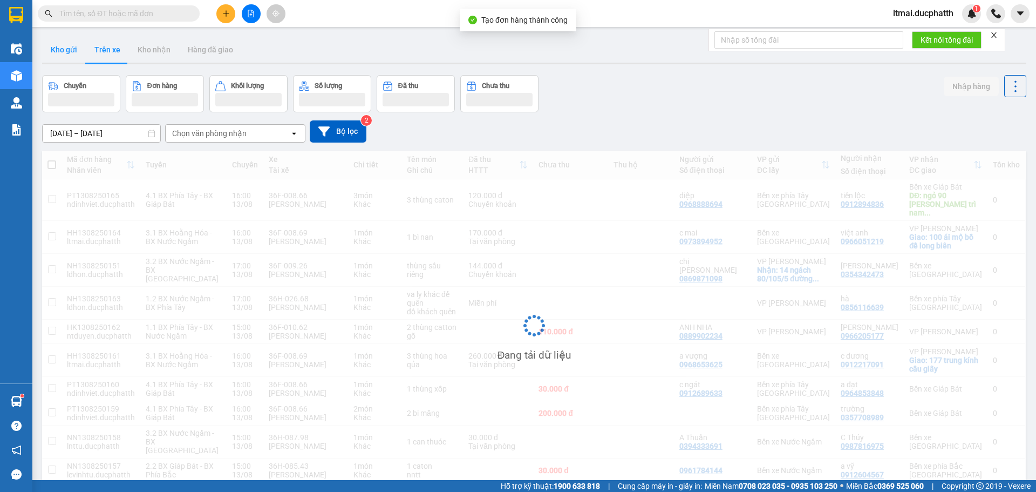
click at [66, 54] on button "Kho gửi" at bounding box center [64, 50] width 44 height 26
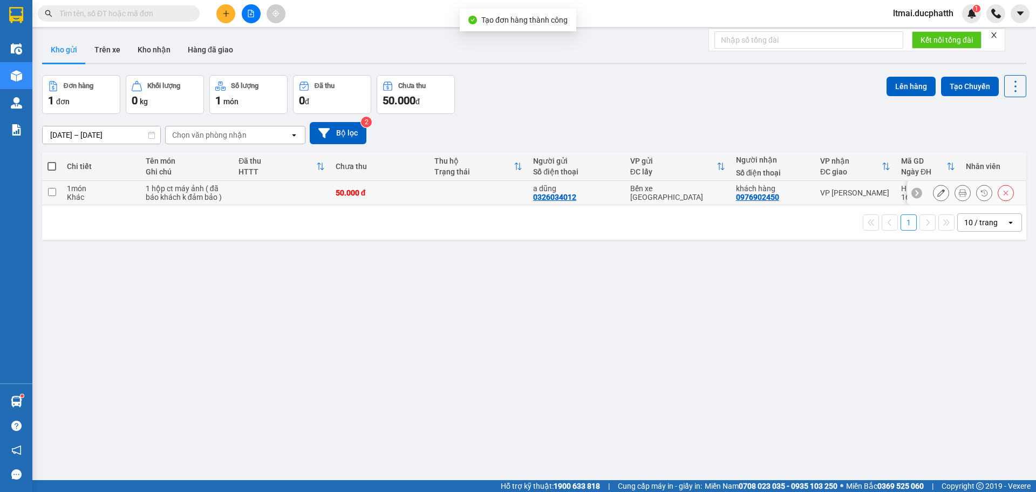
click at [124, 198] on div "Khác" at bounding box center [100, 197] width 67 height 9
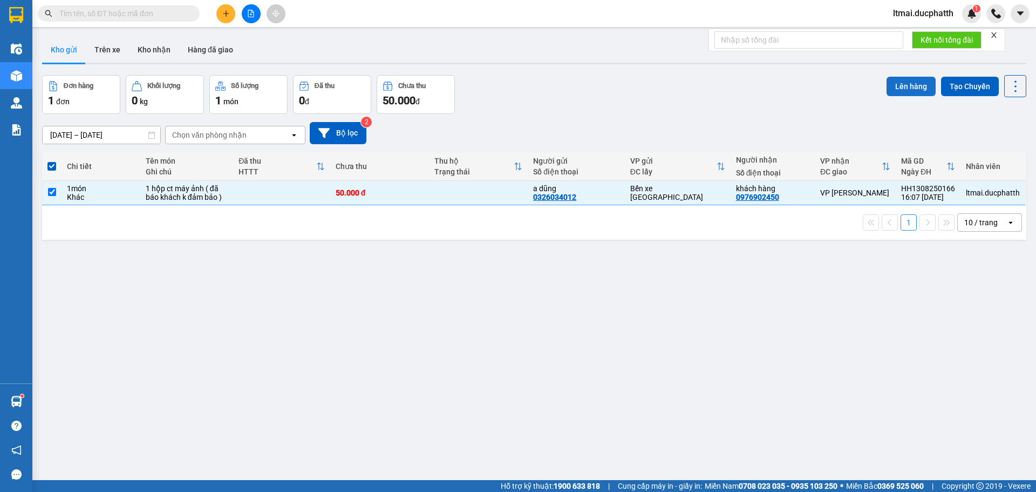
click at [905, 84] on button "Lên hàng" at bounding box center [910, 86] width 49 height 19
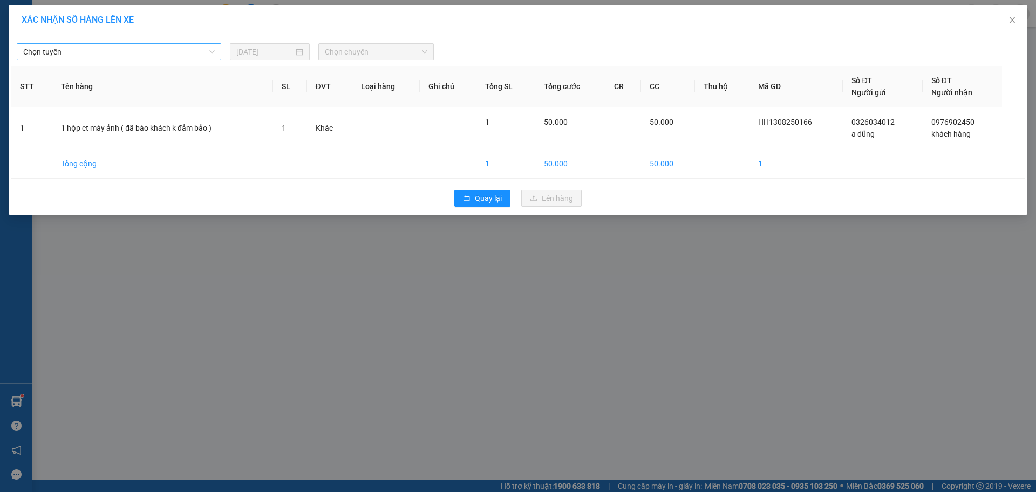
click at [105, 56] on span "Chọn tuyến" at bounding box center [119, 52] width 192 height 16
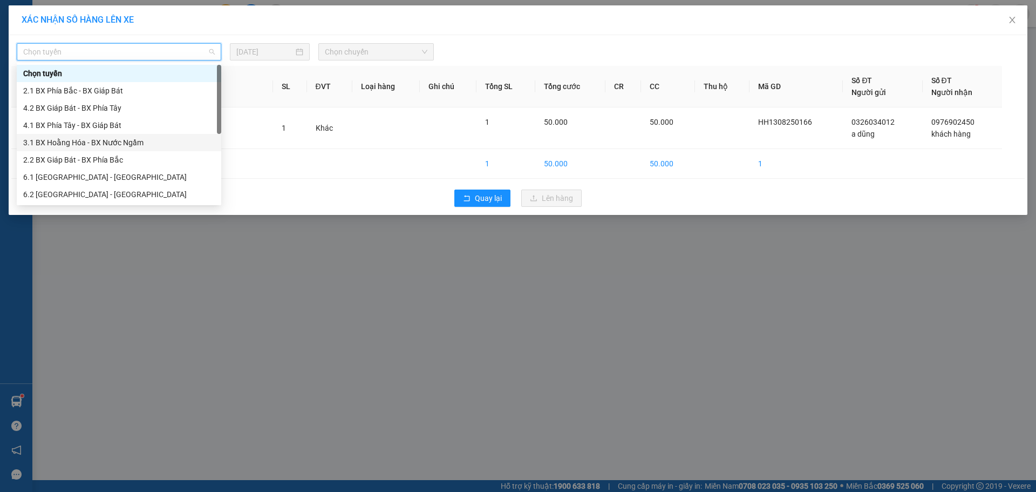
click at [62, 138] on div "3.1 BX Hoằng Hóa - BX Nước Ngầm" at bounding box center [119, 143] width 192 height 12
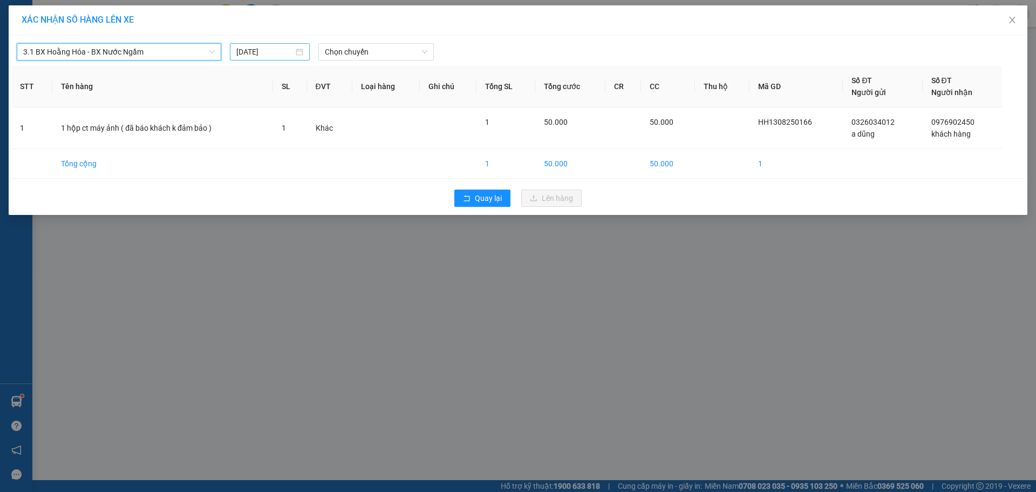
click at [267, 57] on input "[DATE]" at bounding box center [264, 52] width 57 height 12
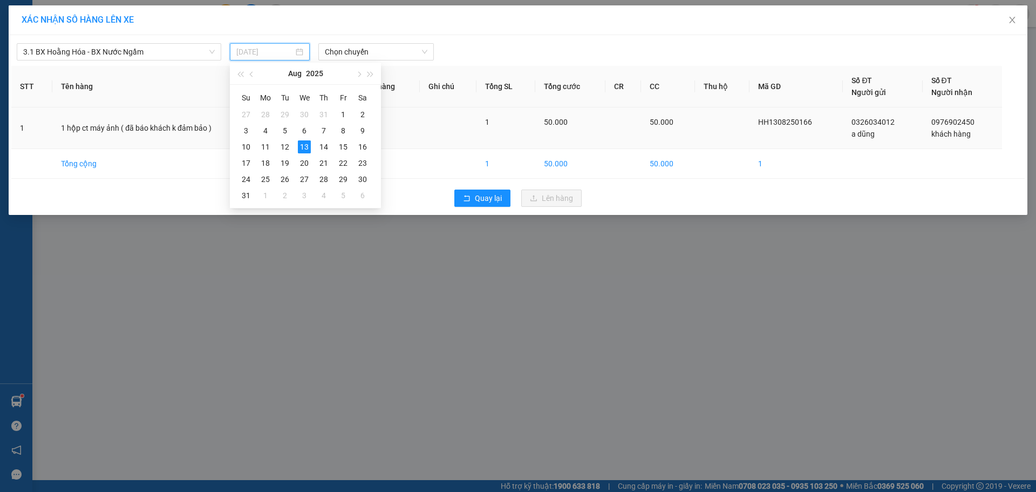
click at [322, 148] on div "14" at bounding box center [323, 146] width 13 height 13
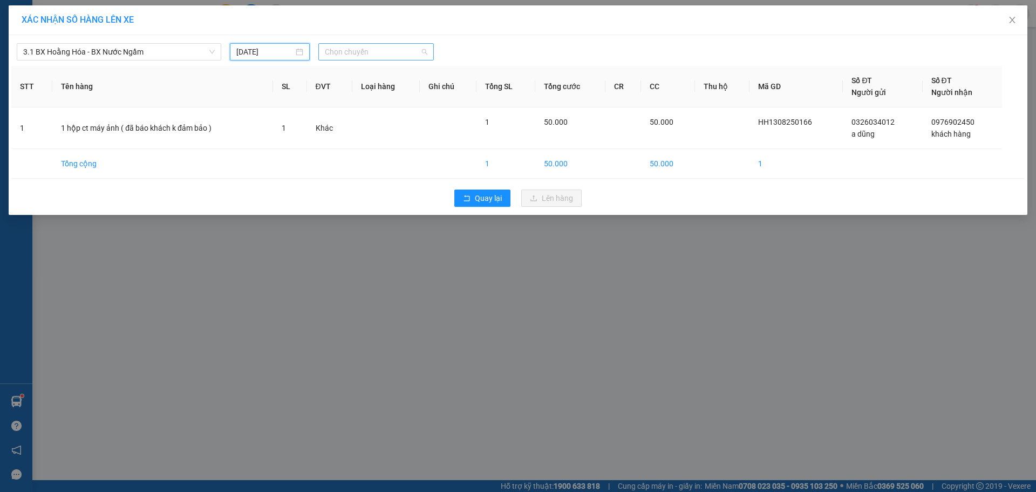
click at [342, 52] on span "Chọn chuyến" at bounding box center [376, 52] width 103 height 16
click at [332, 91] on div "04:00" at bounding box center [367, 91] width 84 height 12
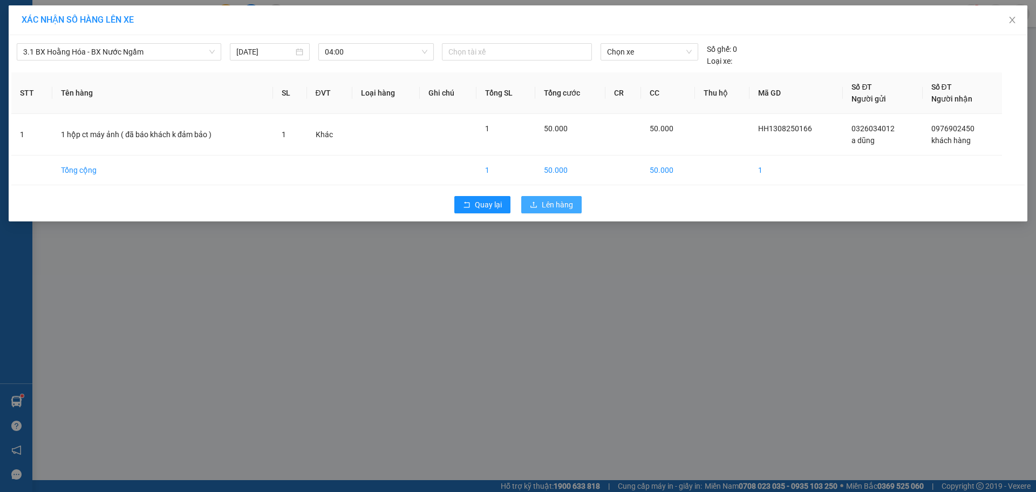
click at [567, 197] on button "Lên hàng" at bounding box center [551, 204] width 60 height 17
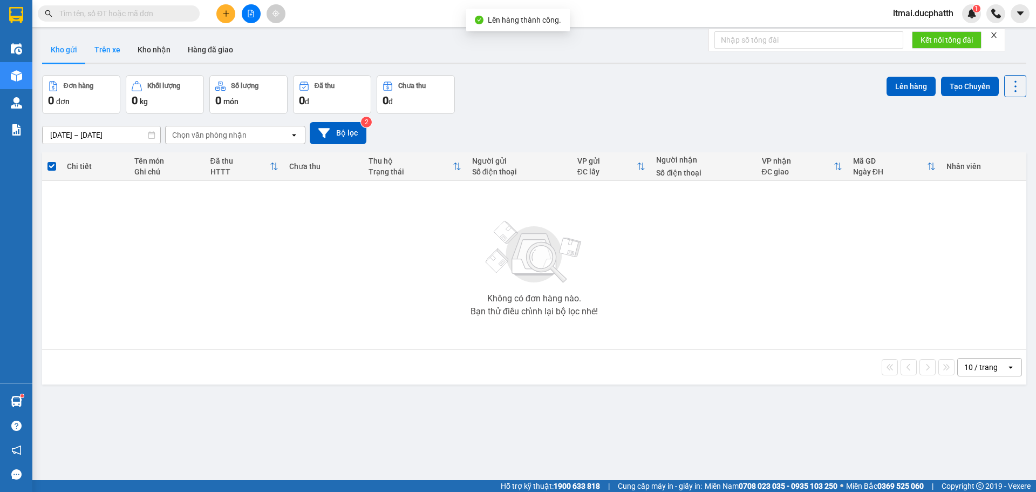
drag, startPoint x: 103, startPoint y: 45, endPoint x: 128, endPoint y: 149, distance: 107.6
click at [103, 45] on button "Trên xe" at bounding box center [107, 50] width 43 height 26
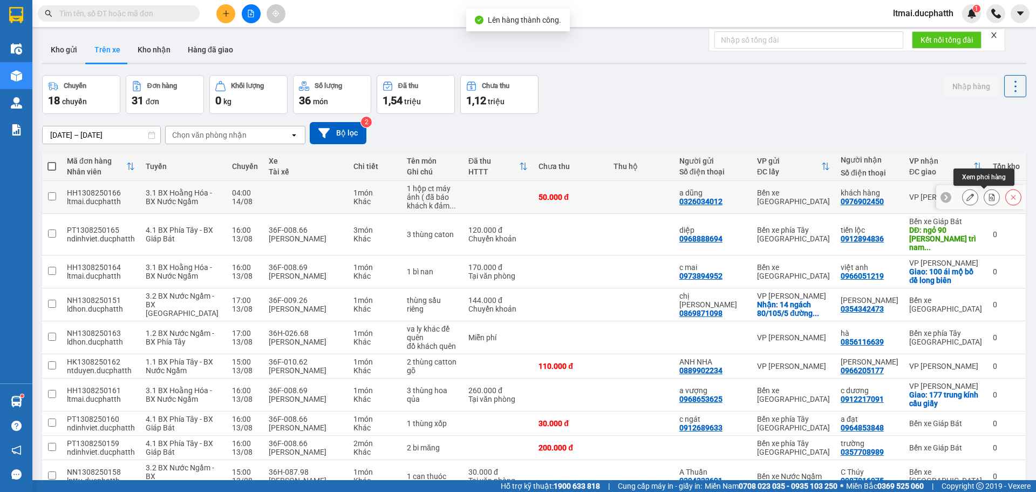
click at [984, 194] on button at bounding box center [991, 197] width 15 height 19
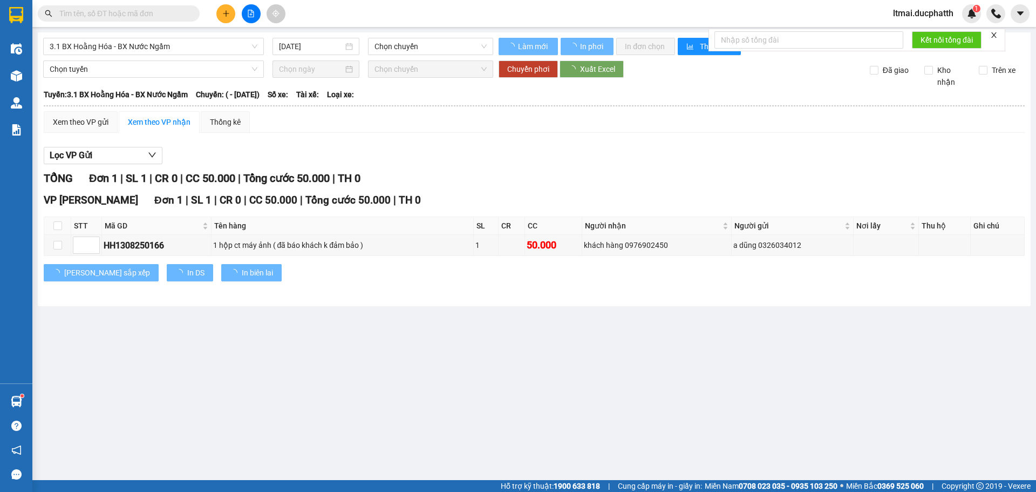
type input "[DATE]"
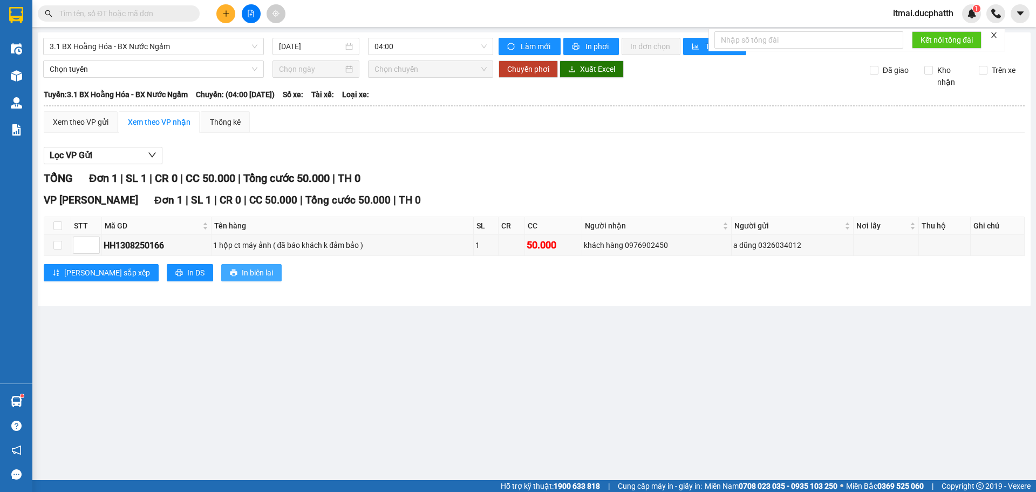
click at [242, 277] on span "In biên lai" at bounding box center [257, 273] width 31 height 12
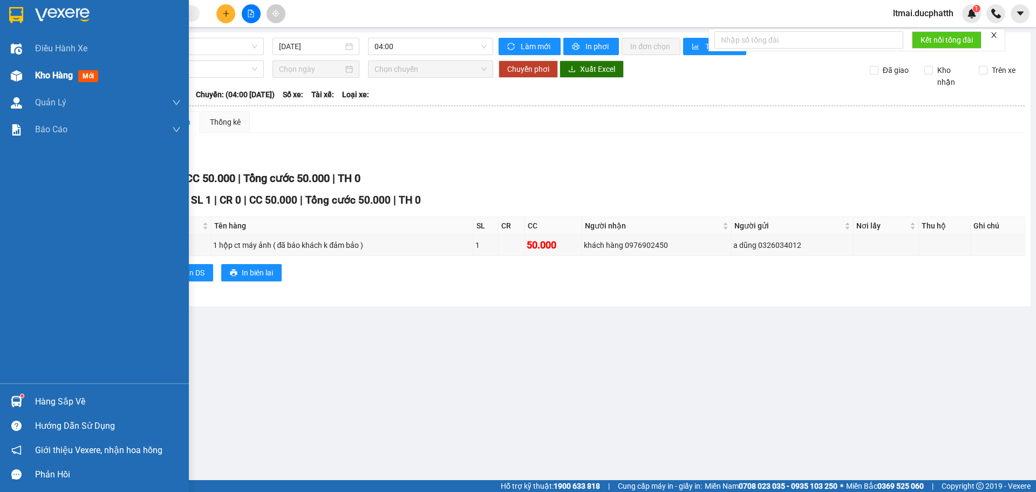
click at [13, 73] on img at bounding box center [16, 75] width 11 height 11
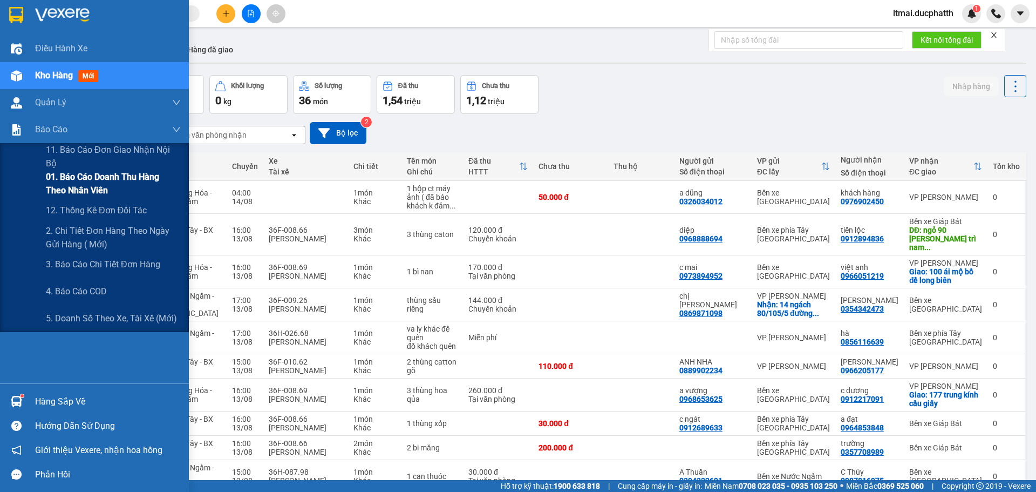
click at [67, 190] on span "01. Báo cáo doanh thu hàng theo nhân viên" at bounding box center [113, 183] width 135 height 27
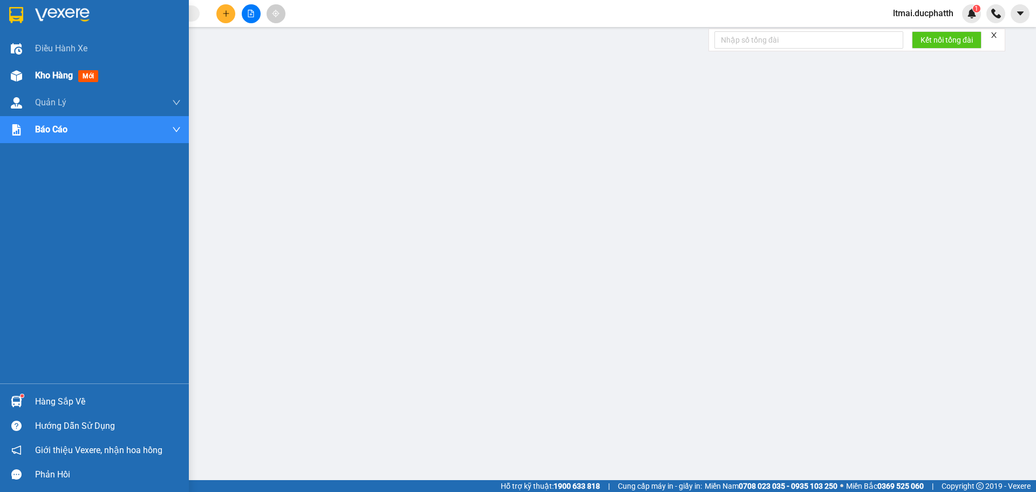
click at [12, 85] on div at bounding box center [16, 75] width 19 height 19
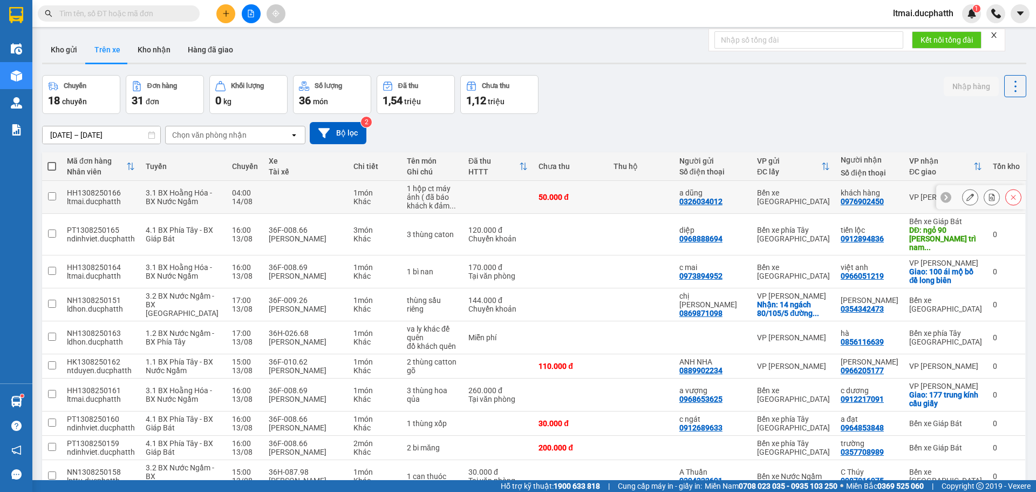
click at [988, 197] on button at bounding box center [991, 197] width 15 height 19
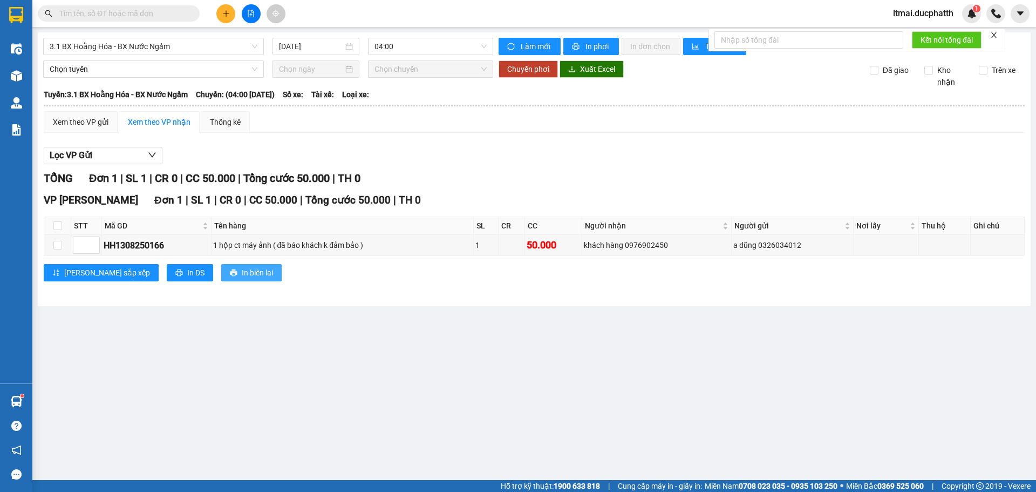
click at [242, 269] on span "In biên lai" at bounding box center [257, 273] width 31 height 12
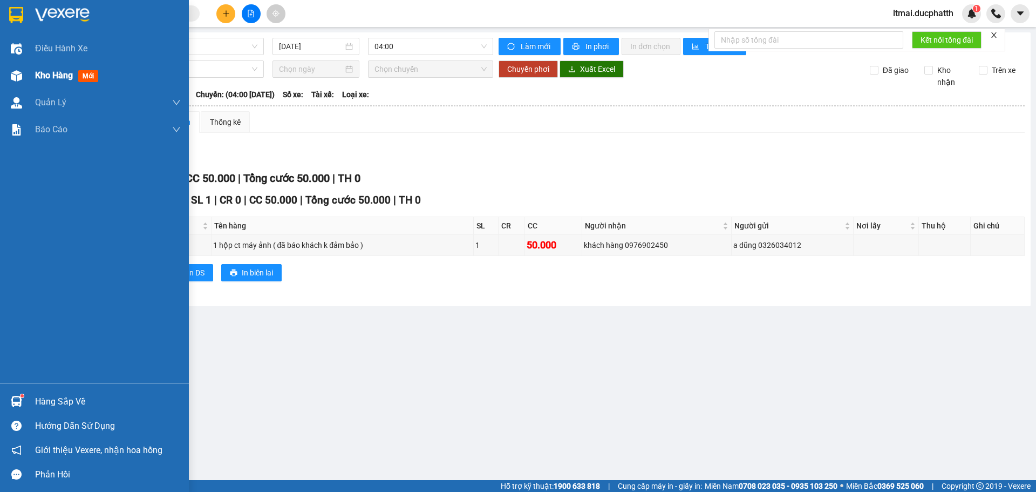
click at [16, 78] on img at bounding box center [16, 75] width 11 height 11
